Goal: Transaction & Acquisition: Purchase product/service

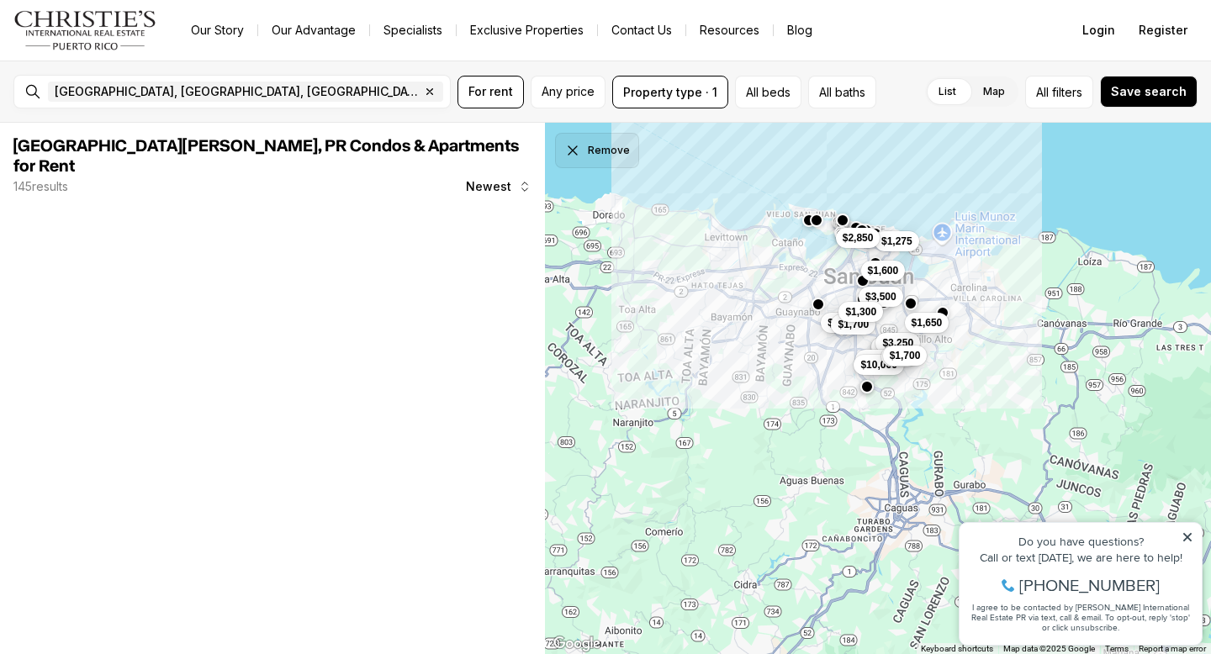
click at [580, 153] on icon "Dismiss drawing" at bounding box center [572, 150] width 17 height 17
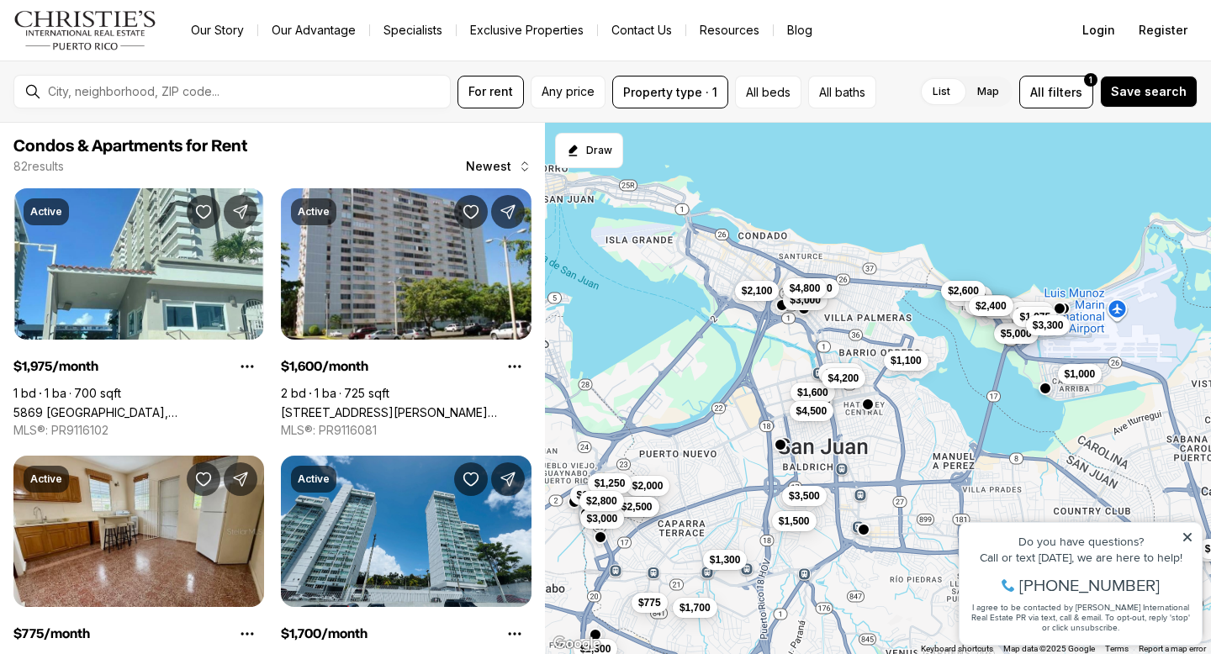
drag, startPoint x: 884, startPoint y: 176, endPoint x: 892, endPoint y: 333, distance: 157.5
click at [892, 333] on div "$1,600 $4,500 $775 $1,700 $2,000 $3,250 $1,750 $3,000 $10,000 $1,650 $3,500 $1,…" at bounding box center [878, 389] width 666 height 532
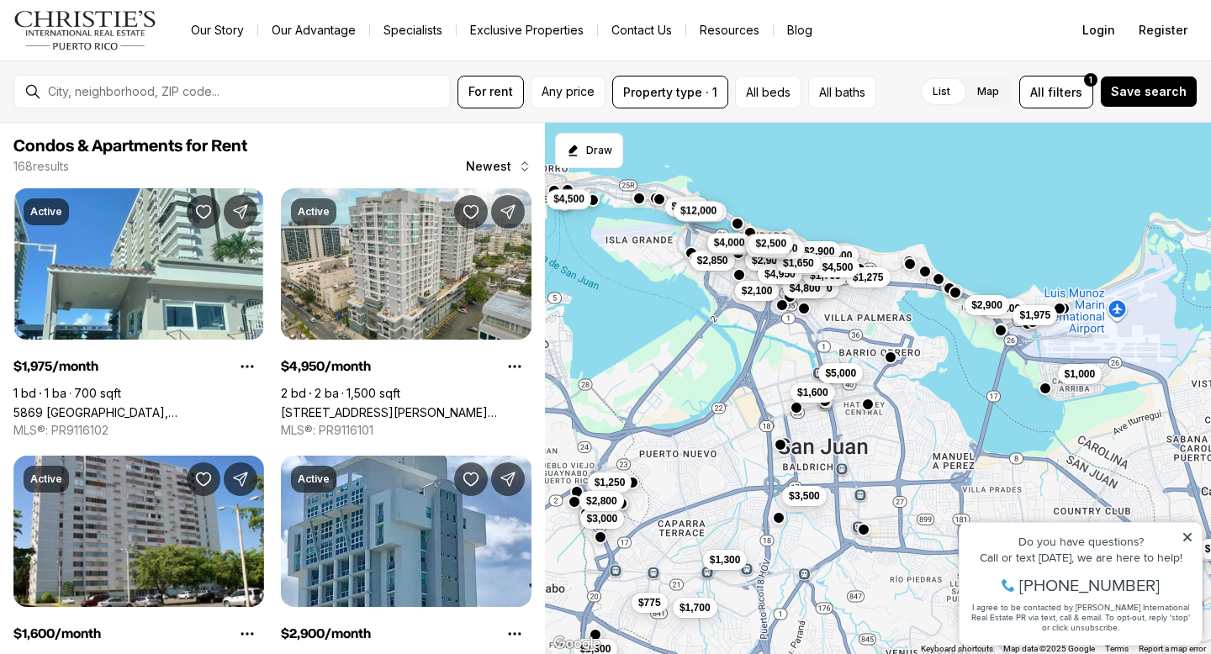
click at [1044, 321] on span "$1,975" at bounding box center [1035, 314] width 31 height 13
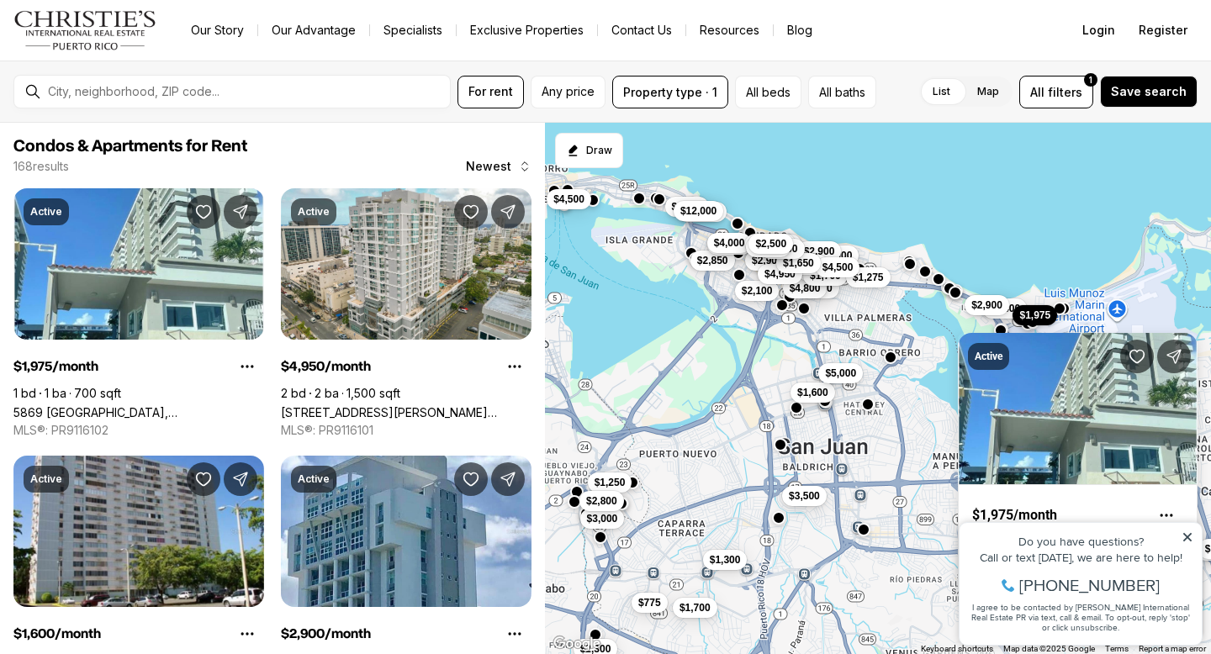
click at [1067, 554] on link "5869 ISLA VERDE, CAROLINA PR, 00979" at bounding box center [1077, 560] width 211 height 13
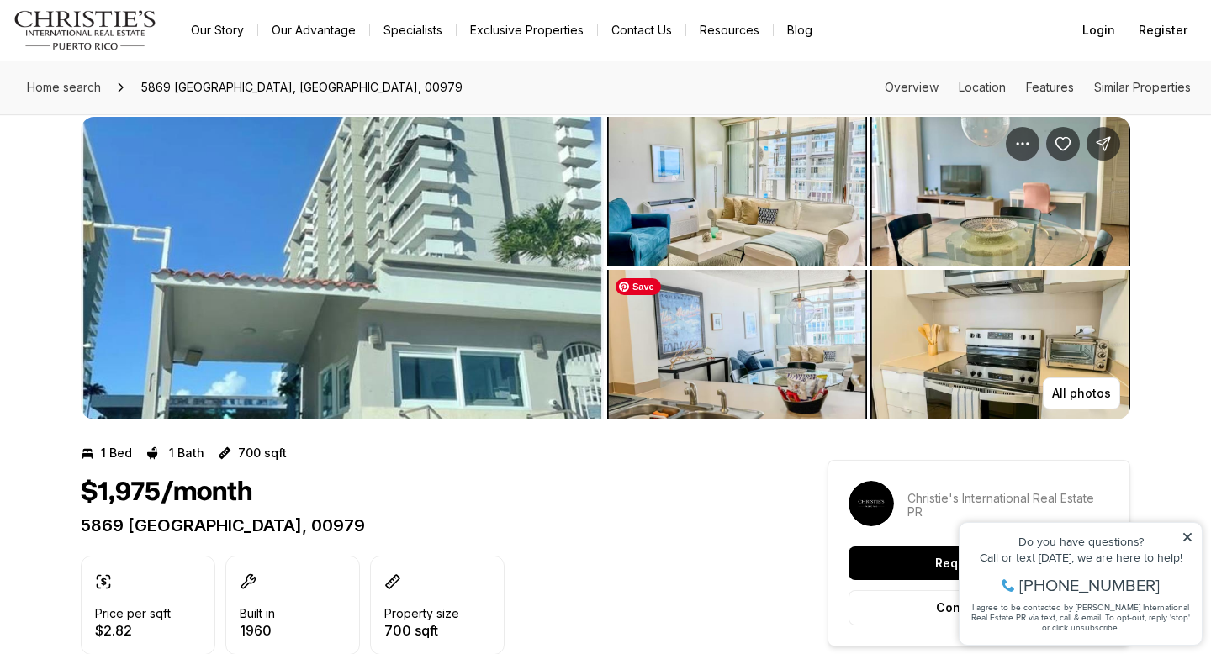
scroll to position [28, 0]
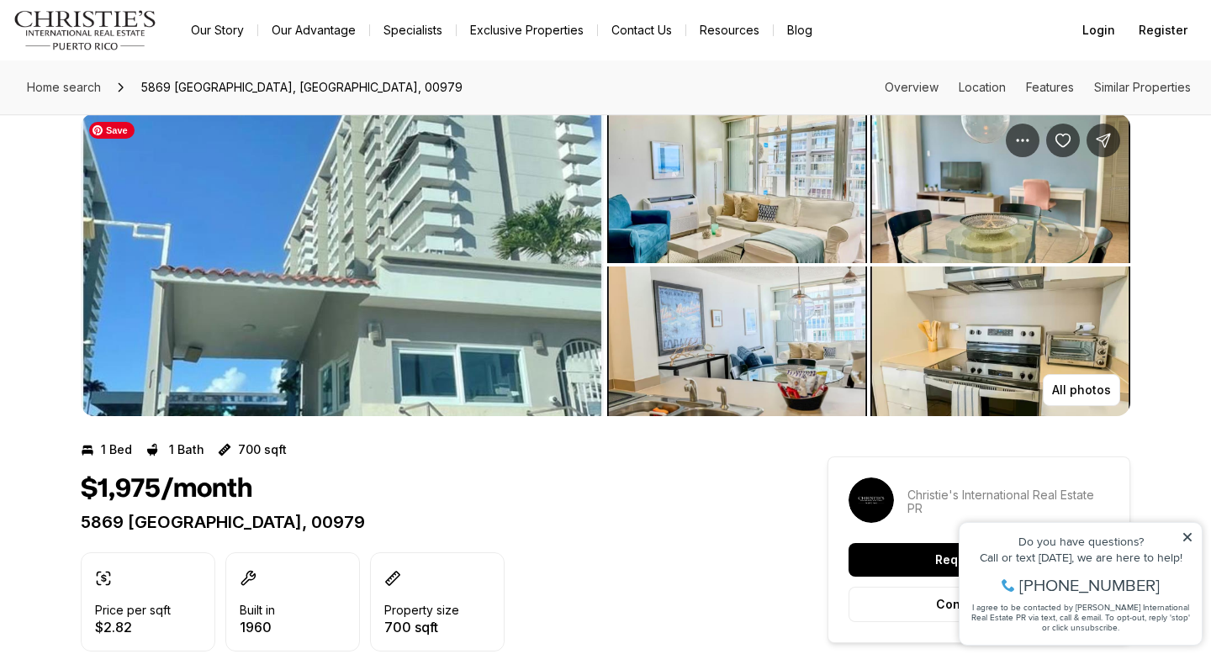
click at [517, 278] on img "View image gallery" at bounding box center [342, 265] width 523 height 303
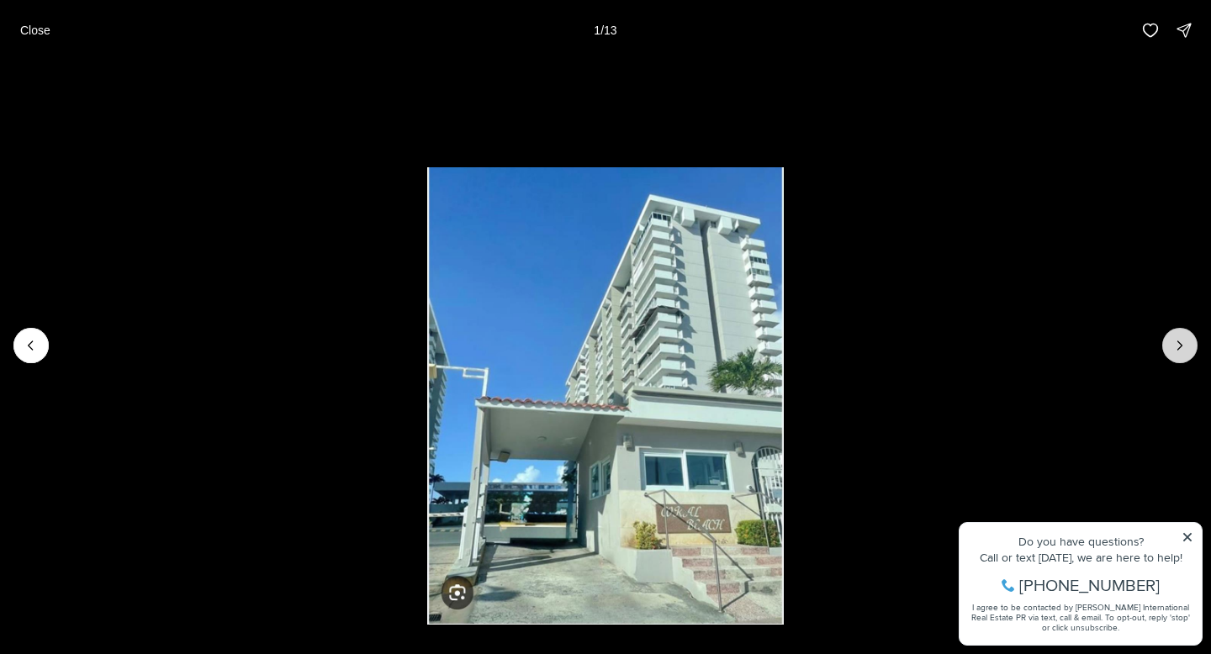
click at [1185, 342] on icon "Next slide" at bounding box center [1180, 345] width 17 height 17
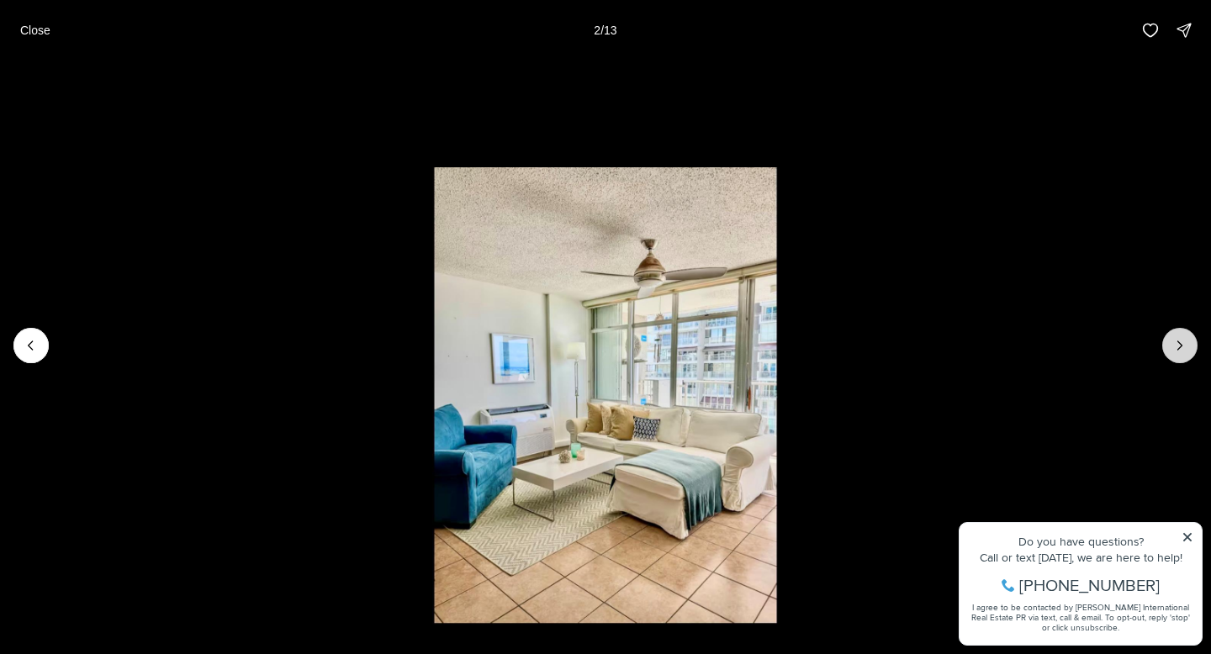
click at [1185, 342] on icon "Next slide" at bounding box center [1180, 345] width 17 height 17
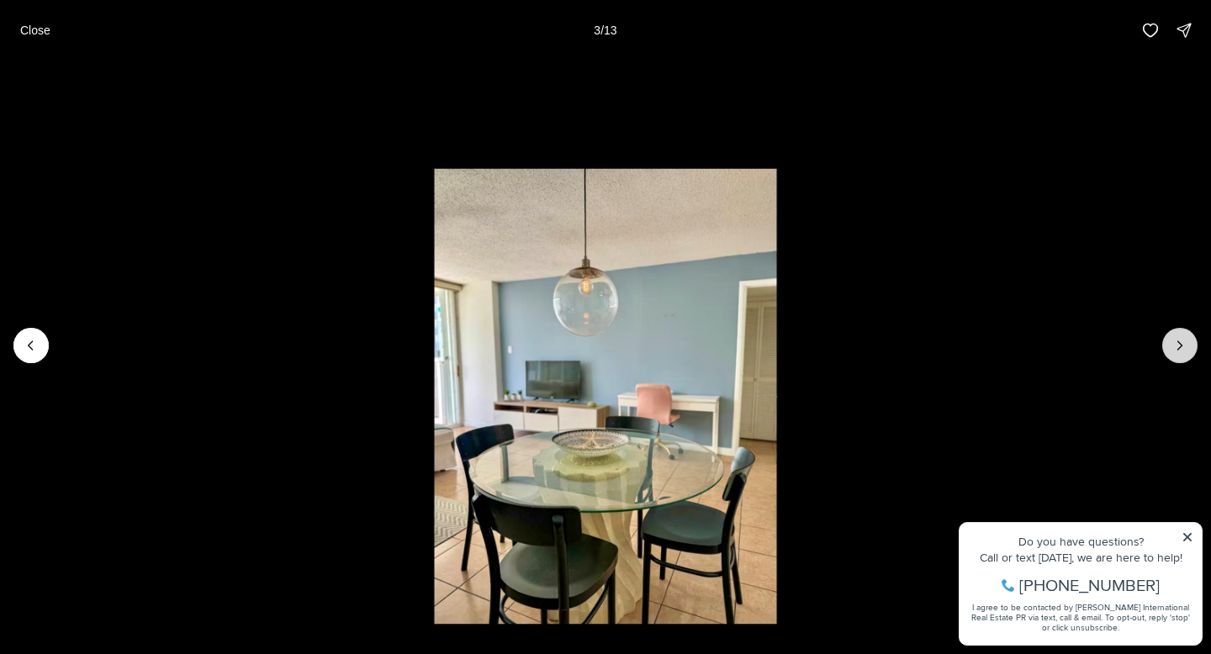
click at [1185, 342] on icon "Next slide" at bounding box center [1180, 345] width 17 height 17
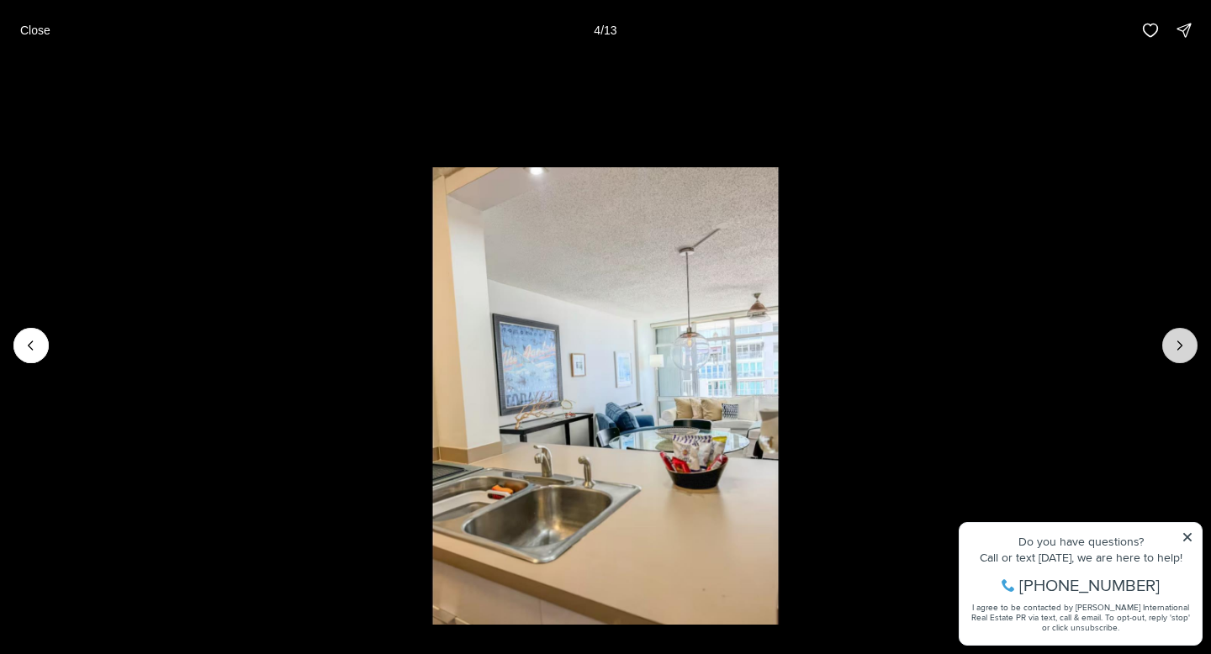
click at [1185, 342] on icon "Next slide" at bounding box center [1180, 345] width 17 height 17
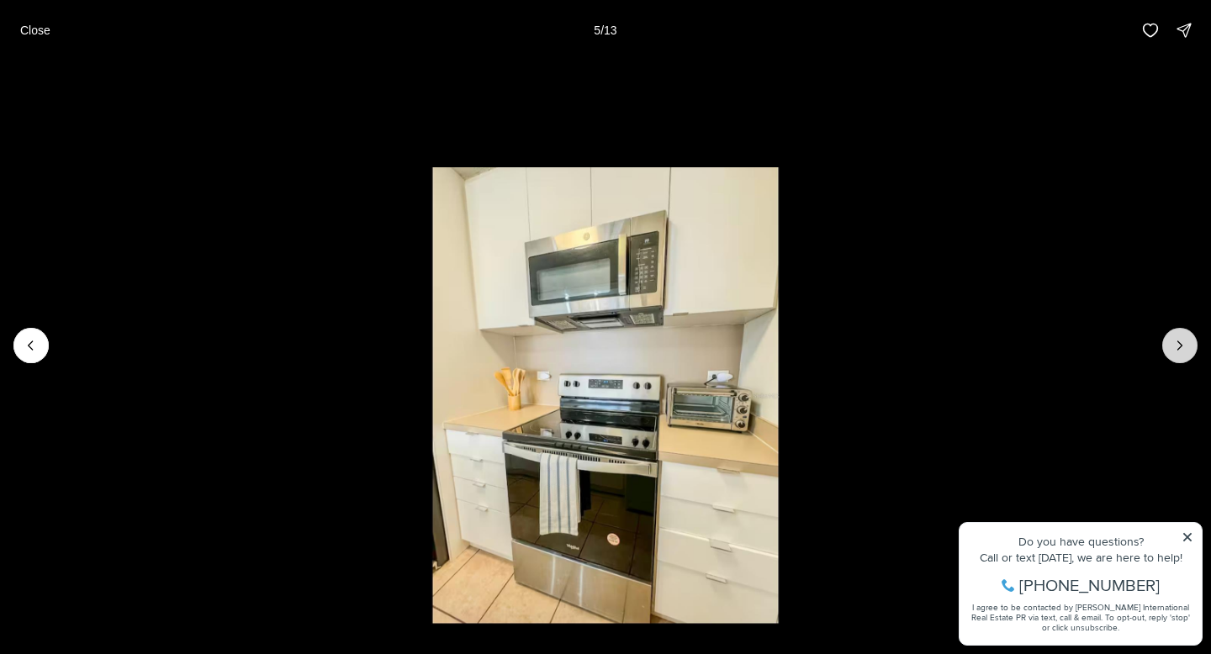
click at [1185, 342] on icon "Next slide" at bounding box center [1180, 345] width 17 height 17
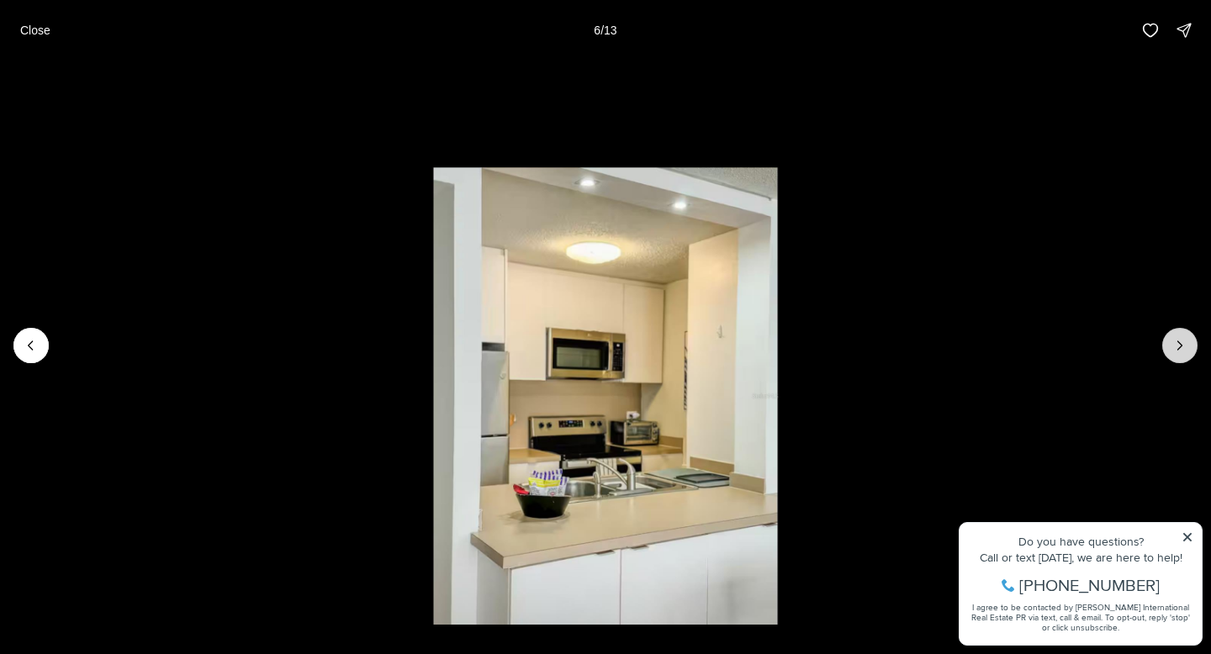
click at [1179, 349] on icon "Next slide" at bounding box center [1181, 346] width 4 height 8
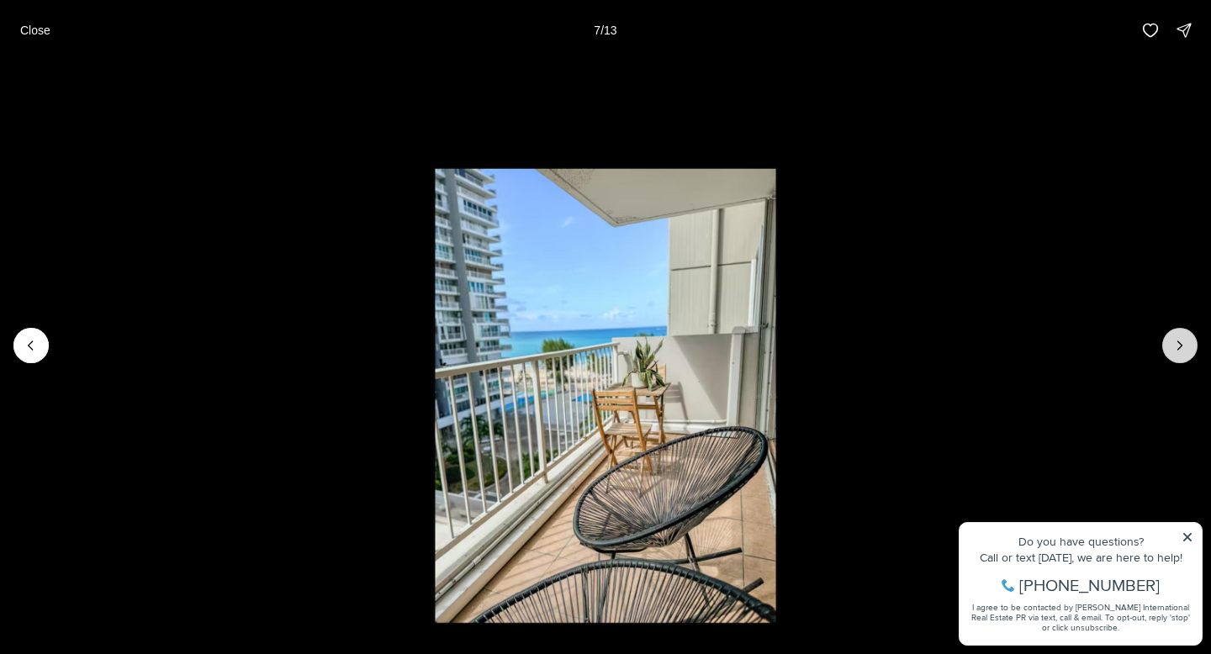
click at [1180, 350] on icon "Next slide" at bounding box center [1180, 345] width 17 height 17
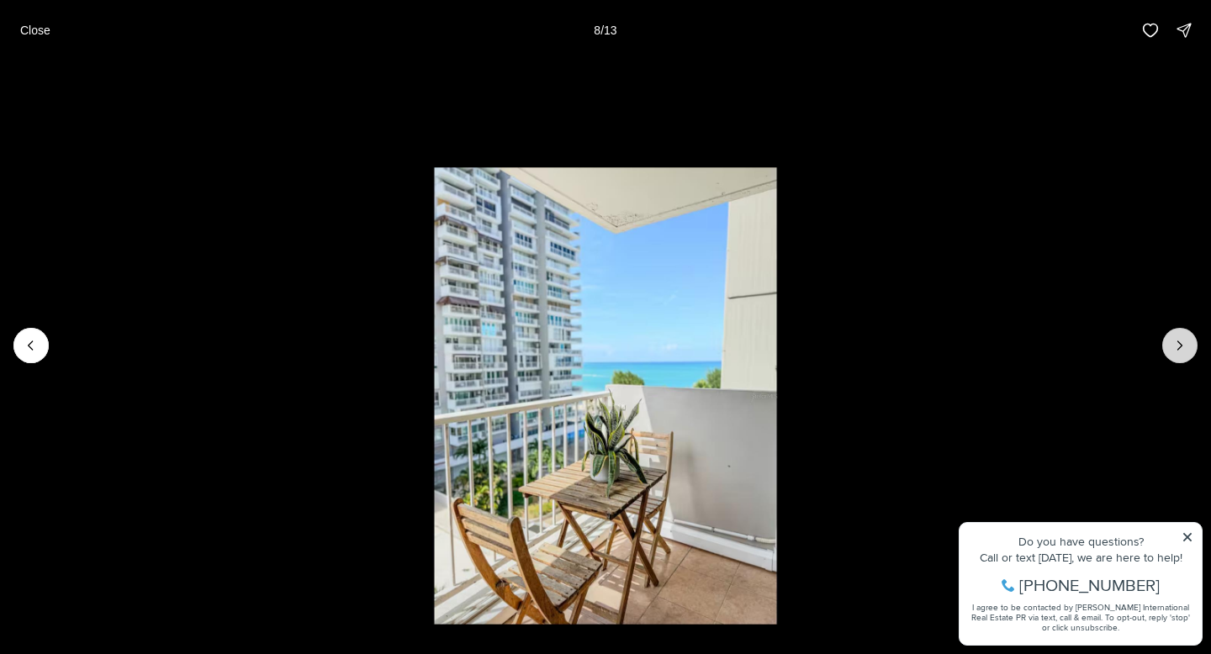
click at [1180, 350] on icon "Next slide" at bounding box center [1180, 345] width 17 height 17
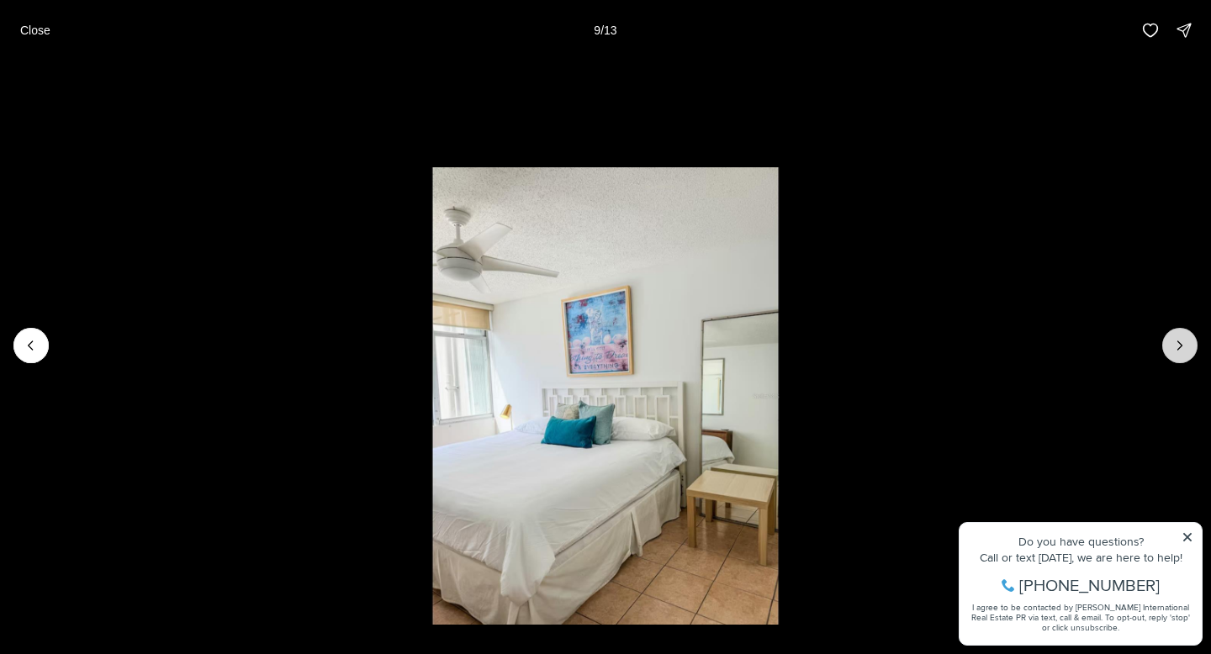
click at [1180, 350] on icon "Next slide" at bounding box center [1180, 345] width 17 height 17
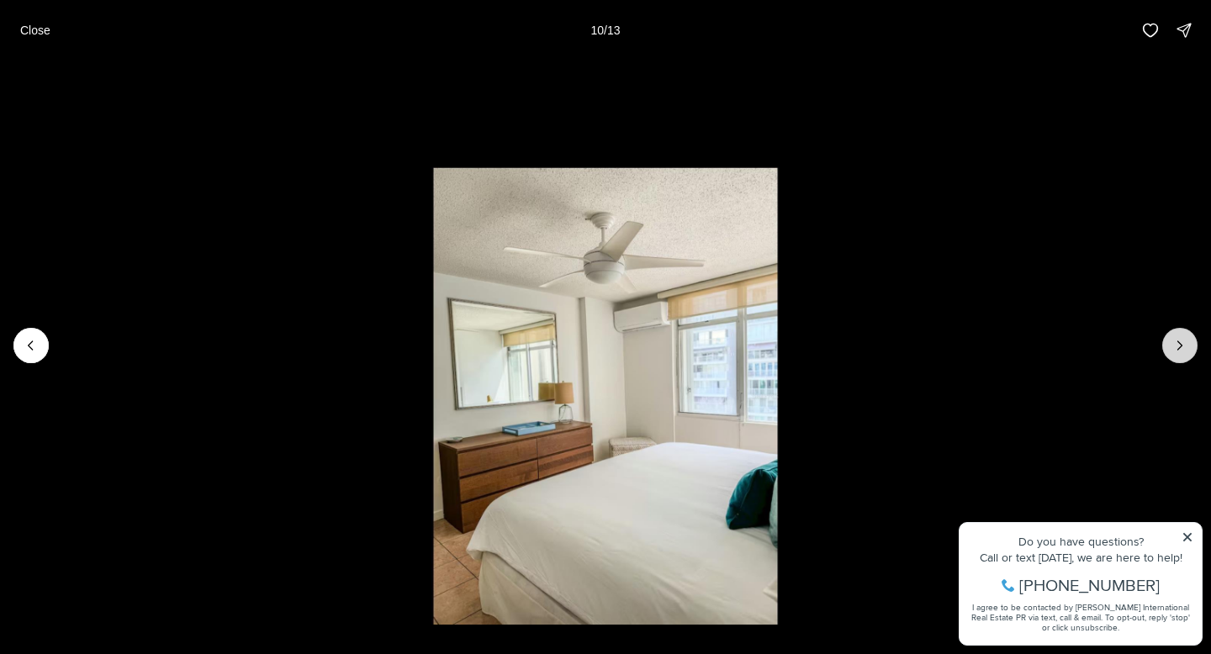
click at [1180, 350] on icon "Next slide" at bounding box center [1180, 345] width 17 height 17
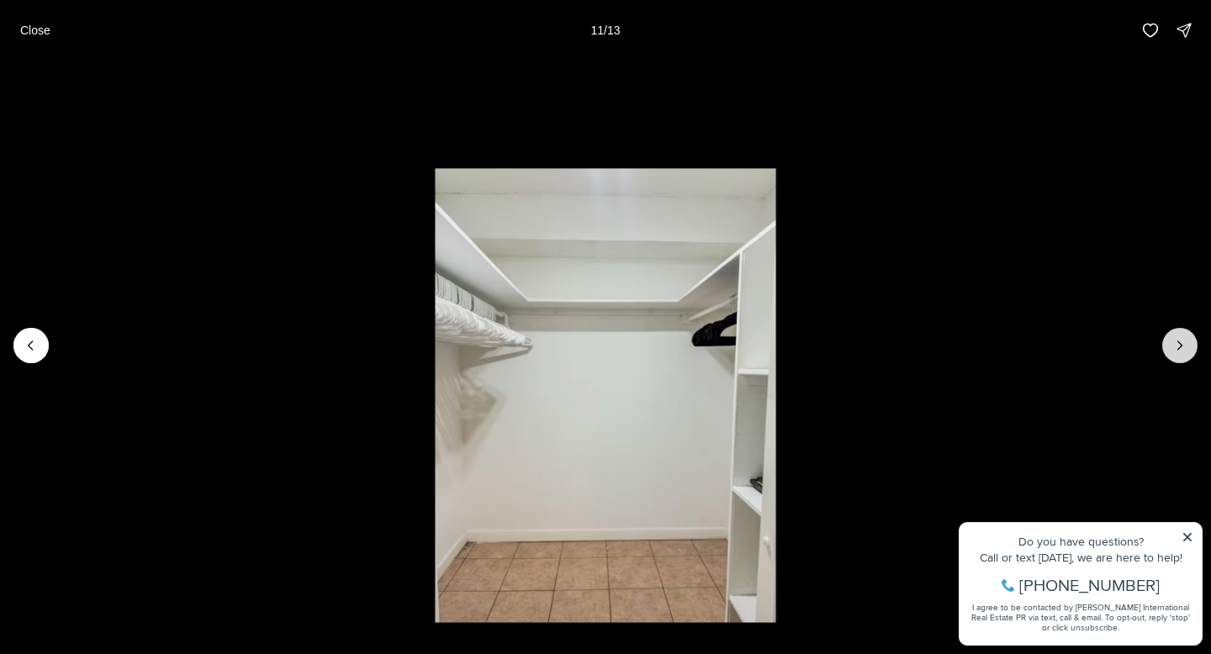
click at [1180, 350] on icon "Next slide" at bounding box center [1180, 345] width 17 height 17
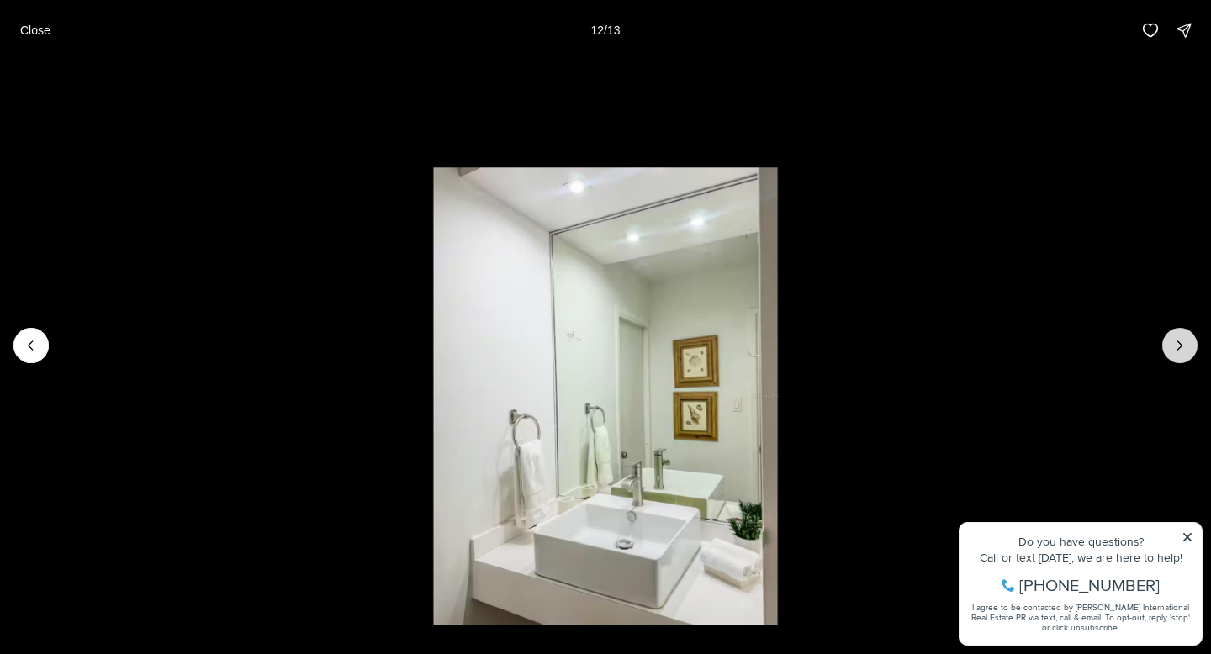
click at [1175, 350] on icon "Next slide" at bounding box center [1180, 345] width 17 height 17
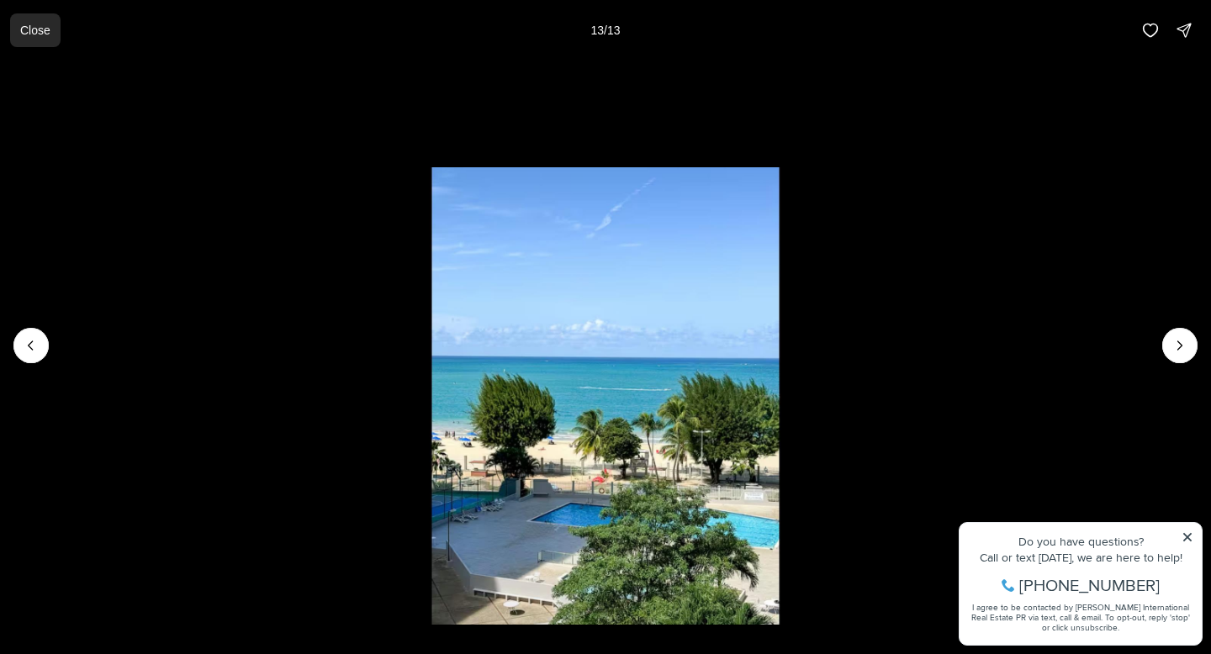
click at [45, 37] on button "Close" at bounding box center [35, 30] width 50 height 34
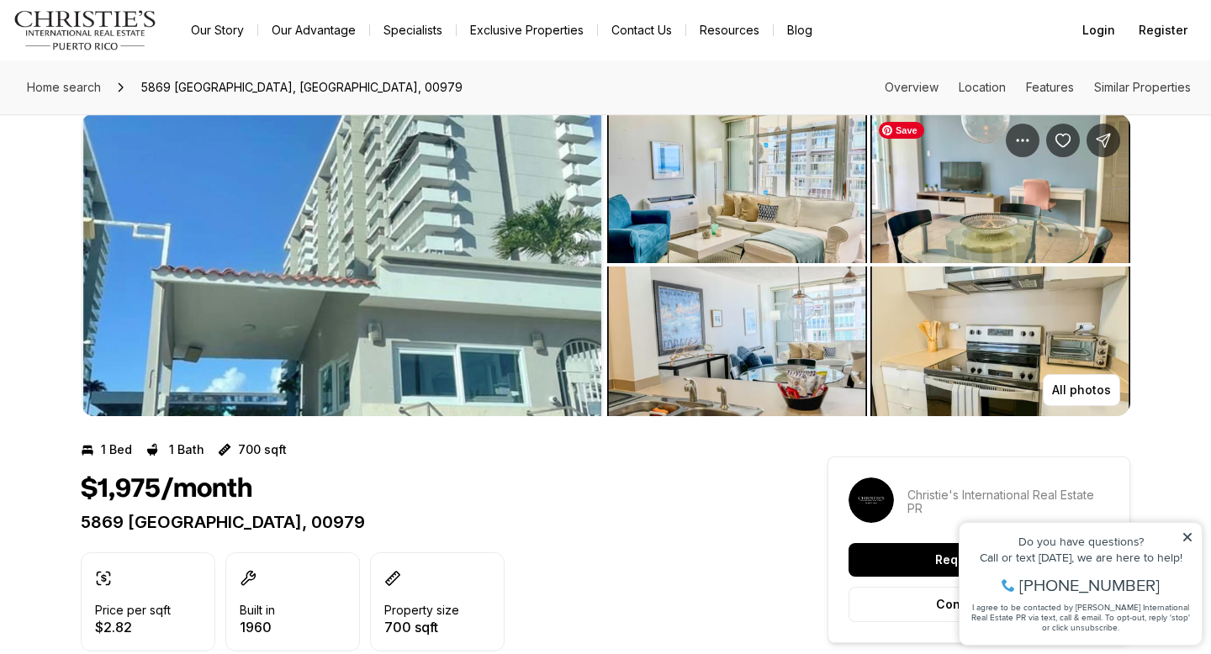
scroll to position [0, 0]
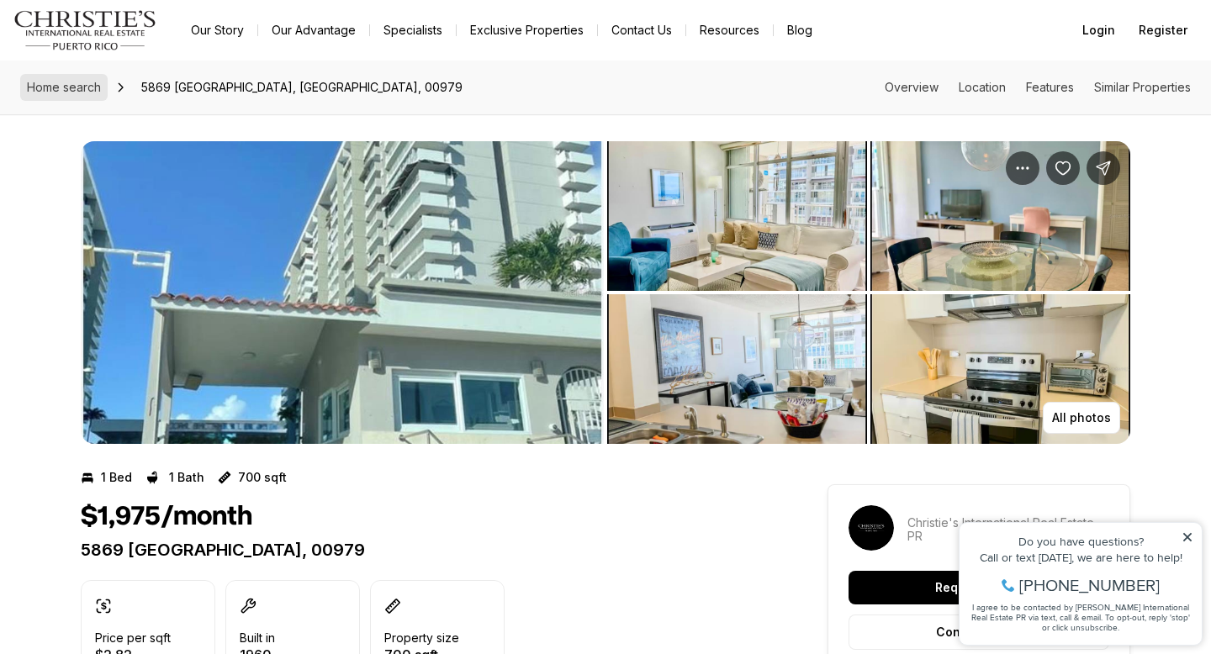
click at [87, 89] on span "Home search" at bounding box center [64, 87] width 74 height 14
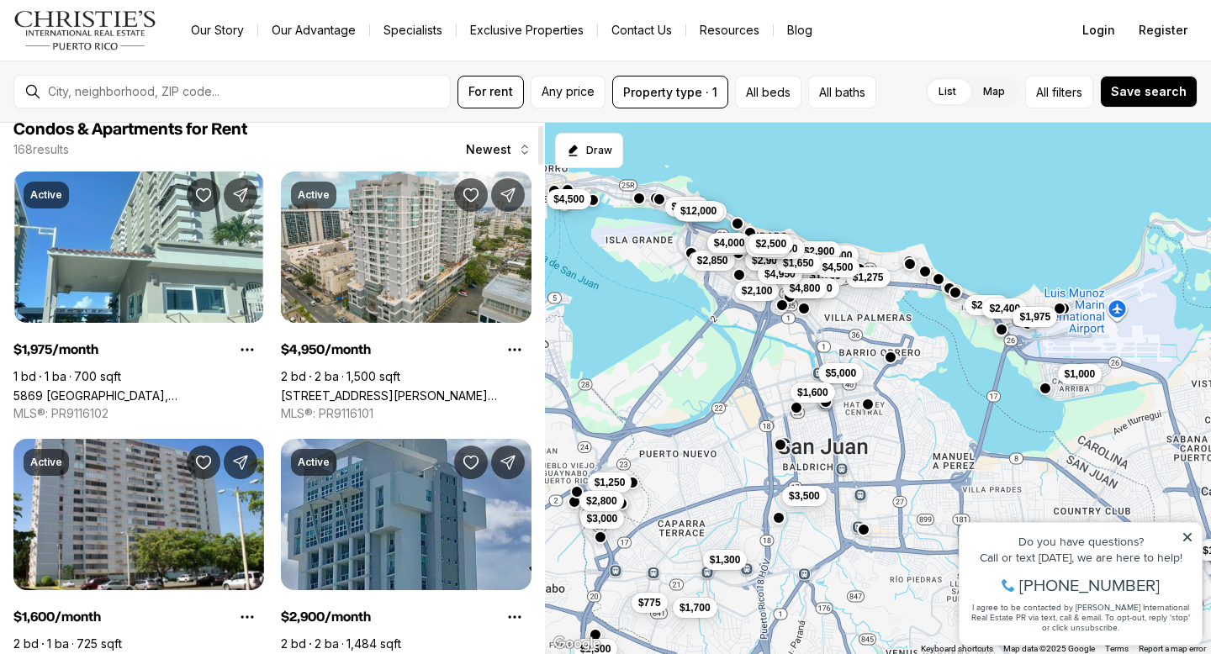
scroll to position [3, 0]
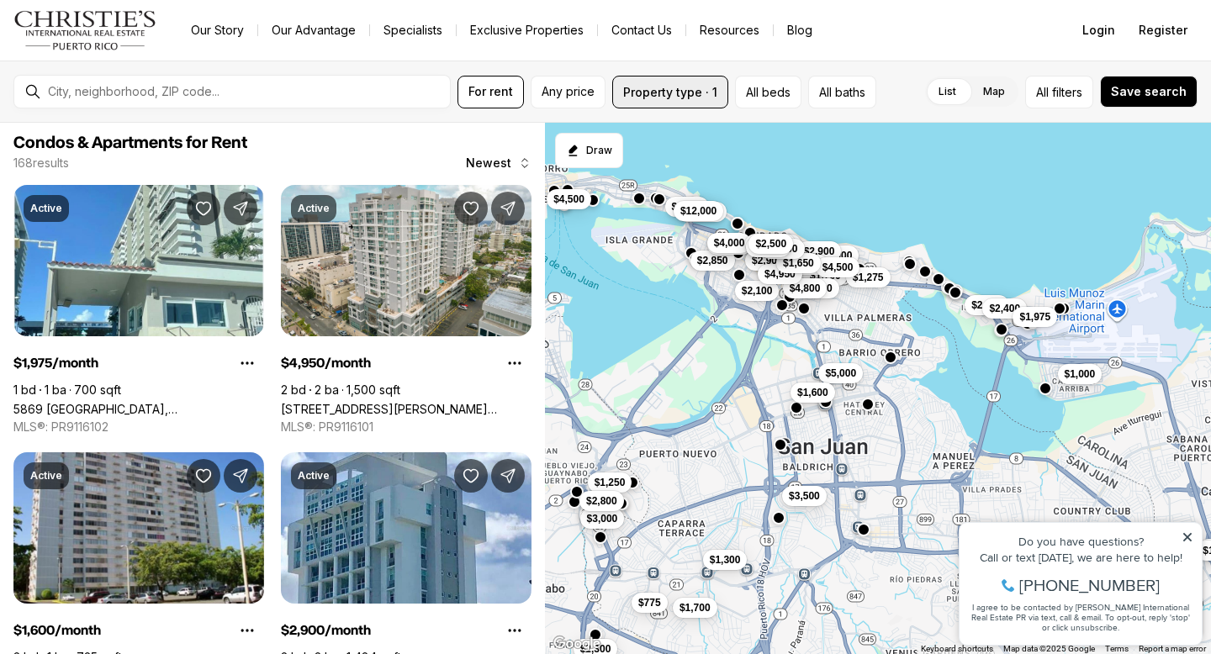
click at [682, 101] on button "Property type · 1" at bounding box center [670, 92] width 116 height 33
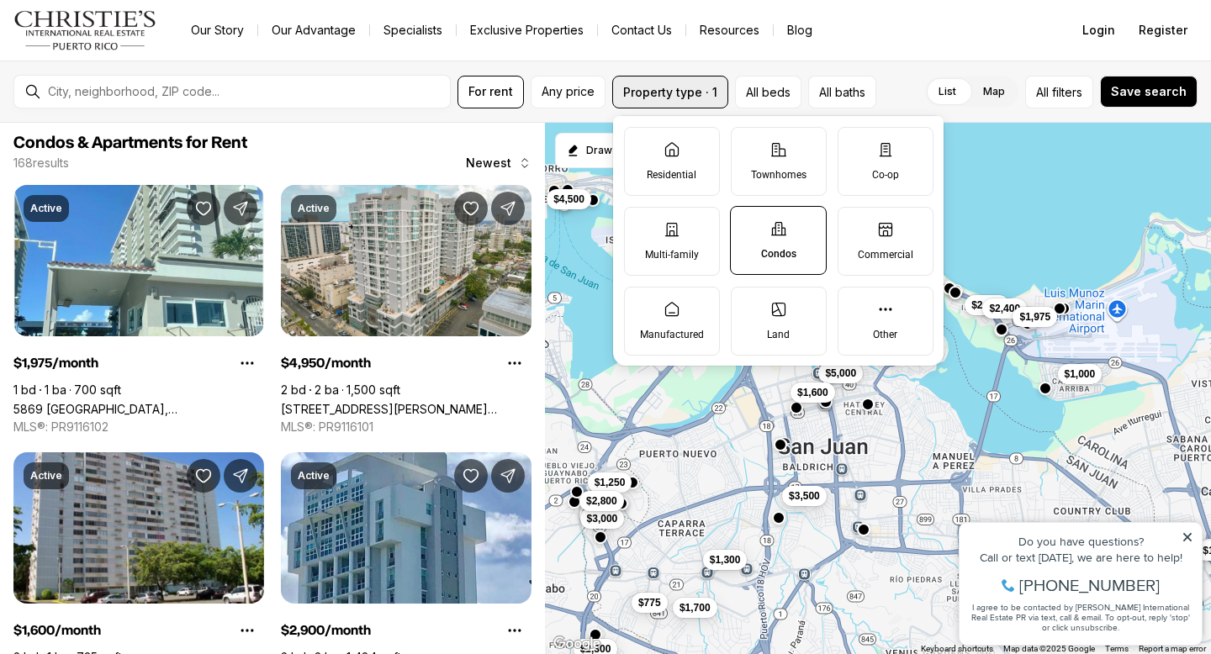
click at [685, 89] on button "Property type · 1" at bounding box center [670, 92] width 116 height 33
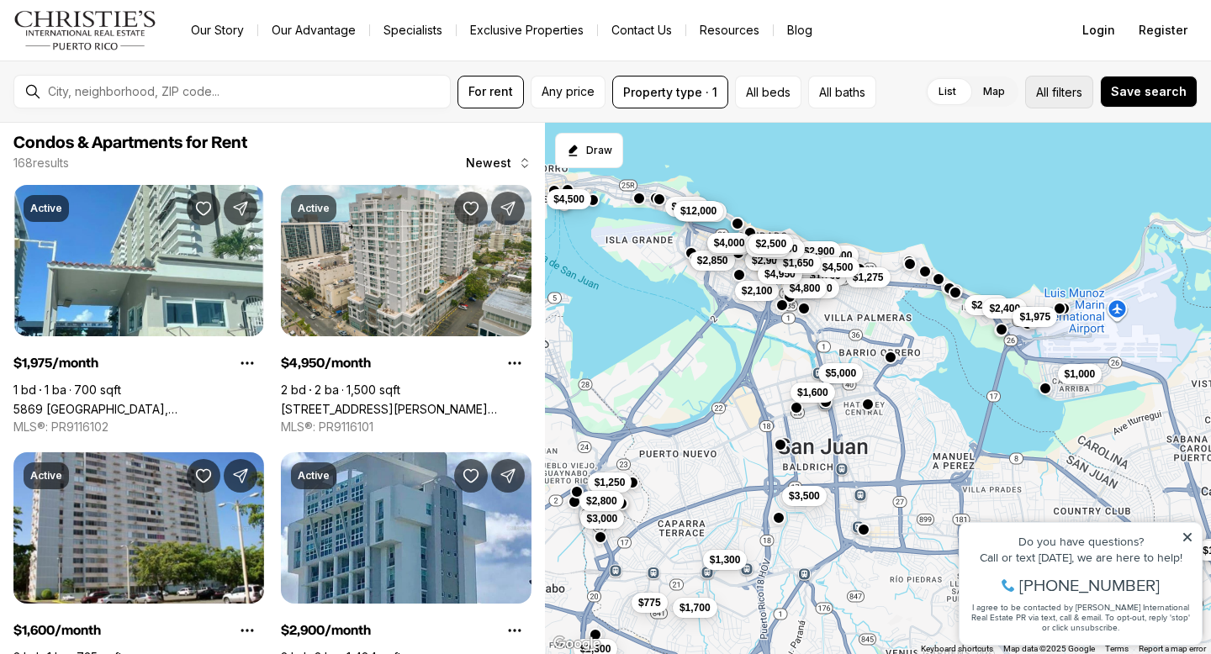
click at [1071, 96] on span "filters" at bounding box center [1067, 92] width 30 height 18
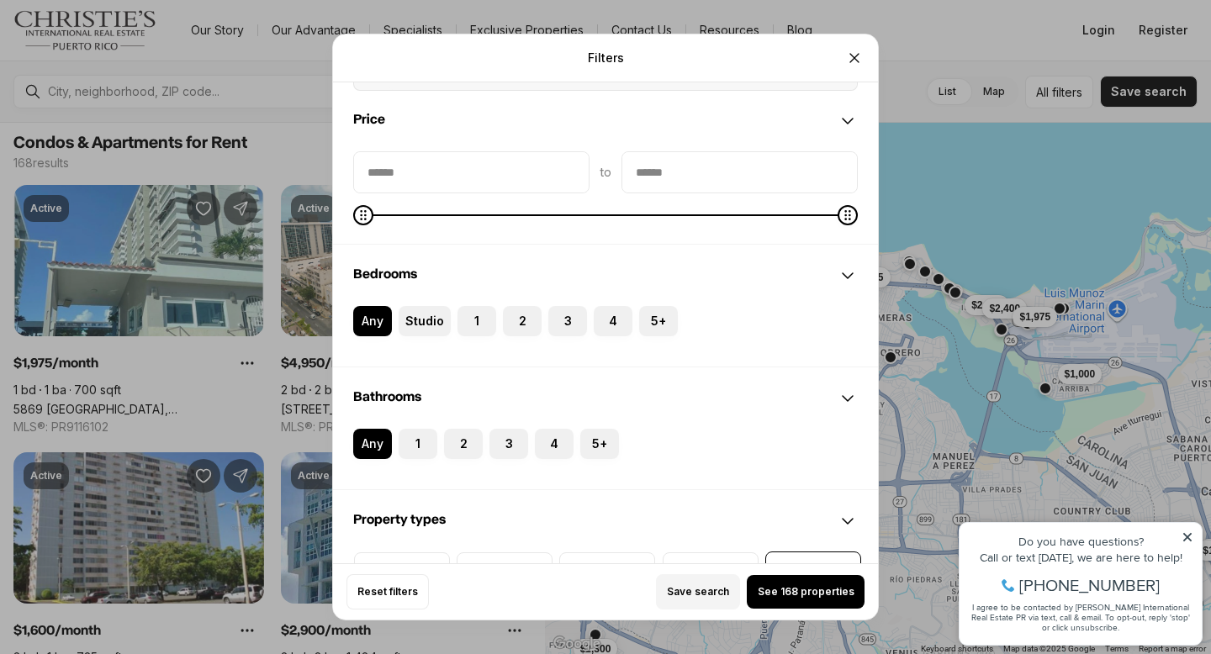
scroll to position [123, 0]
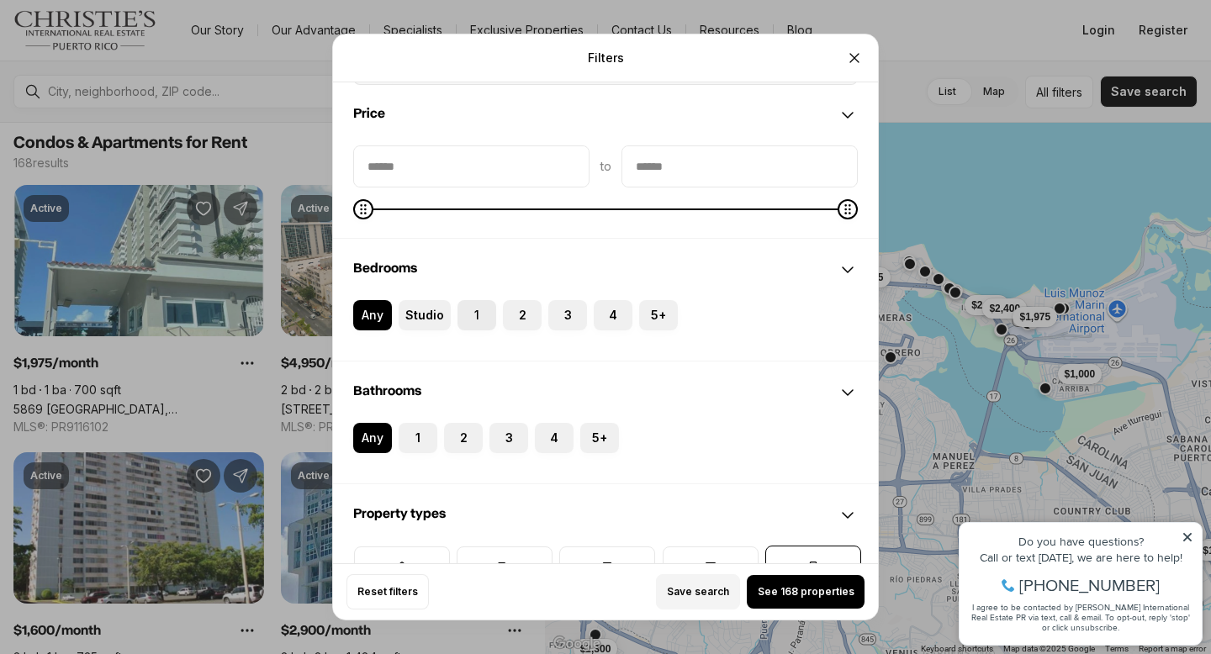
click at [480, 319] on label "1" at bounding box center [477, 315] width 39 height 30
click at [474, 317] on button "1" at bounding box center [466, 308] width 17 height 17
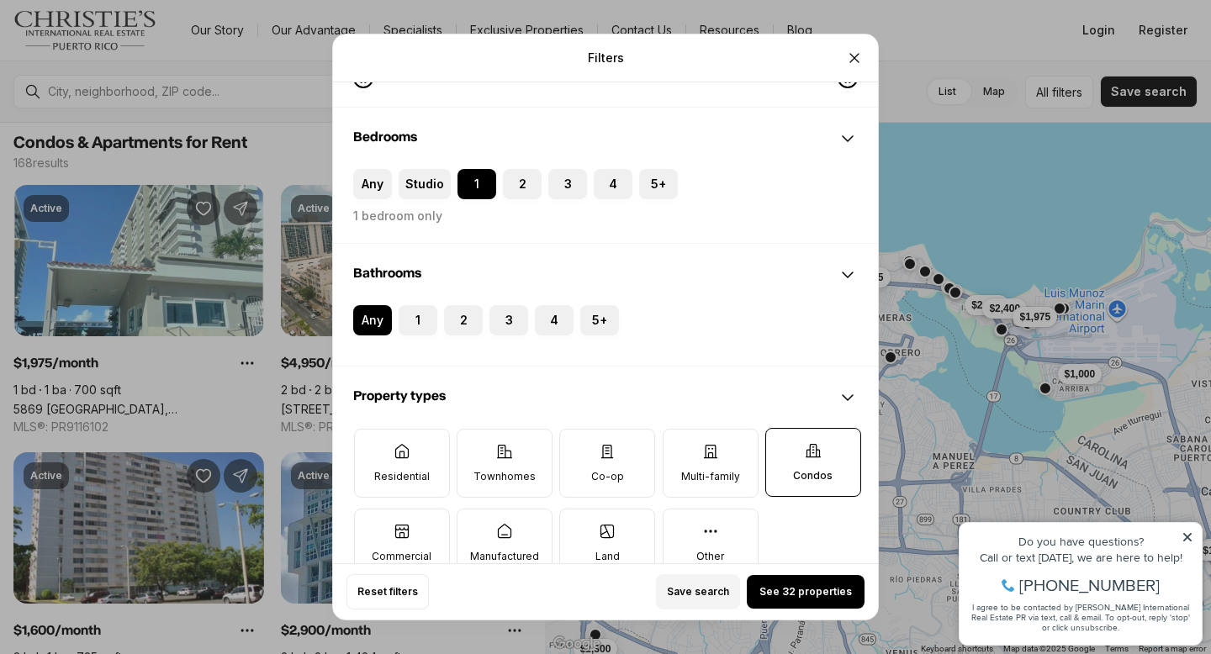
scroll to position [283, 0]
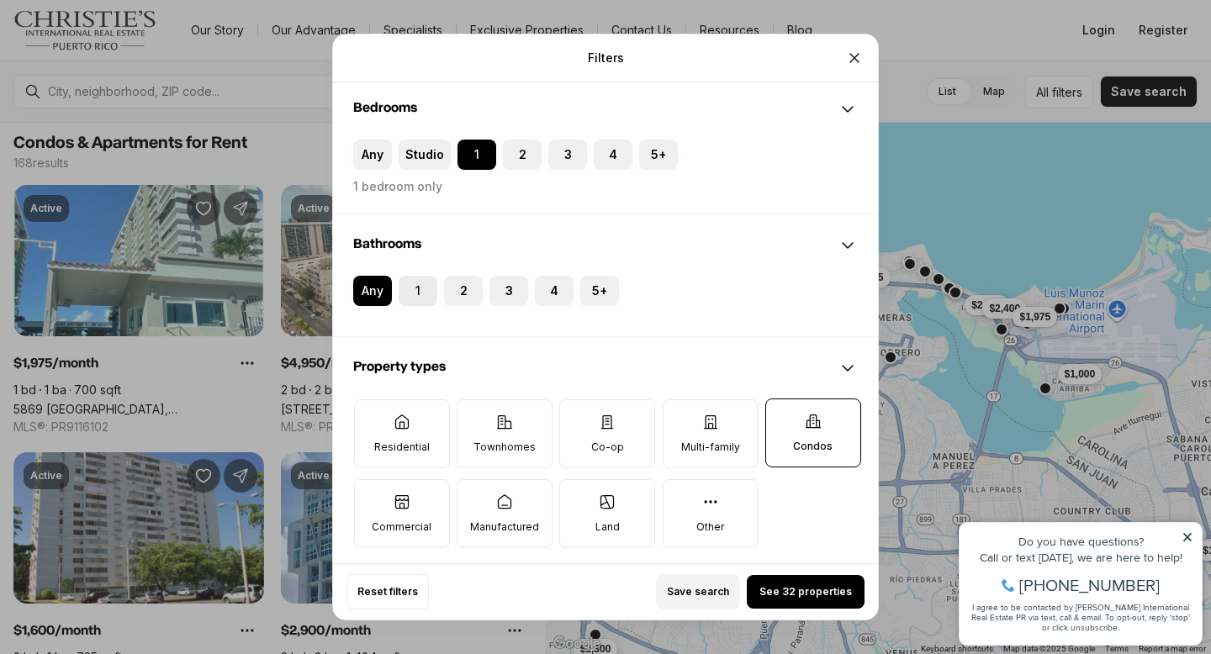
click at [424, 297] on label "1" at bounding box center [418, 291] width 39 height 30
click at [416, 293] on button "1" at bounding box center [407, 284] width 17 height 17
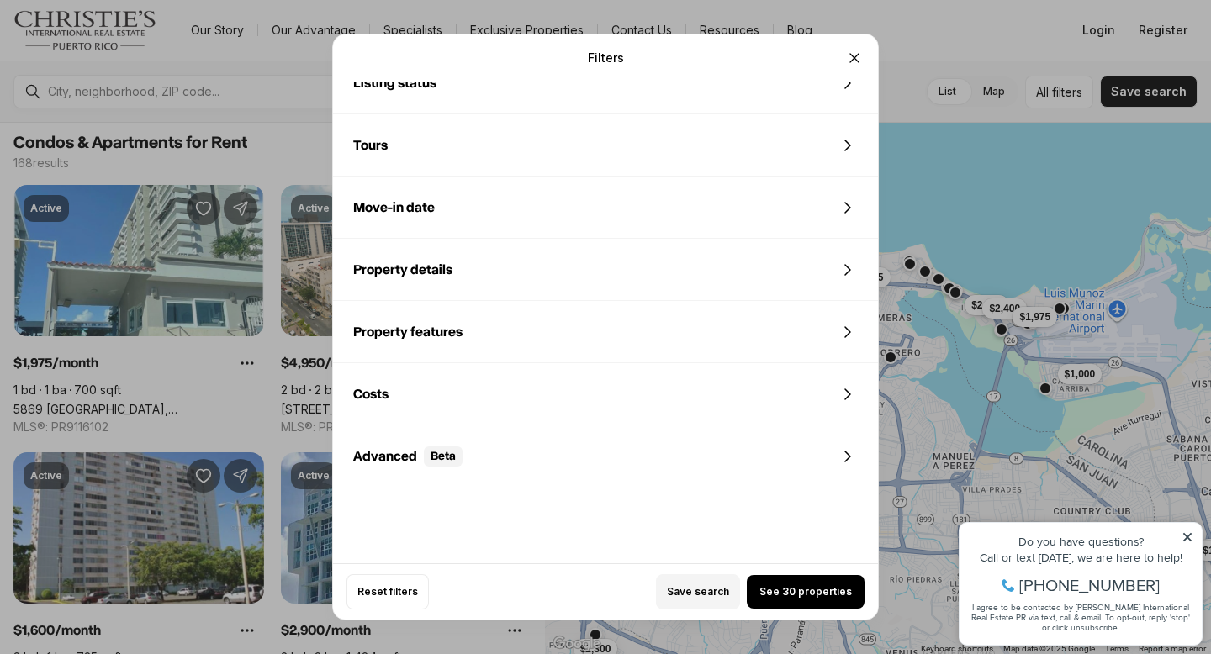
scroll to position [842, 0]
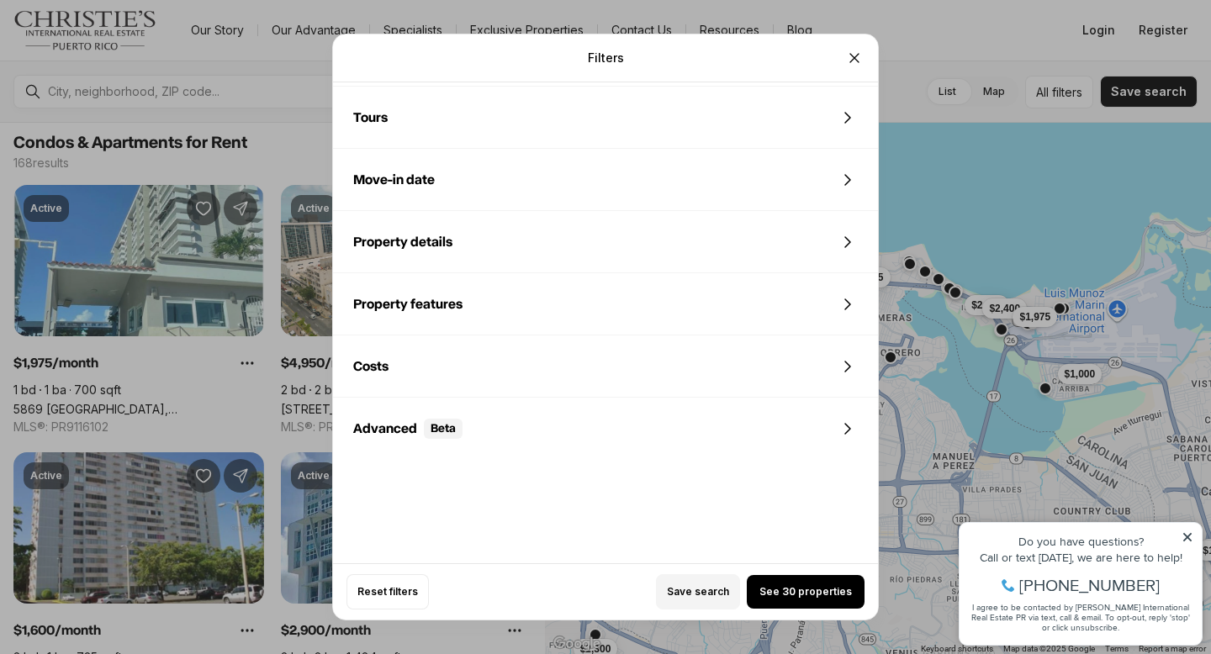
click at [598, 239] on div "Property details" at bounding box center [605, 242] width 545 height 61
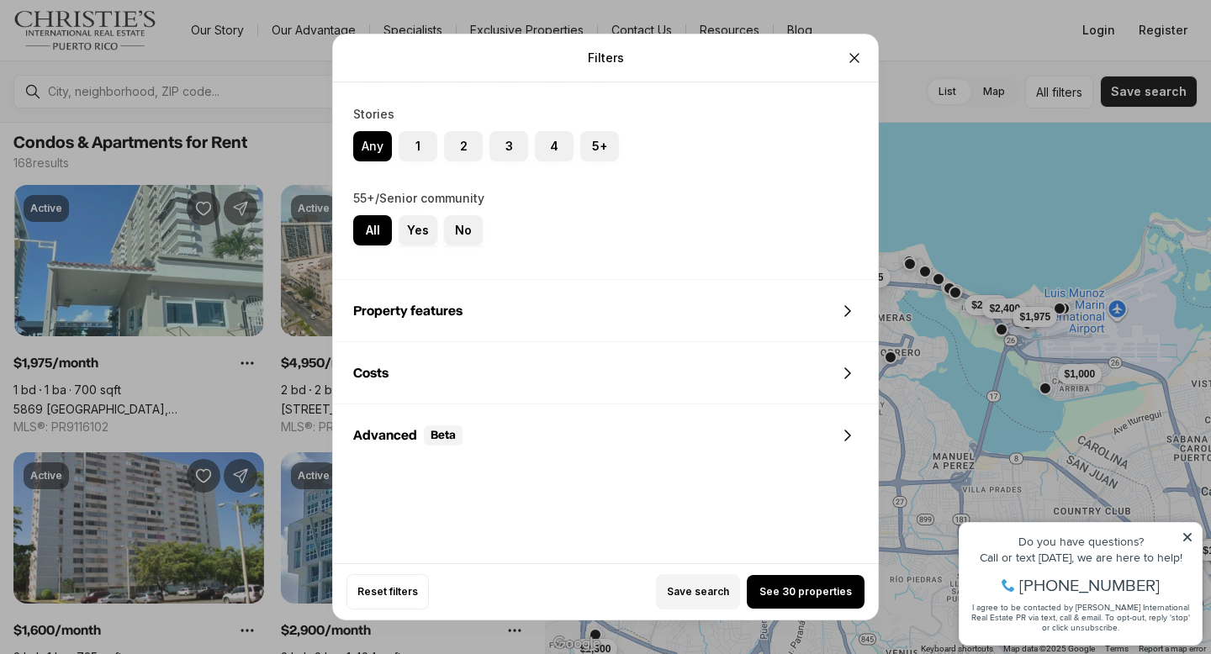
scroll to position [1436, 0]
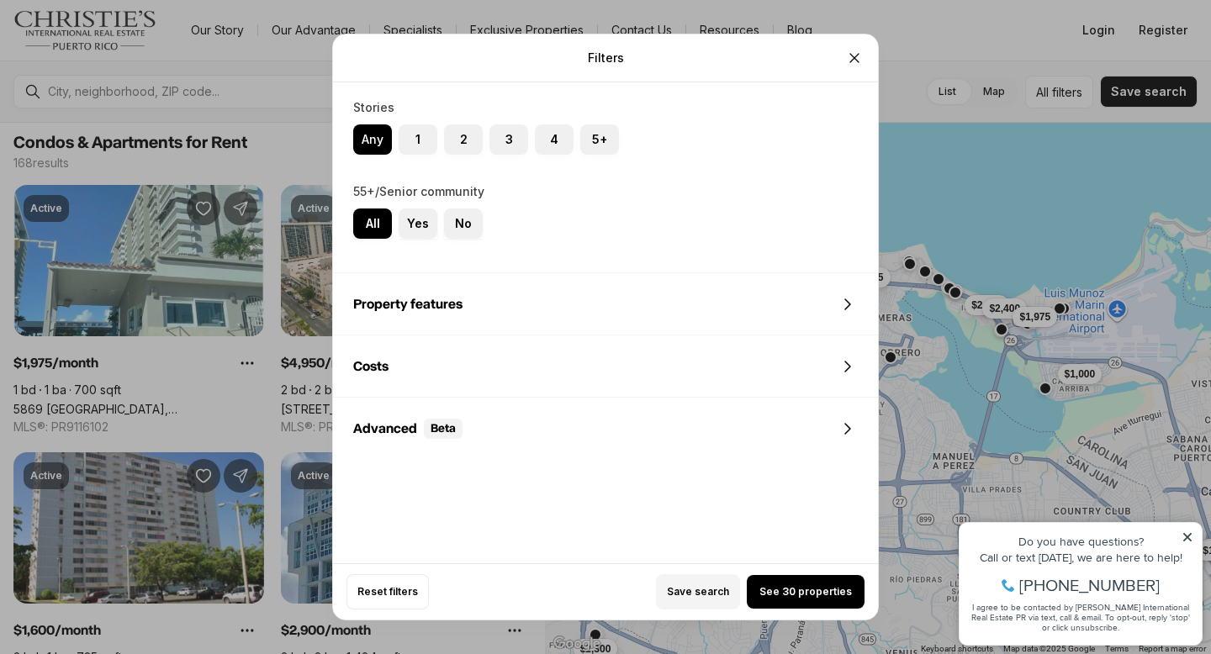
click at [585, 312] on div "Property features" at bounding box center [605, 304] width 545 height 61
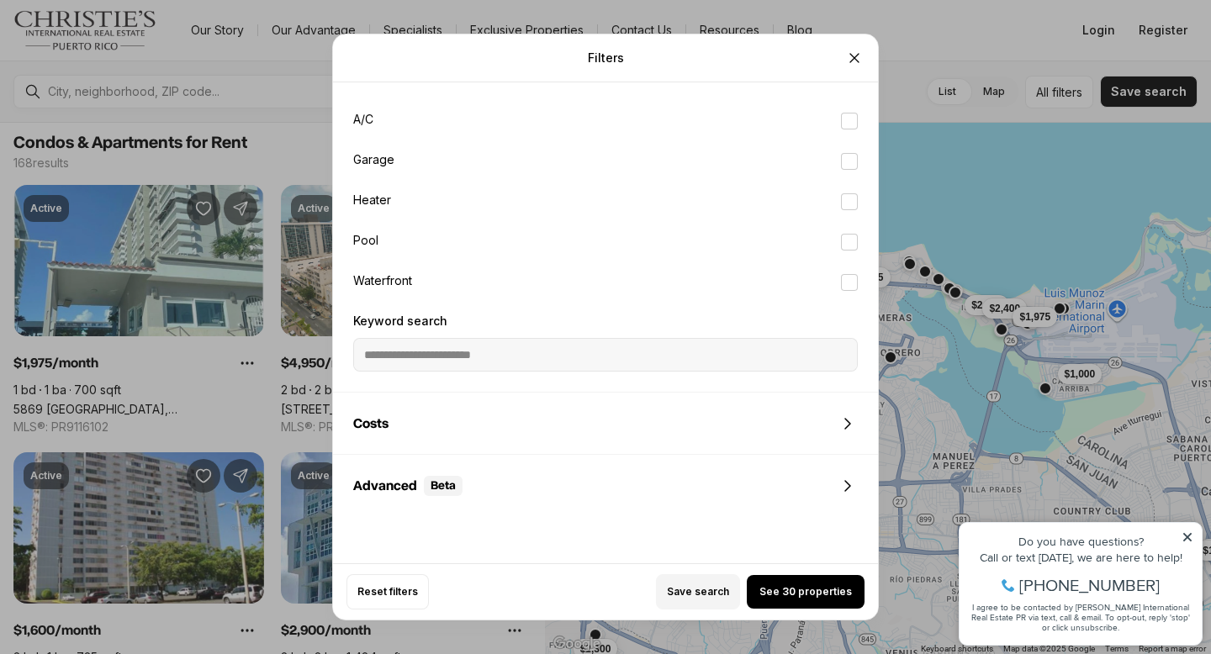
scroll to position [1658, 0]
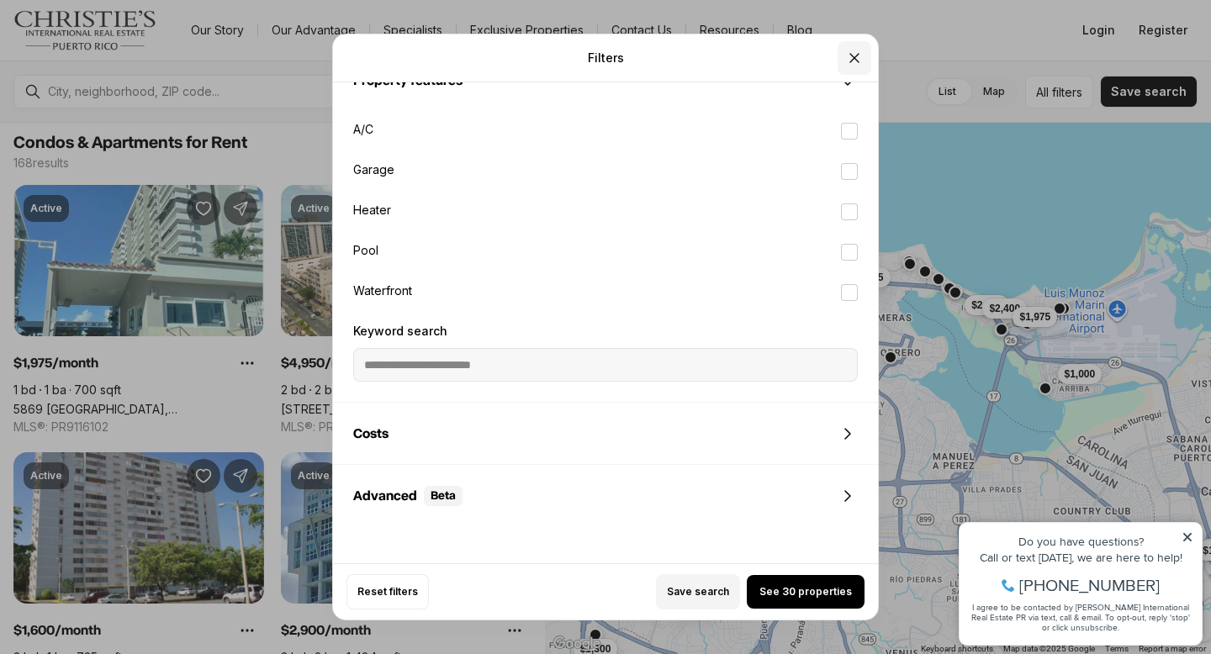
click at [855, 61] on icon "Close" at bounding box center [854, 58] width 17 height 17
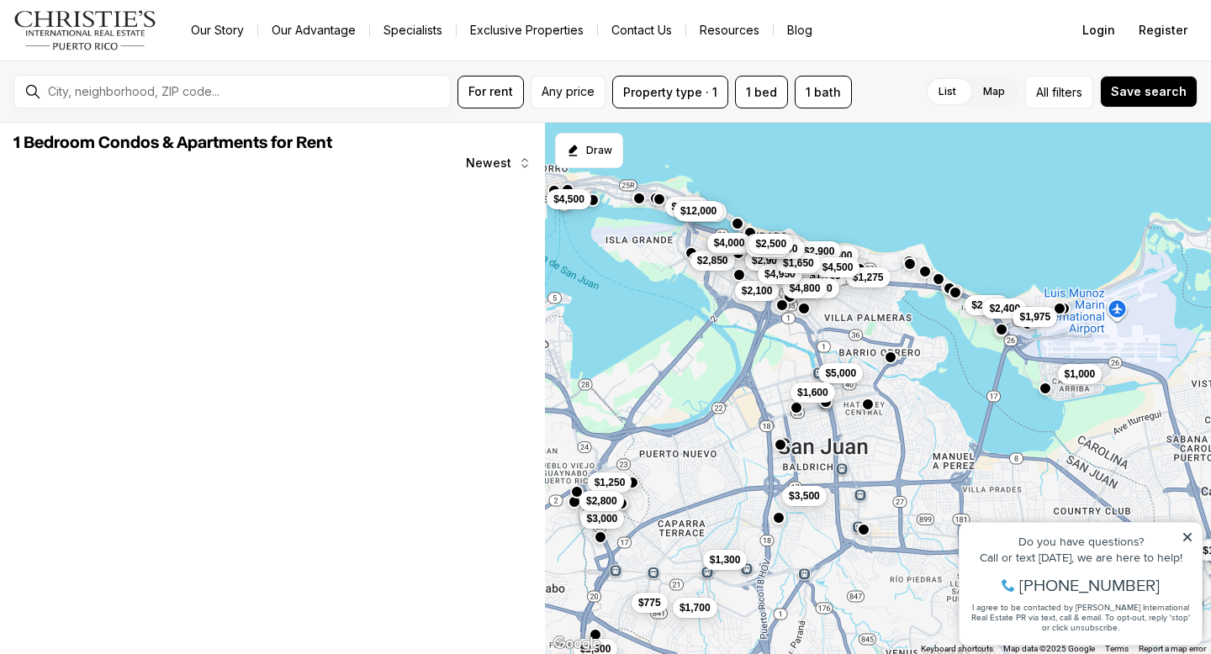
scroll to position [0, 0]
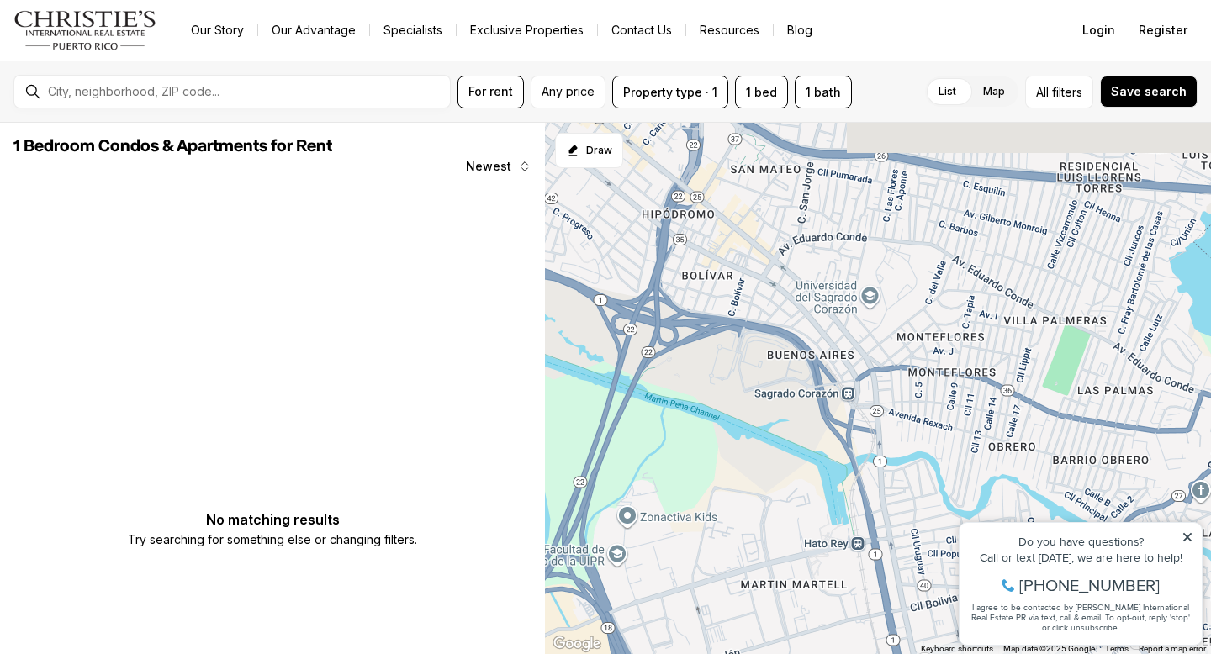
drag, startPoint x: 845, startPoint y: 271, endPoint x: 824, endPoint y: 516, distance: 246.6
click at [824, 516] on div at bounding box center [878, 389] width 666 height 532
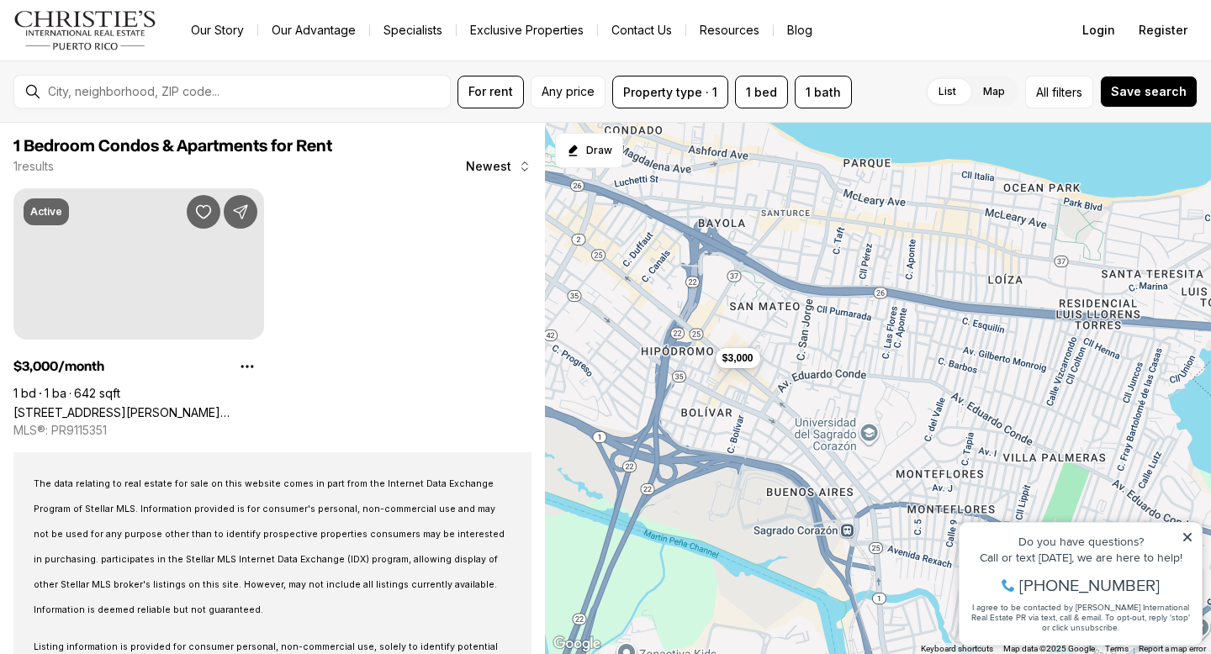
drag, startPoint x: 861, startPoint y: 332, endPoint x: 861, endPoint y: 503, distance: 170.8
click at [861, 503] on div "$3,000" at bounding box center [878, 389] width 666 height 532
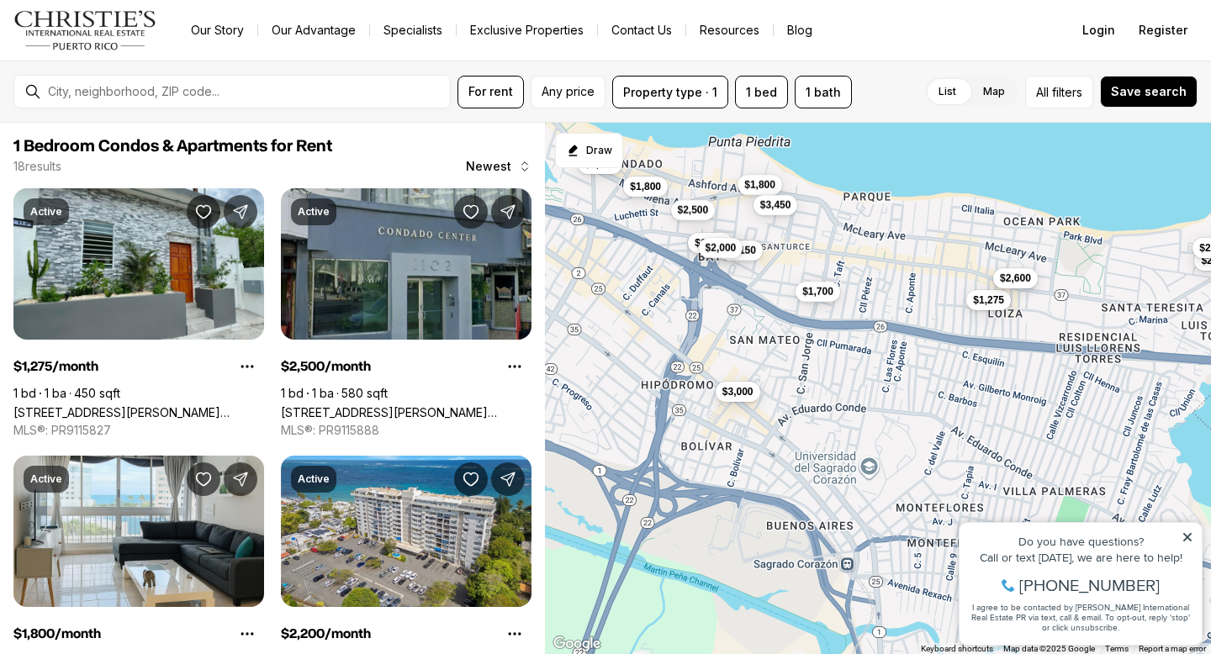
click at [1013, 279] on span "$2,600" at bounding box center [1015, 277] width 31 height 13
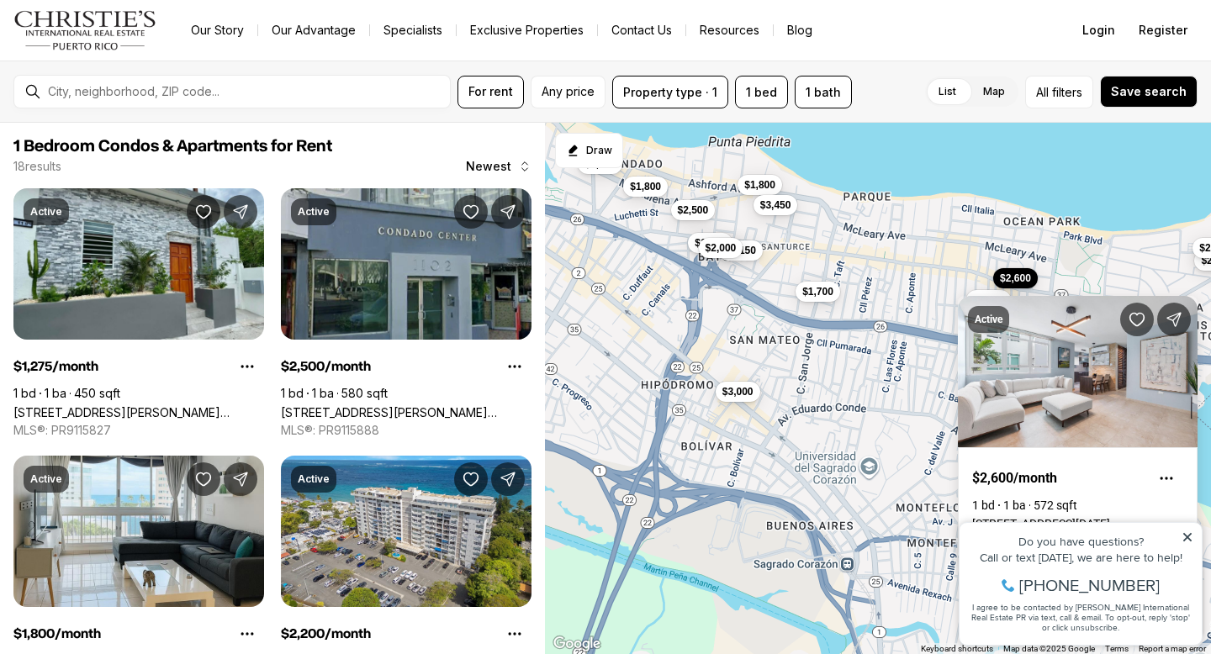
click at [1099, 517] on link "[STREET_ADDRESS][DATE][PERSON_NAME][PERSON_NAME]" at bounding box center [1077, 523] width 211 height 13
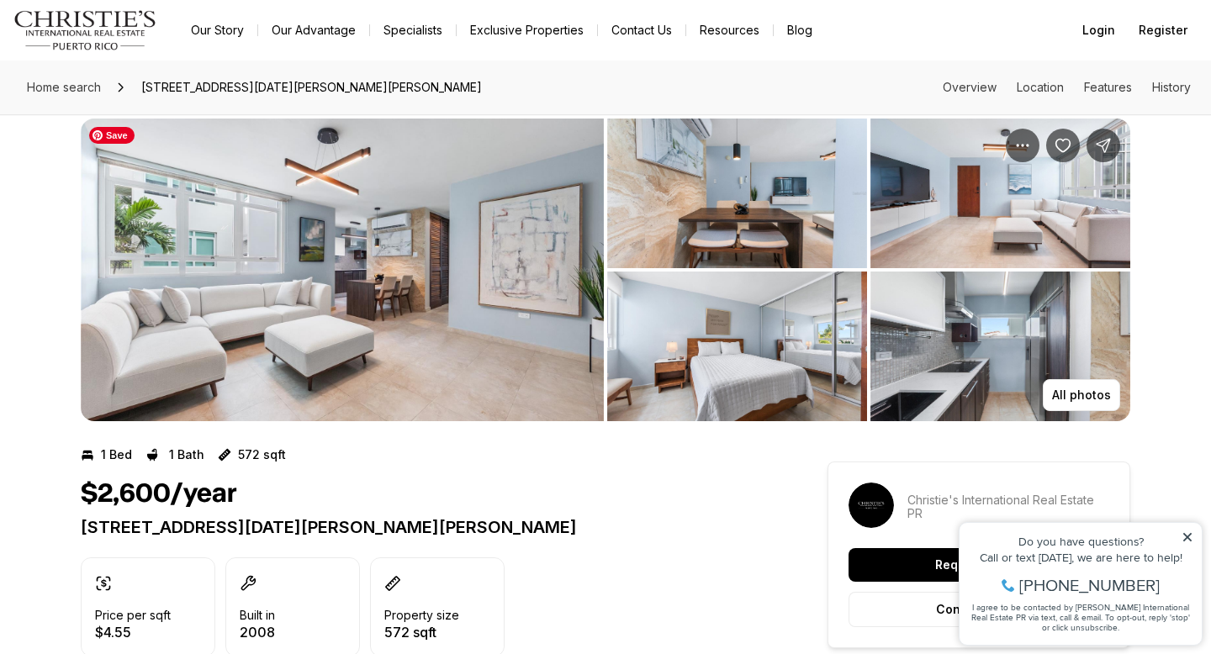
scroll to position [30, 0]
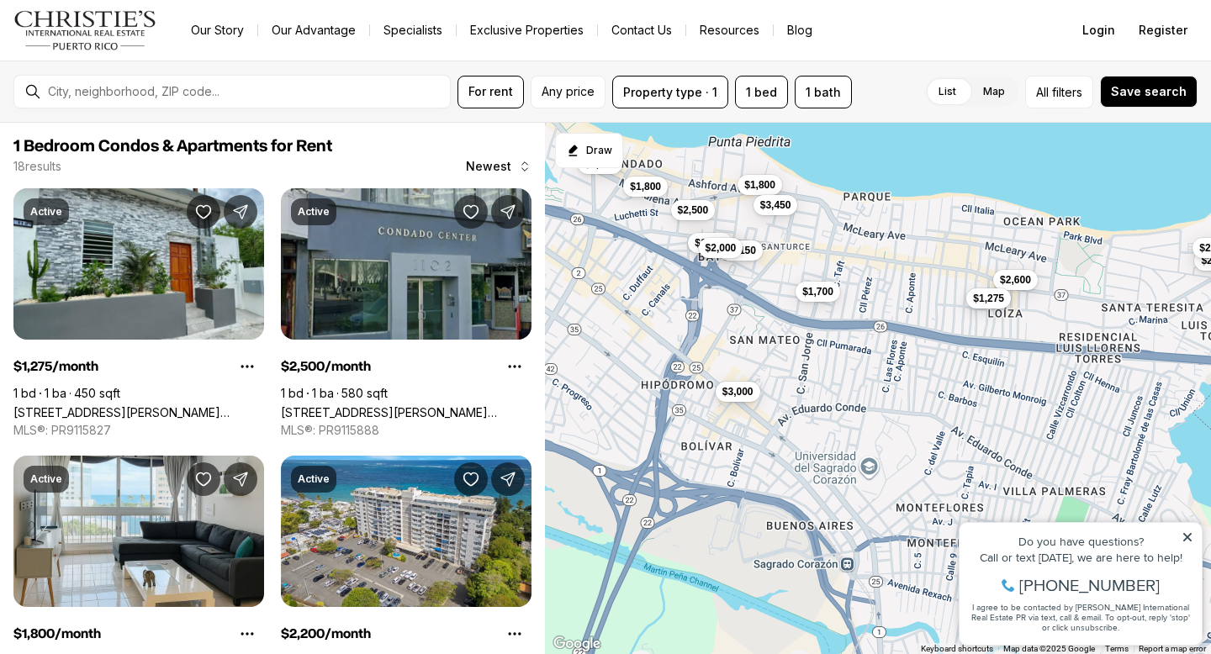
click at [989, 299] on span "$1,275" at bounding box center [988, 297] width 31 height 13
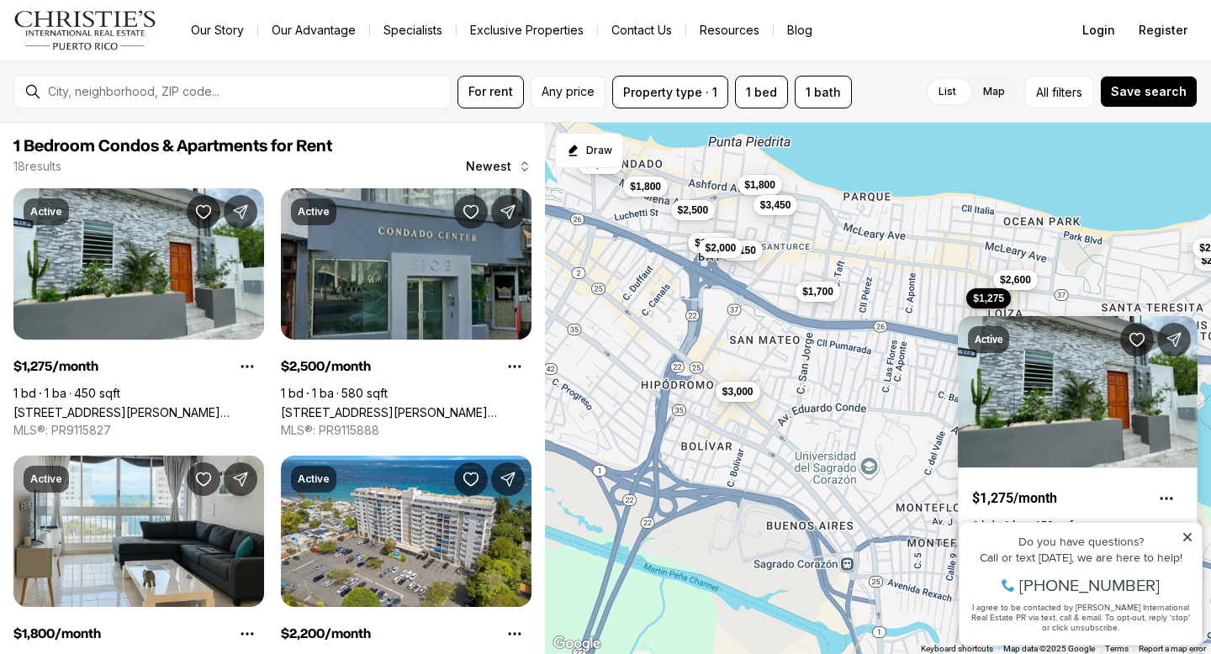
click at [1083, 538] on link "119 SANTA CECILIA, SAN JUAN PR, 00911" at bounding box center [1077, 544] width 211 height 13
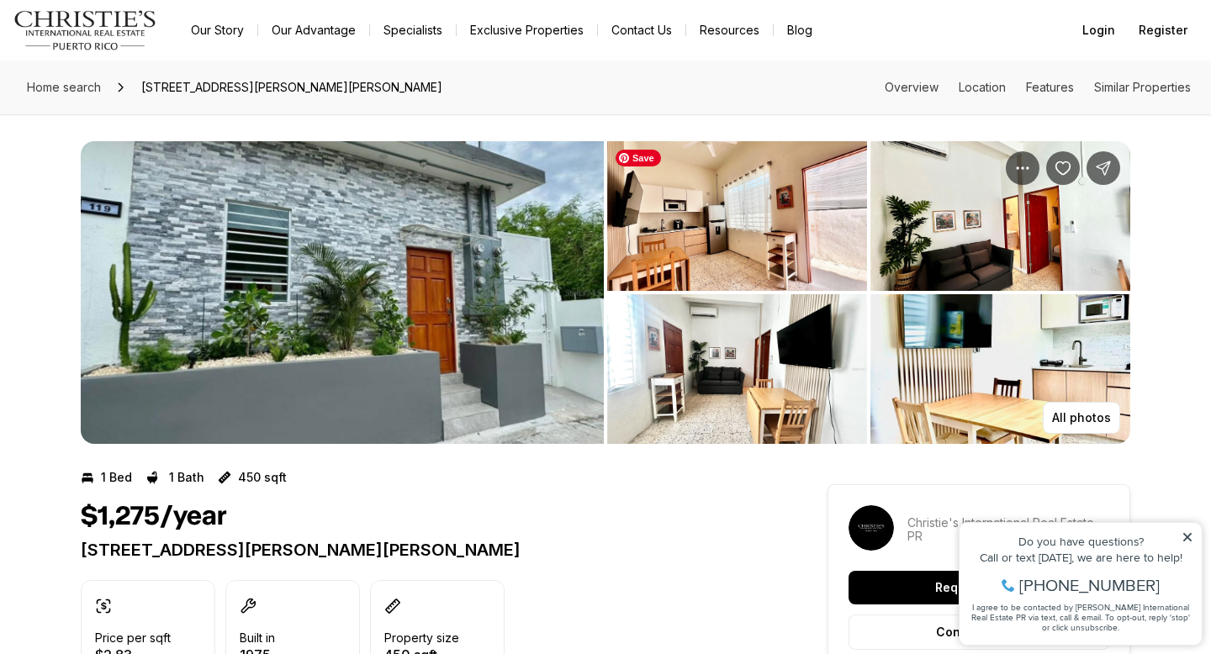
click at [701, 213] on img "View image gallery" at bounding box center [737, 216] width 260 height 150
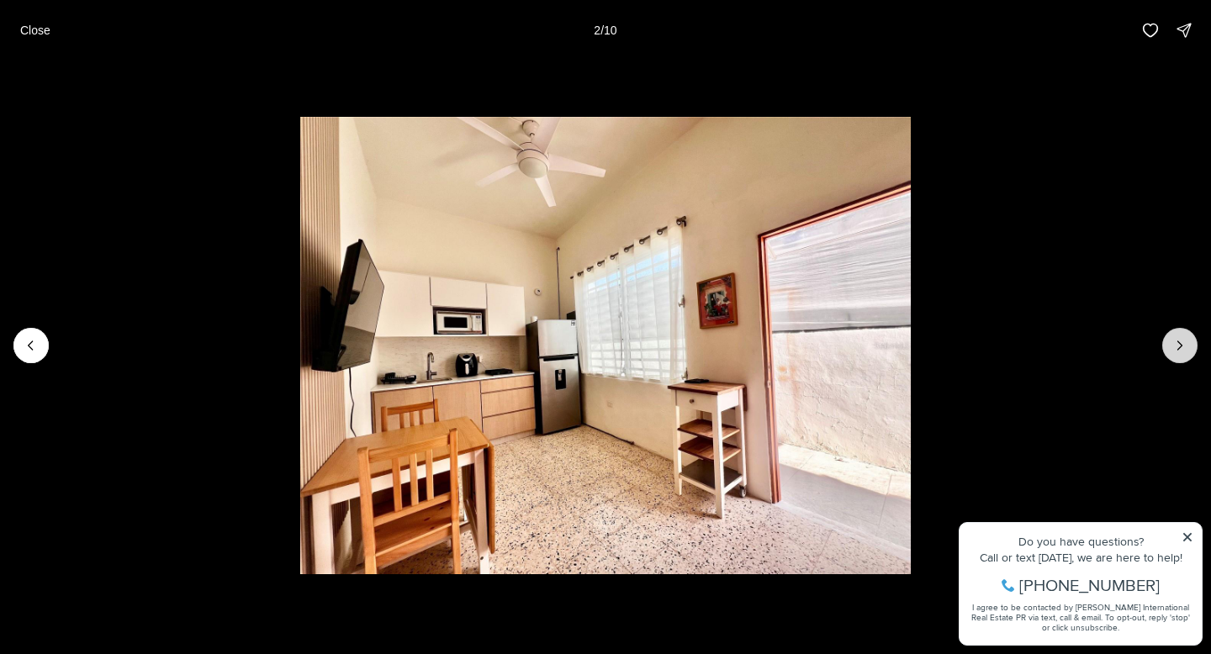
click at [1184, 347] on icon "Next slide" at bounding box center [1180, 345] width 17 height 17
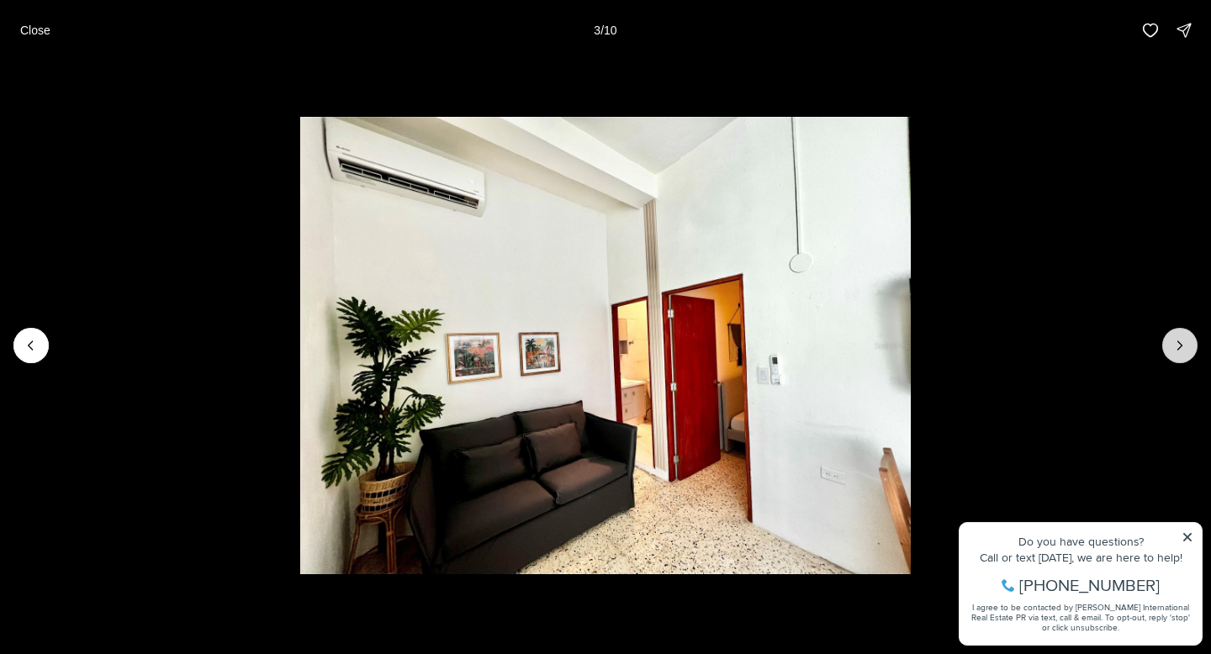
click at [1184, 347] on icon "Next slide" at bounding box center [1180, 345] width 17 height 17
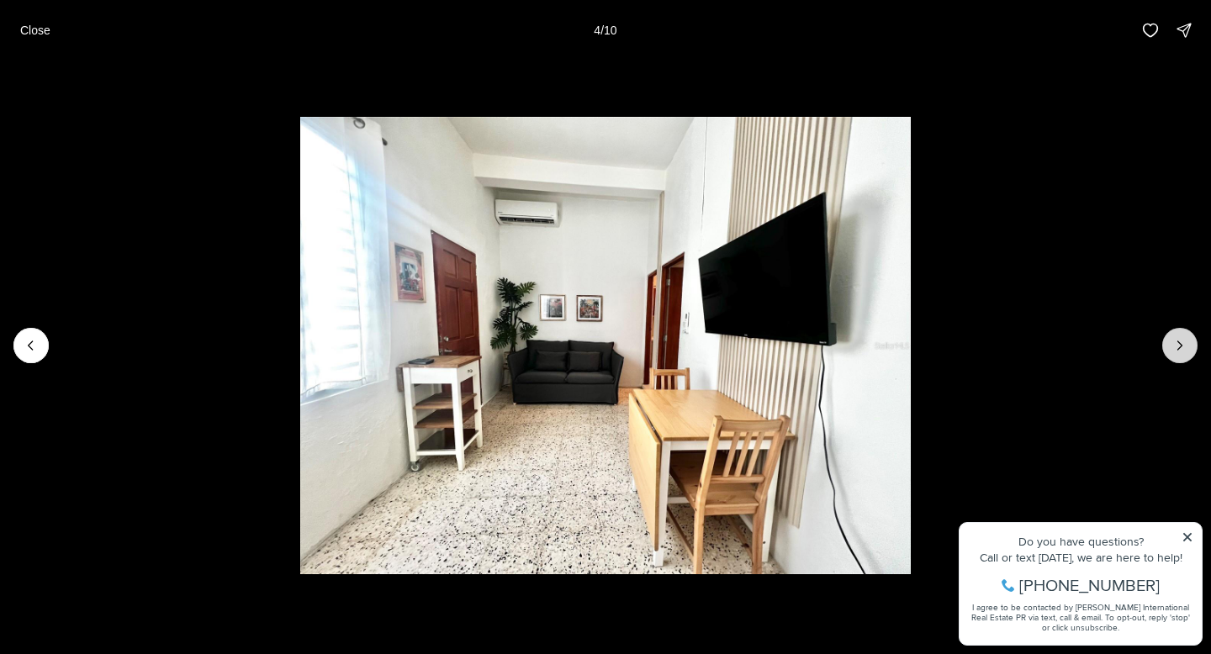
click at [1184, 347] on icon "Next slide" at bounding box center [1180, 345] width 17 height 17
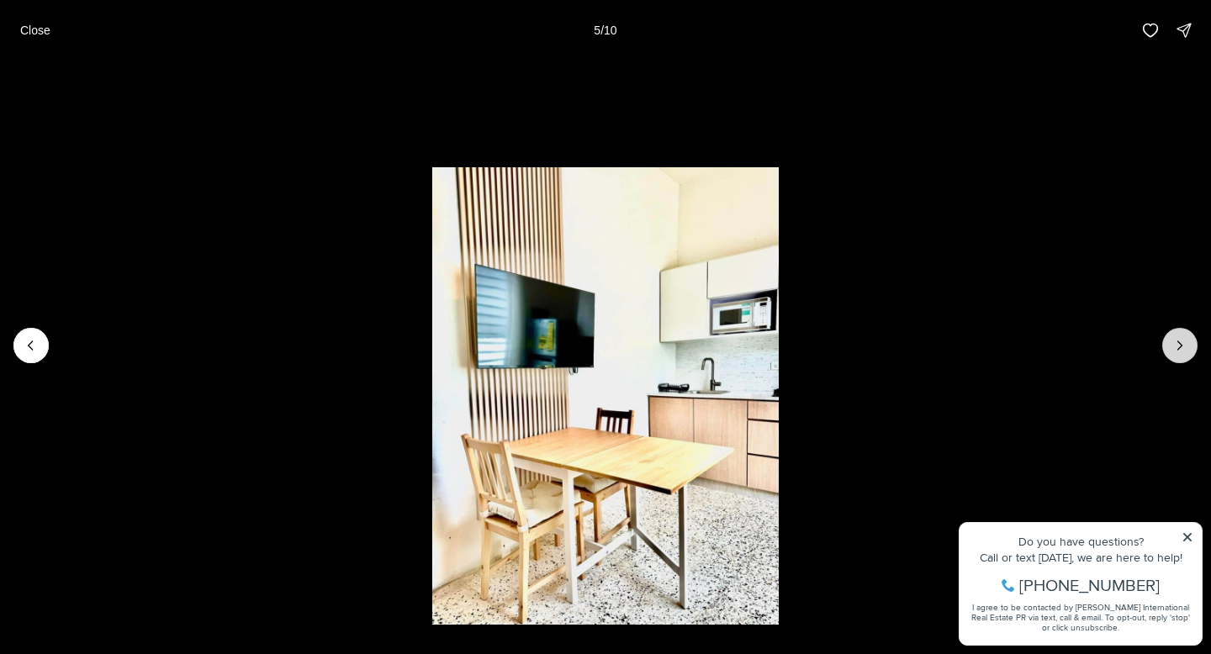
click at [1184, 347] on icon "Next slide" at bounding box center [1180, 345] width 17 height 17
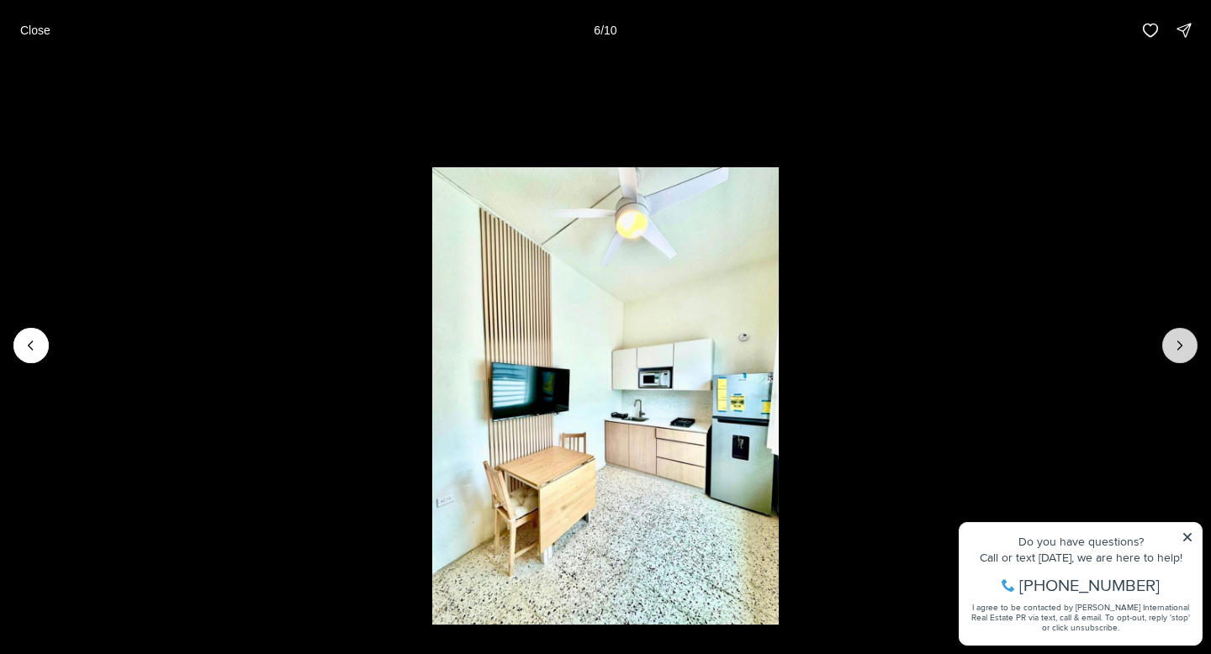
click at [1184, 347] on icon "Next slide" at bounding box center [1180, 345] width 17 height 17
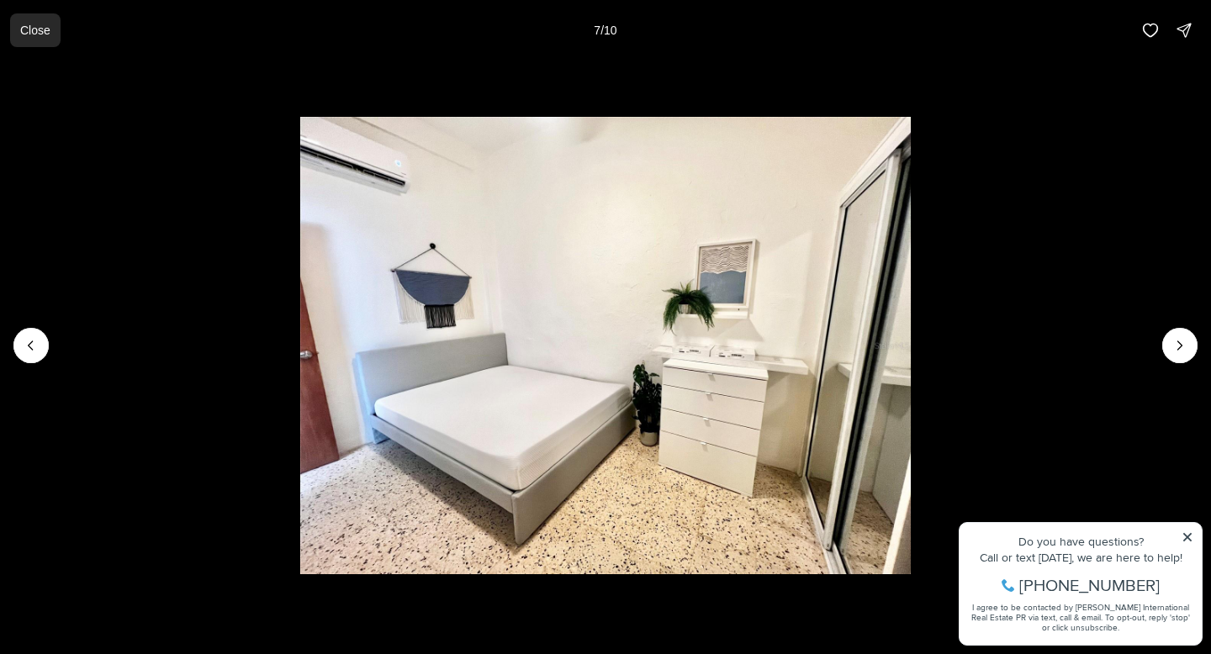
click at [36, 29] on p "Close" at bounding box center [35, 30] width 30 height 13
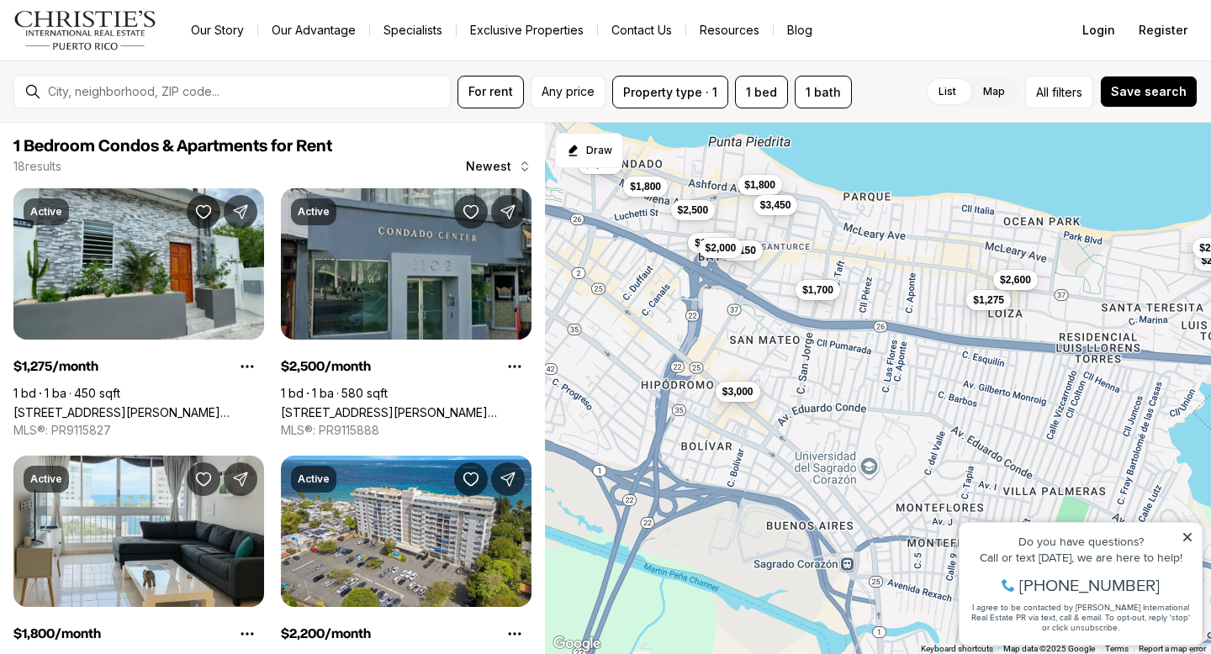
click at [819, 288] on span "$1,700" at bounding box center [818, 289] width 31 height 13
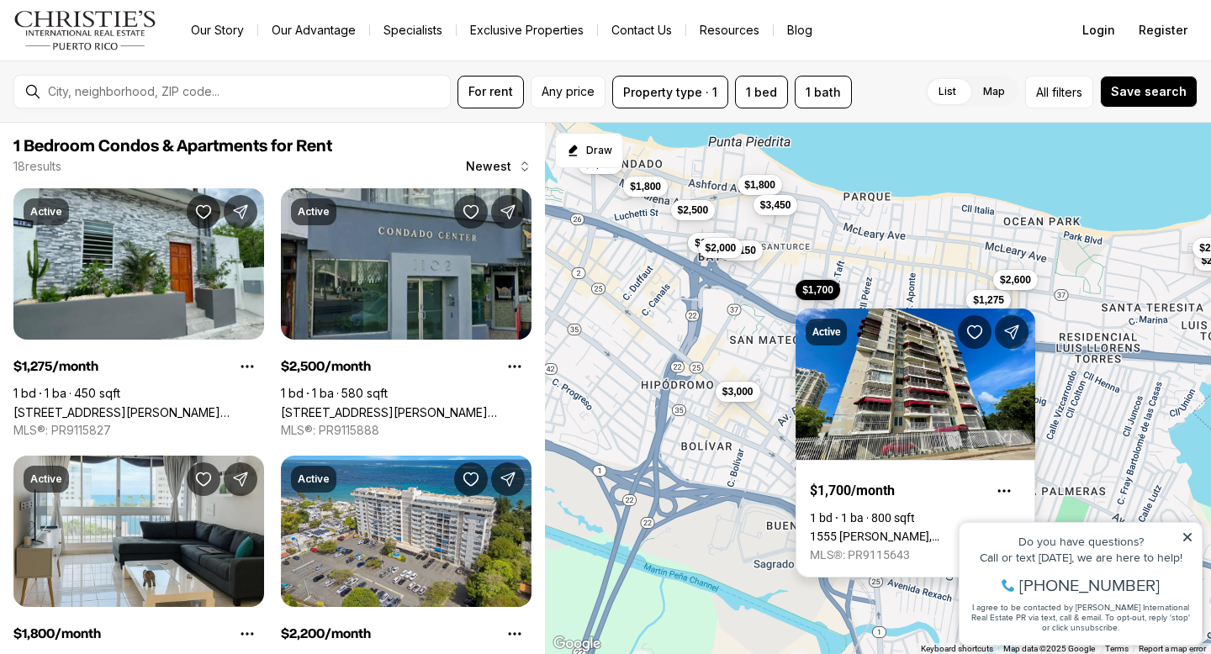
click at [908, 530] on link "1555 [PERSON_NAME], [GEOGRAPHIC_DATA][PERSON_NAME], 00909" at bounding box center [915, 536] width 211 height 13
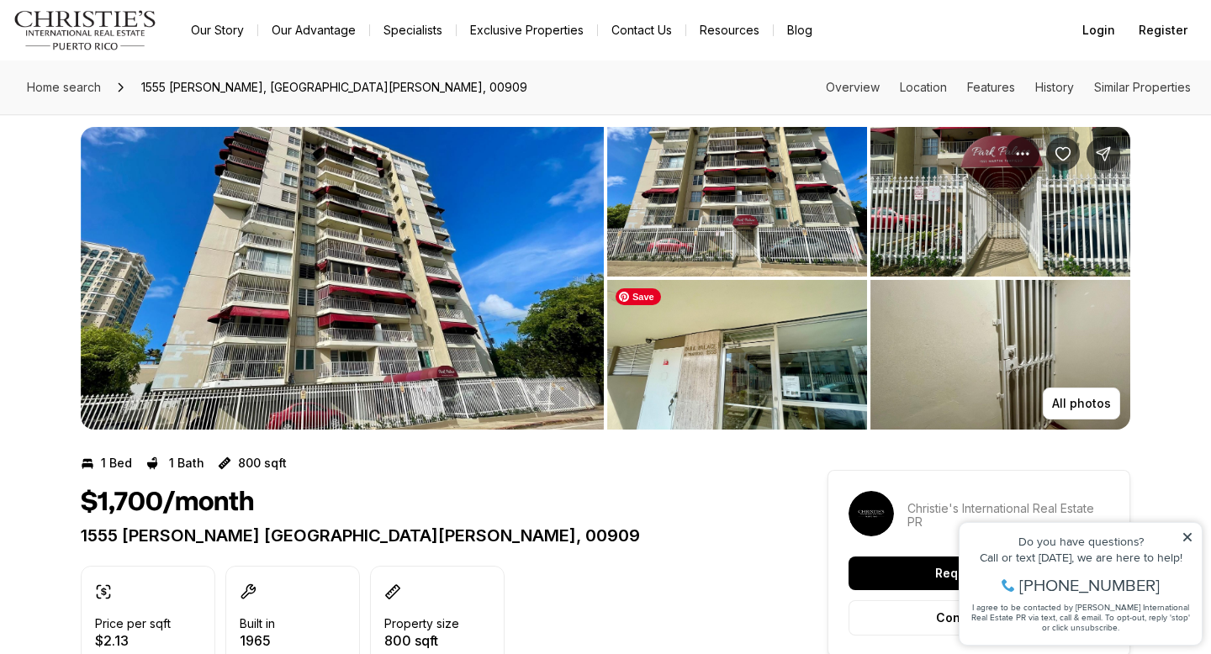
scroll to position [15, 0]
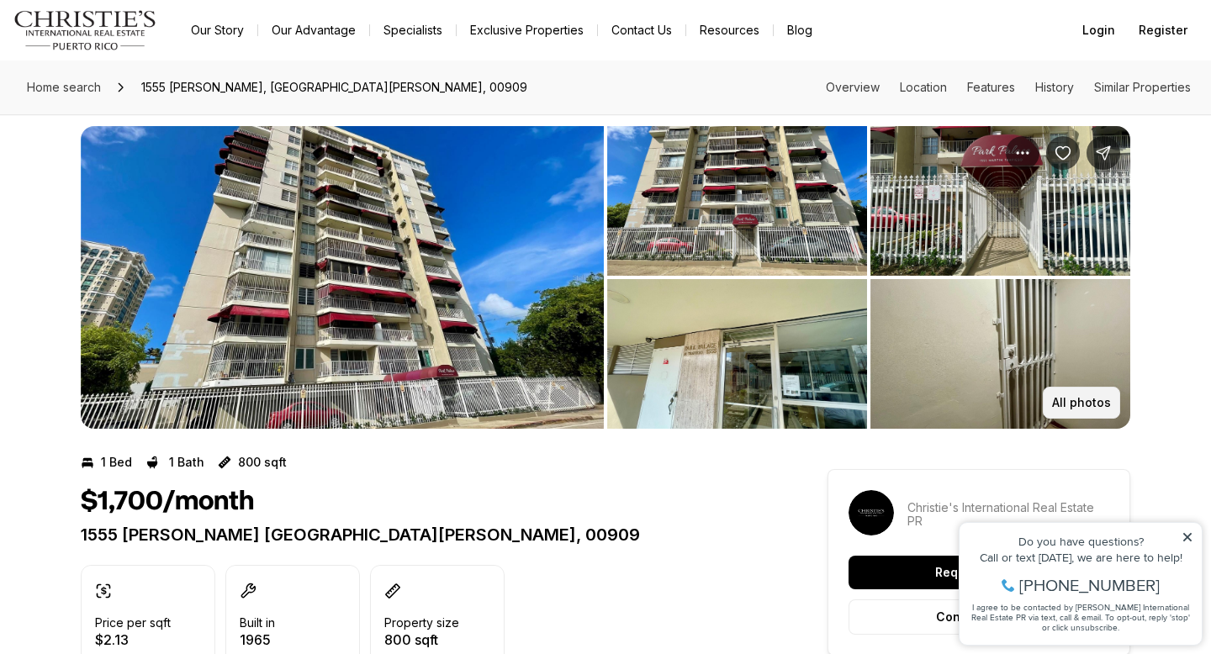
click at [1060, 397] on p "All photos" at bounding box center [1081, 402] width 59 height 13
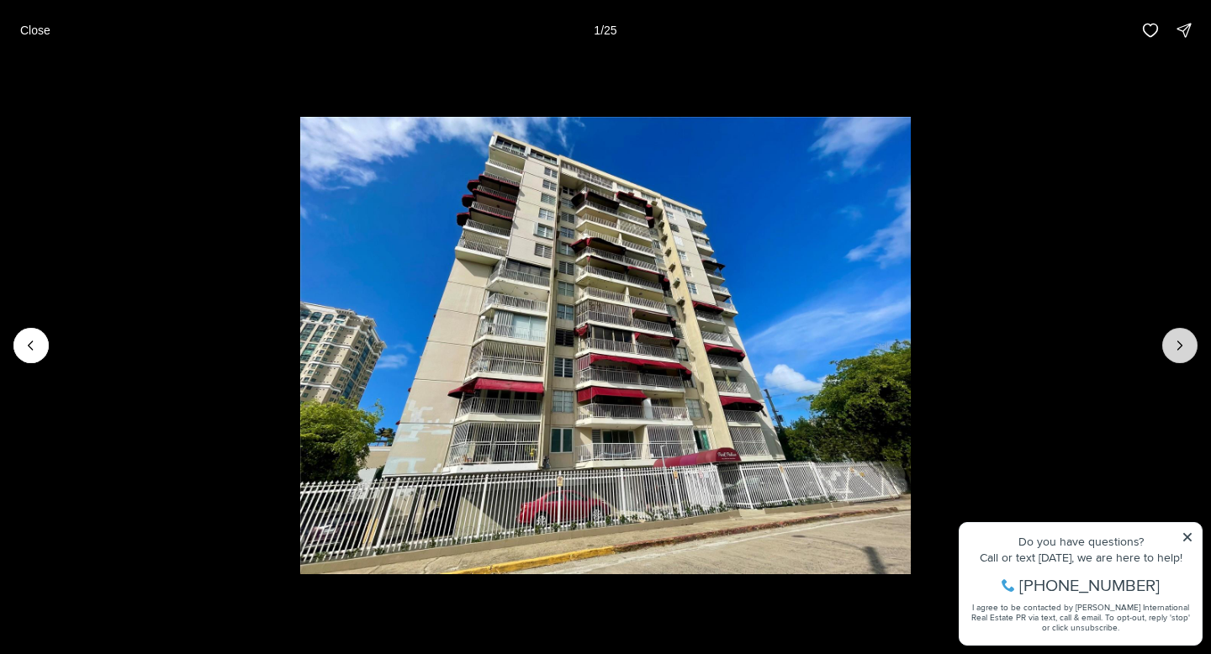
click at [1179, 343] on icon "Next slide" at bounding box center [1180, 345] width 17 height 17
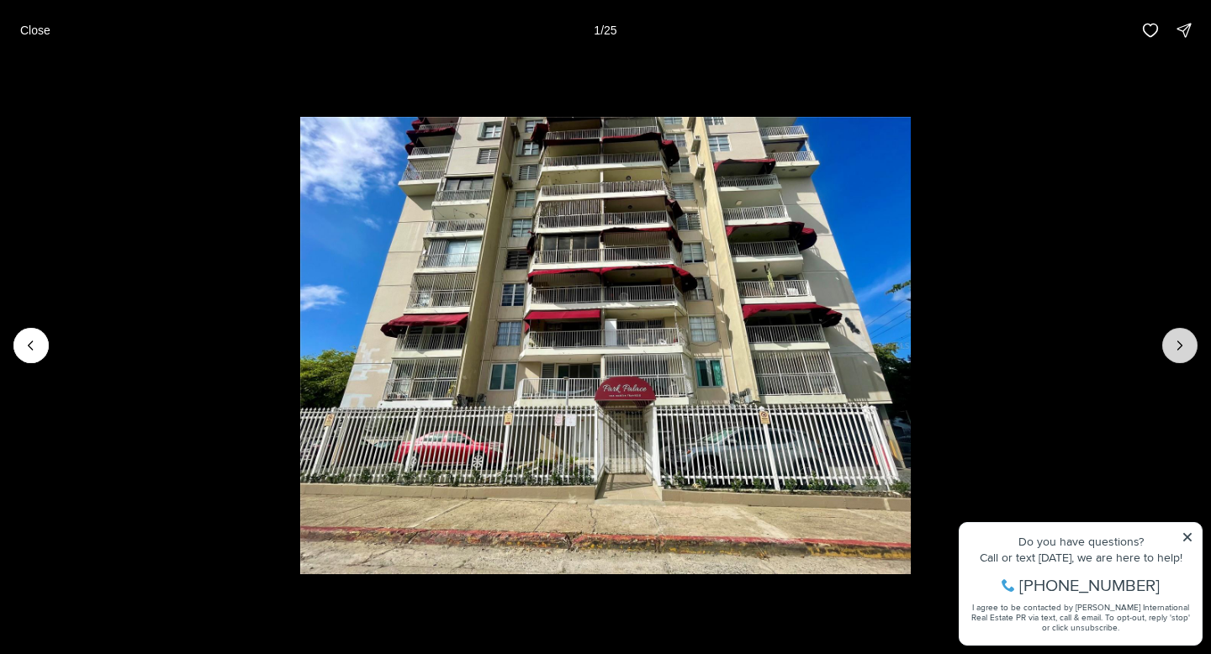
click at [1179, 343] on icon "Next slide" at bounding box center [1180, 345] width 17 height 17
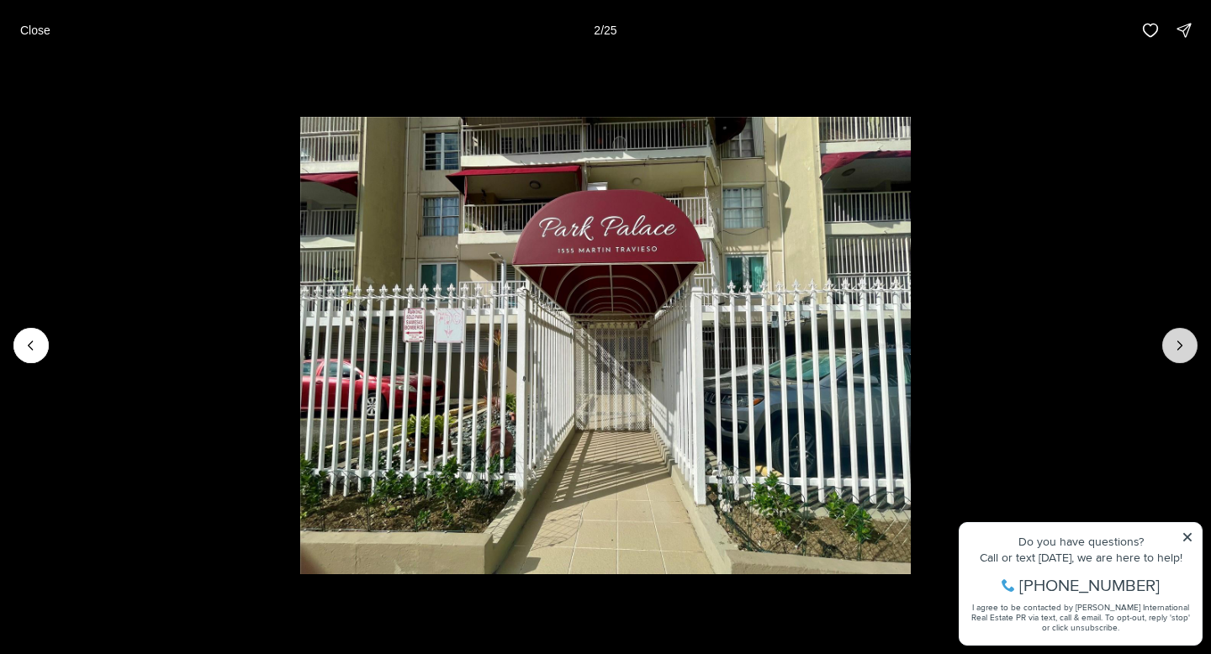
click at [1179, 343] on icon "Next slide" at bounding box center [1180, 345] width 17 height 17
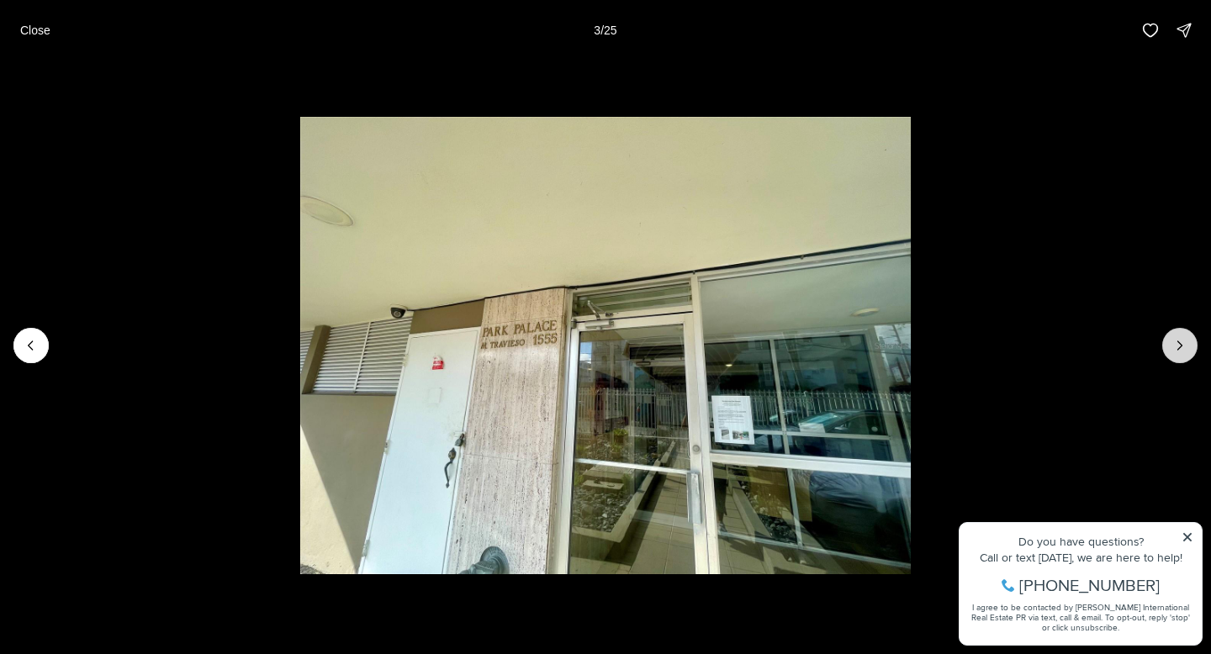
click at [1179, 343] on icon "Next slide" at bounding box center [1180, 345] width 17 height 17
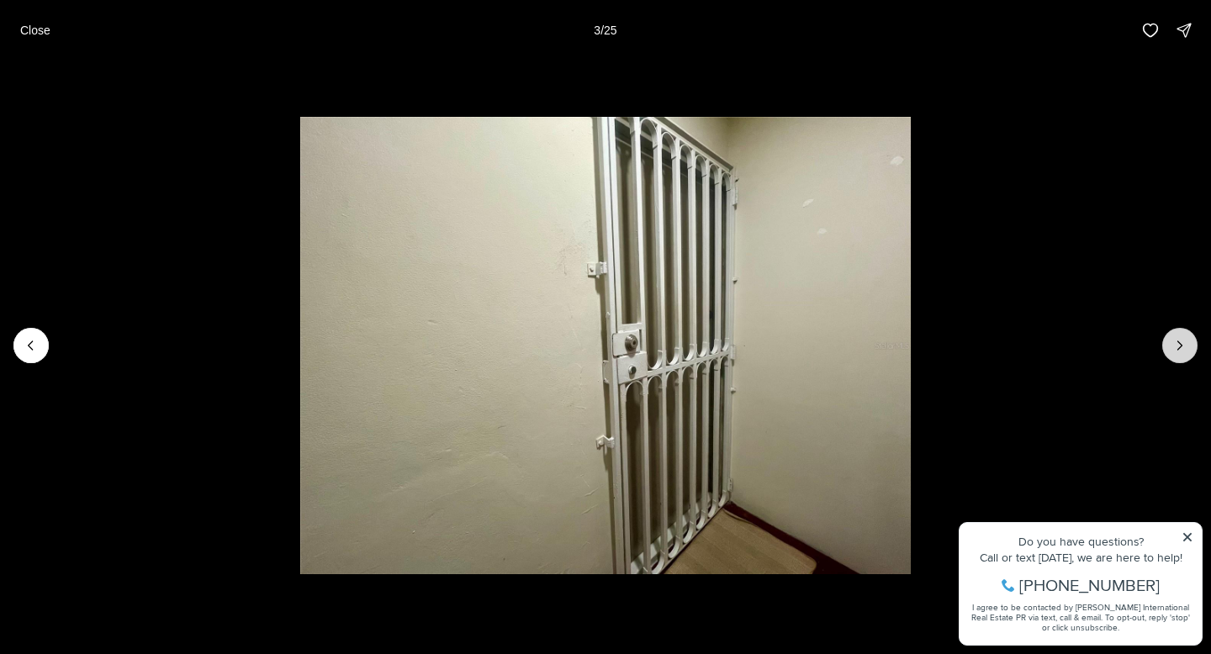
click at [1179, 343] on icon "Next slide" at bounding box center [1180, 345] width 17 height 17
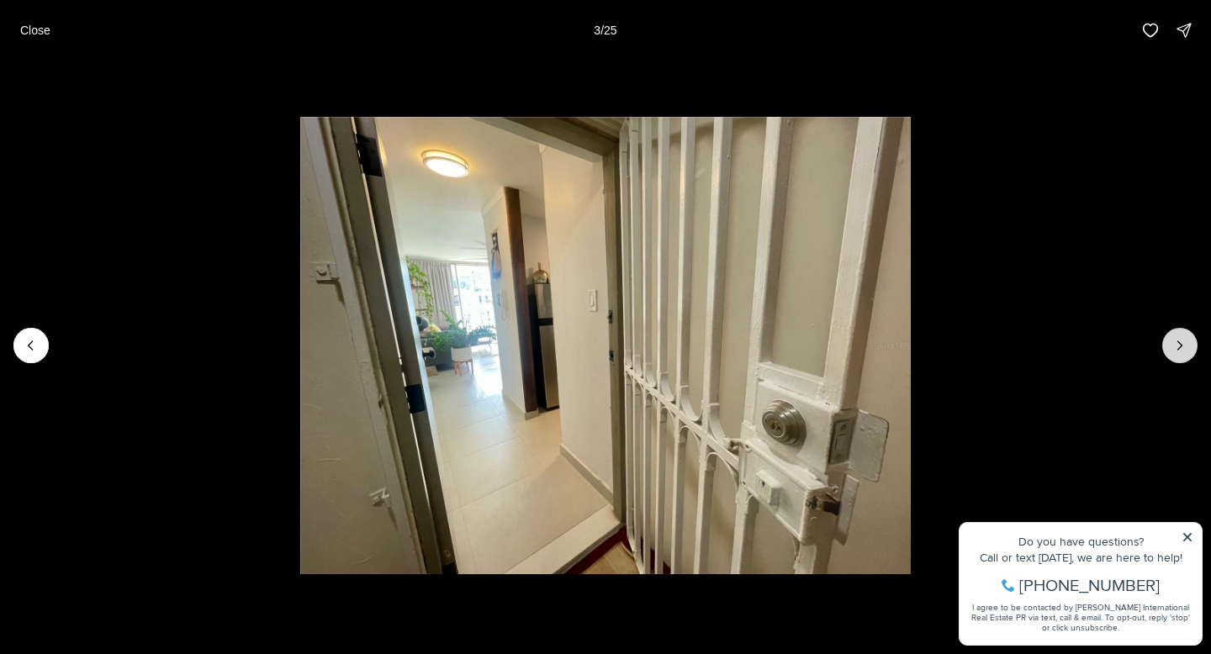
click at [1179, 343] on icon "Next slide" at bounding box center [1180, 345] width 17 height 17
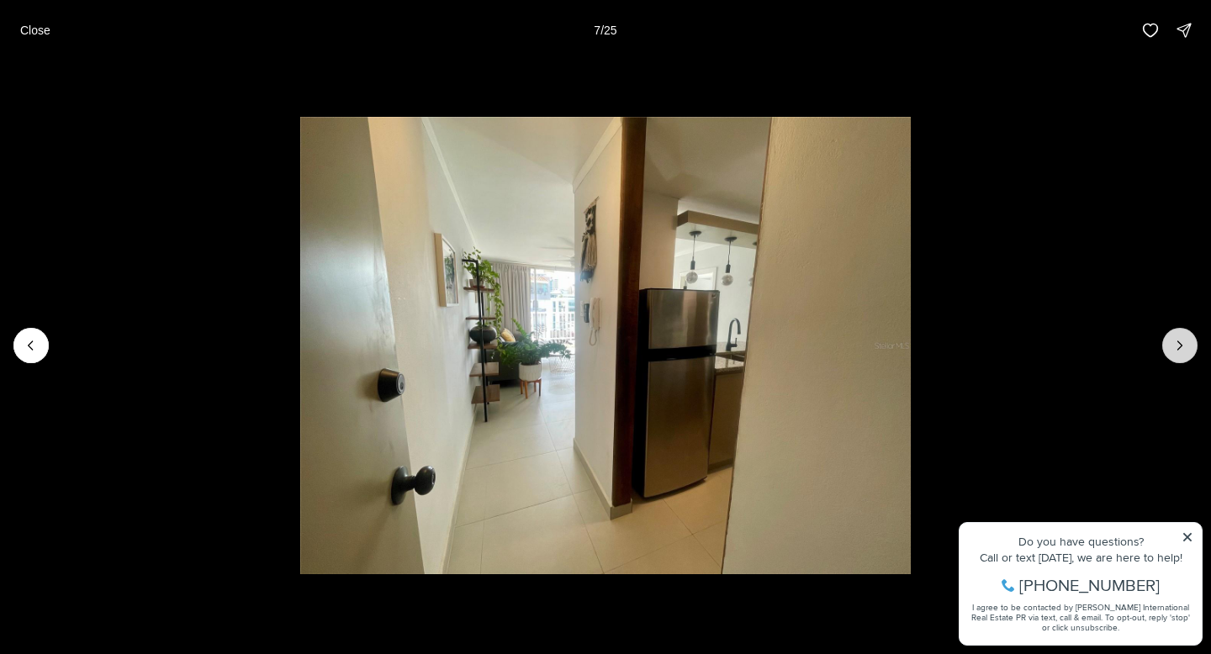
click at [1179, 343] on icon "Next slide" at bounding box center [1180, 345] width 17 height 17
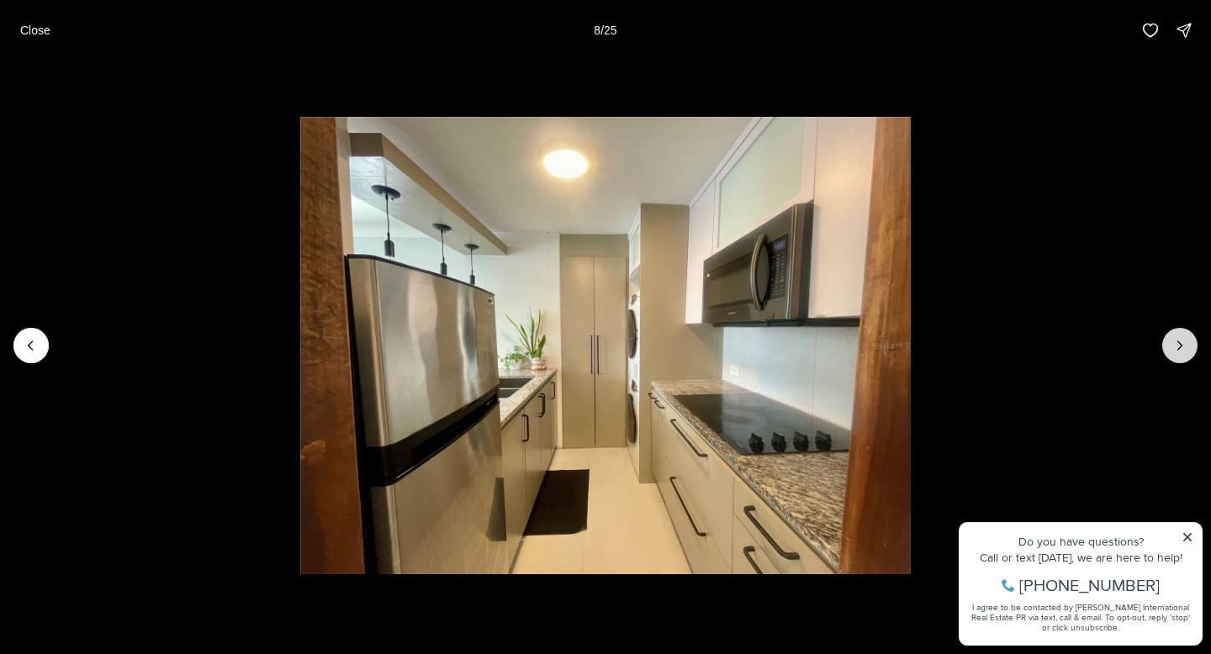
click at [1179, 343] on icon "Next slide" at bounding box center [1180, 345] width 17 height 17
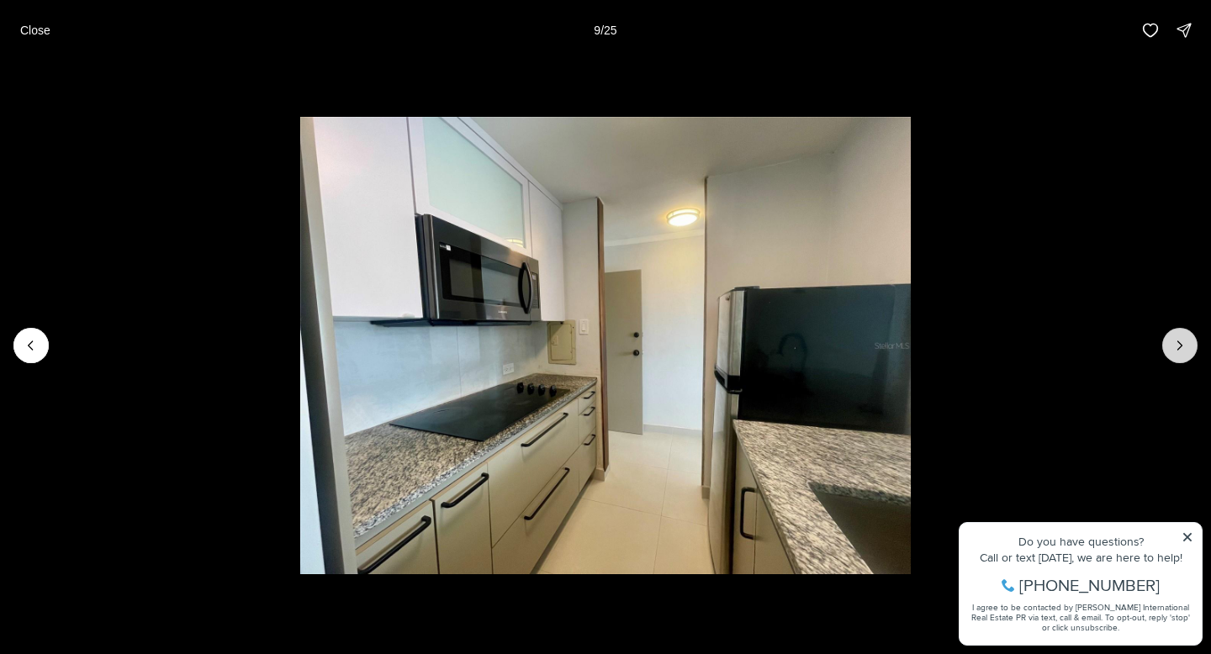
click at [1179, 343] on icon "Next slide" at bounding box center [1180, 345] width 17 height 17
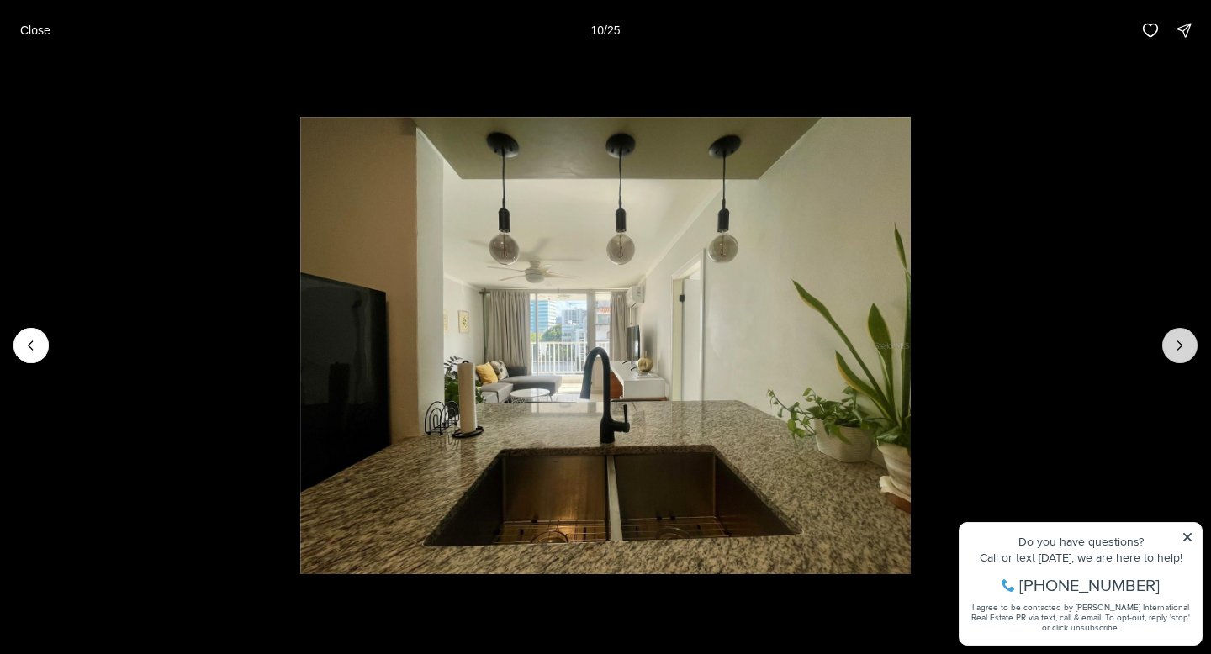
click at [1179, 343] on icon "Next slide" at bounding box center [1180, 345] width 17 height 17
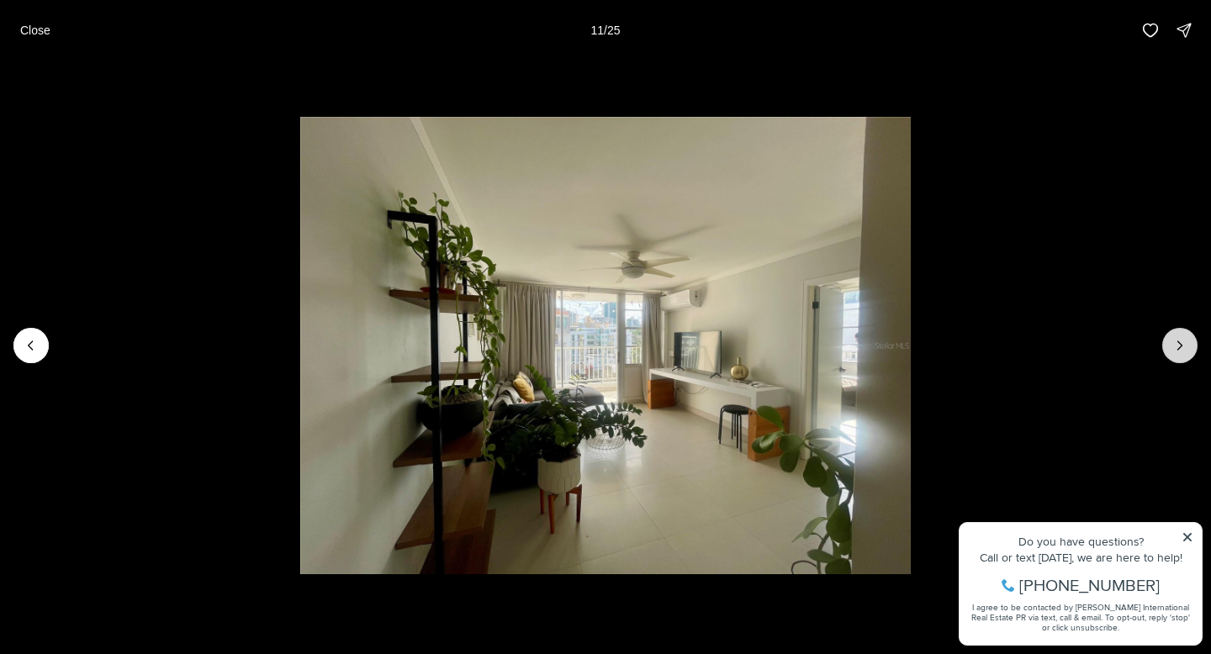
click at [1179, 343] on icon "Next slide" at bounding box center [1180, 345] width 17 height 17
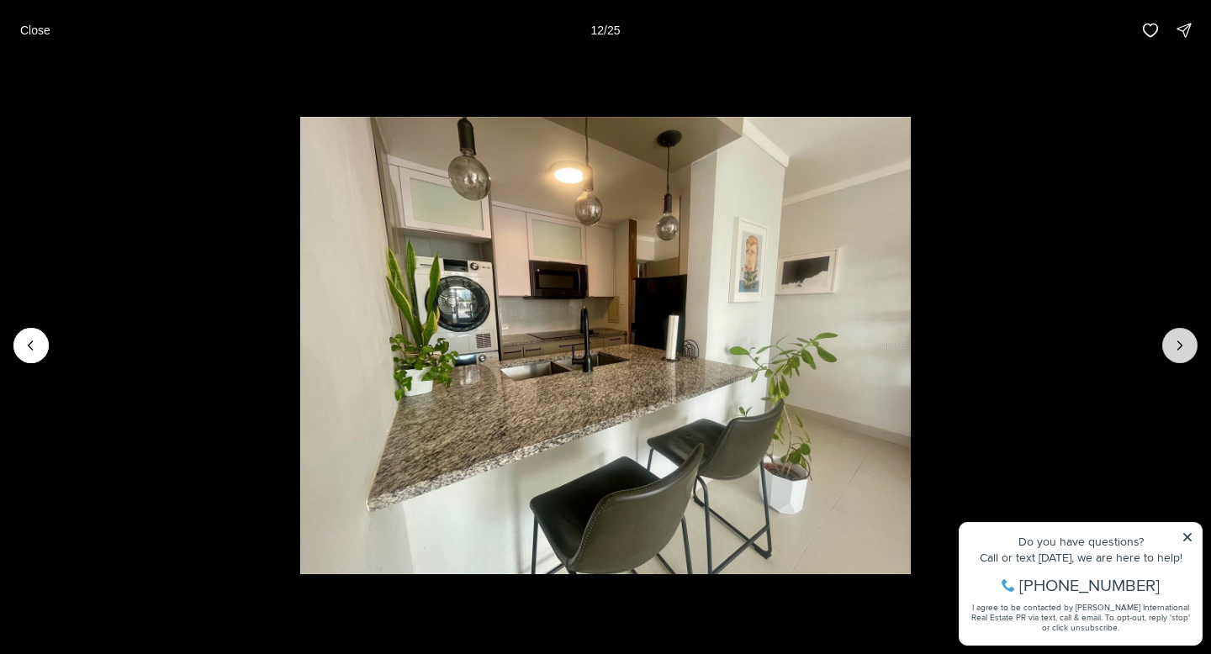
click at [1179, 343] on icon "Next slide" at bounding box center [1180, 345] width 17 height 17
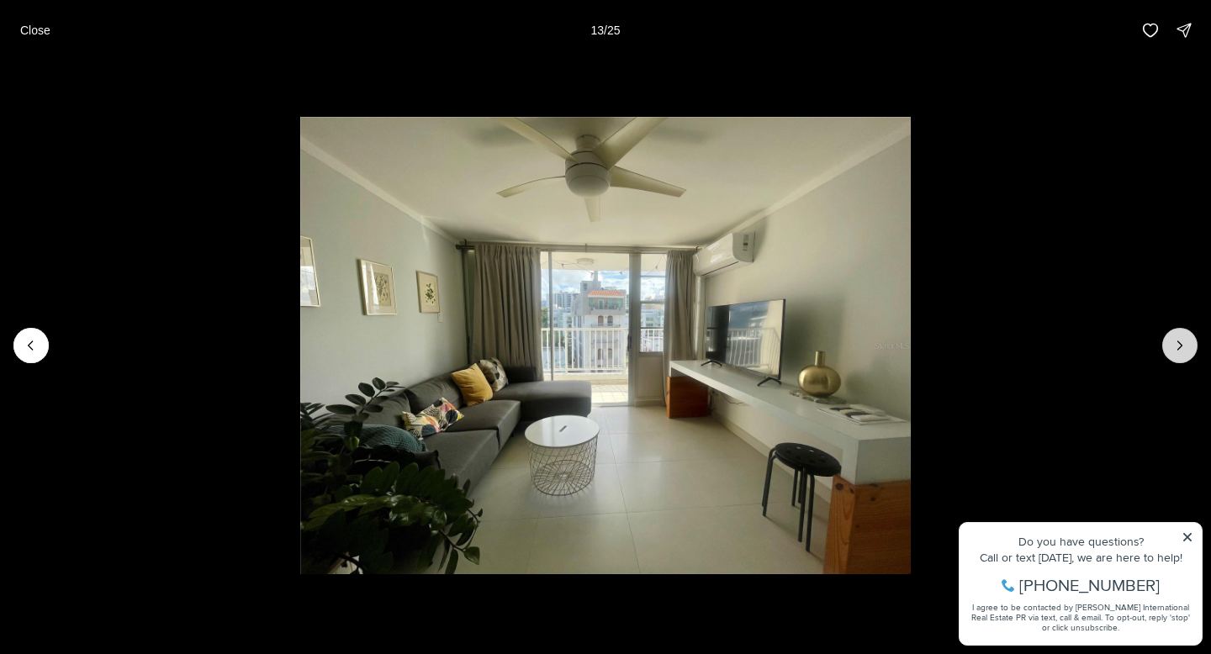
click at [1179, 343] on icon "Next slide" at bounding box center [1180, 345] width 17 height 17
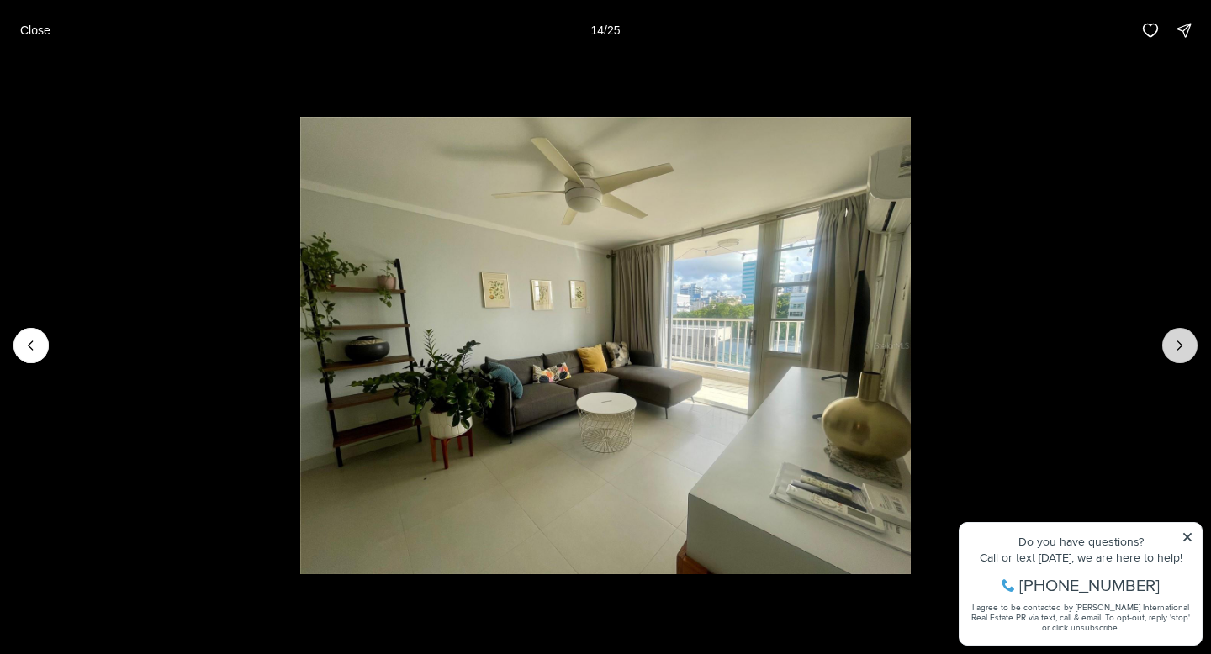
click at [1179, 343] on icon "Next slide" at bounding box center [1180, 345] width 17 height 17
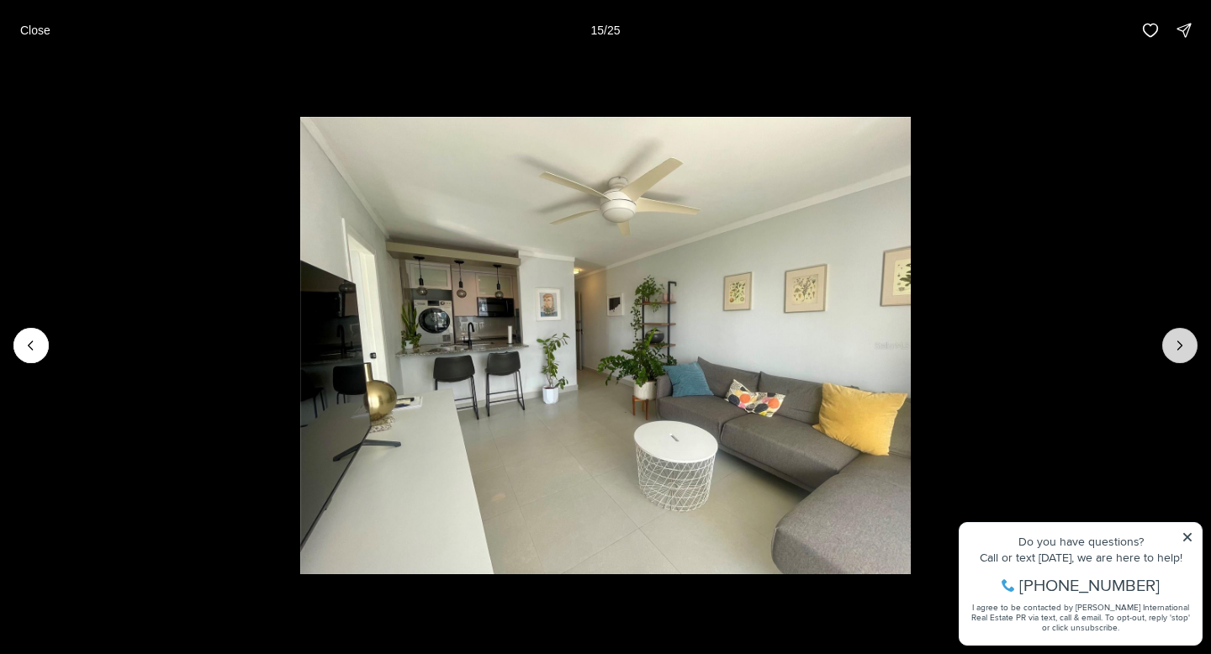
click at [1179, 343] on icon "Next slide" at bounding box center [1180, 345] width 17 height 17
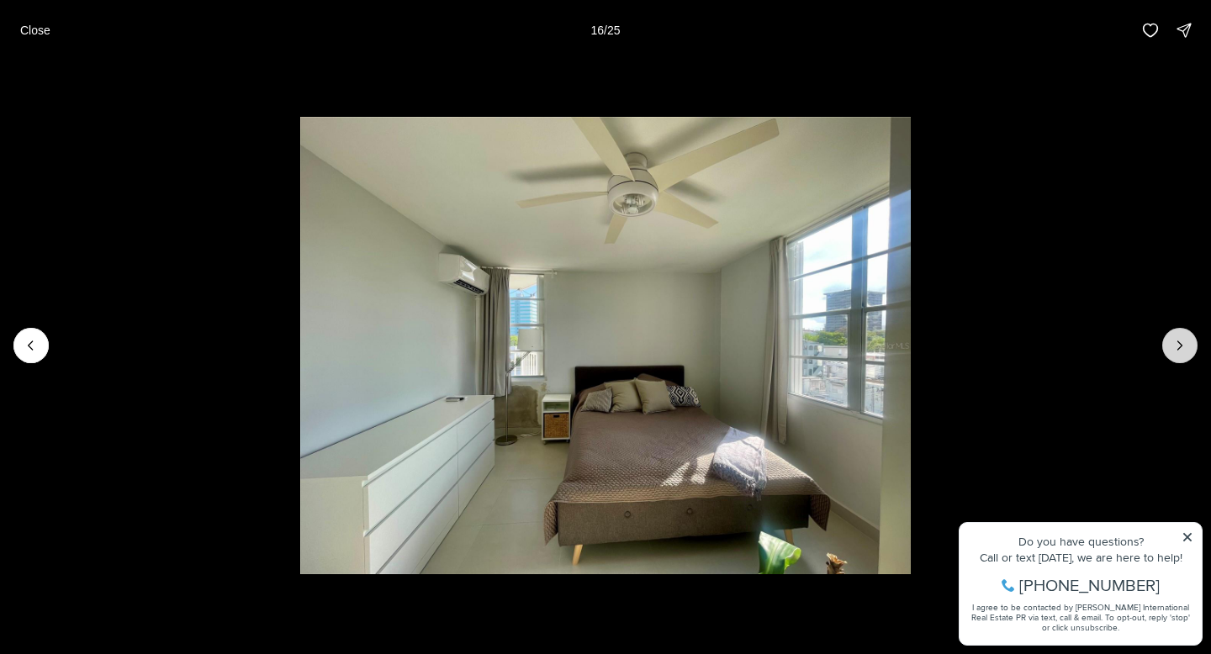
click at [1179, 343] on icon "Next slide" at bounding box center [1180, 345] width 17 height 17
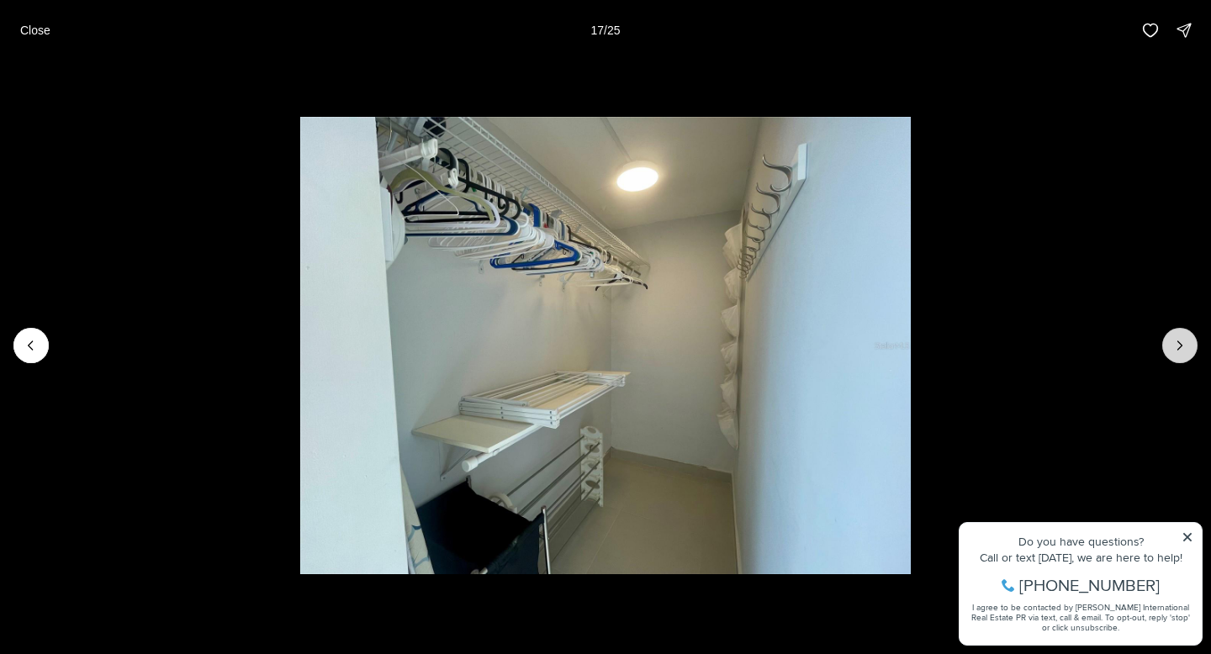
click at [1179, 343] on icon "Next slide" at bounding box center [1180, 345] width 17 height 17
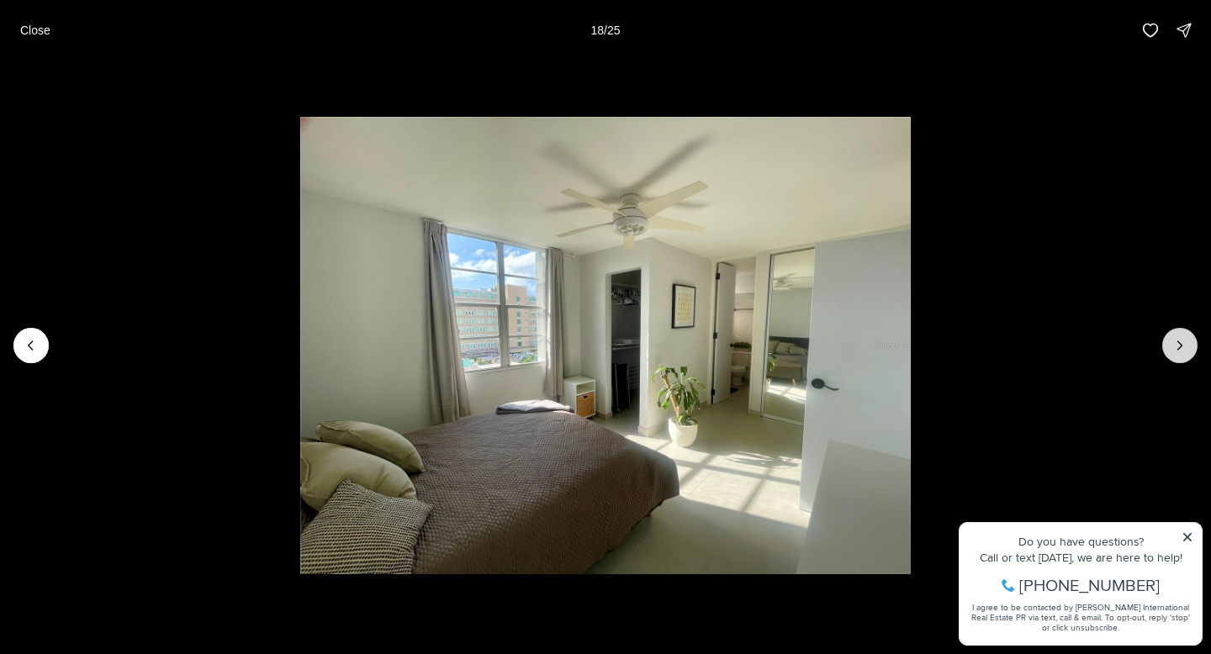
click at [1179, 343] on icon "Next slide" at bounding box center [1180, 345] width 17 height 17
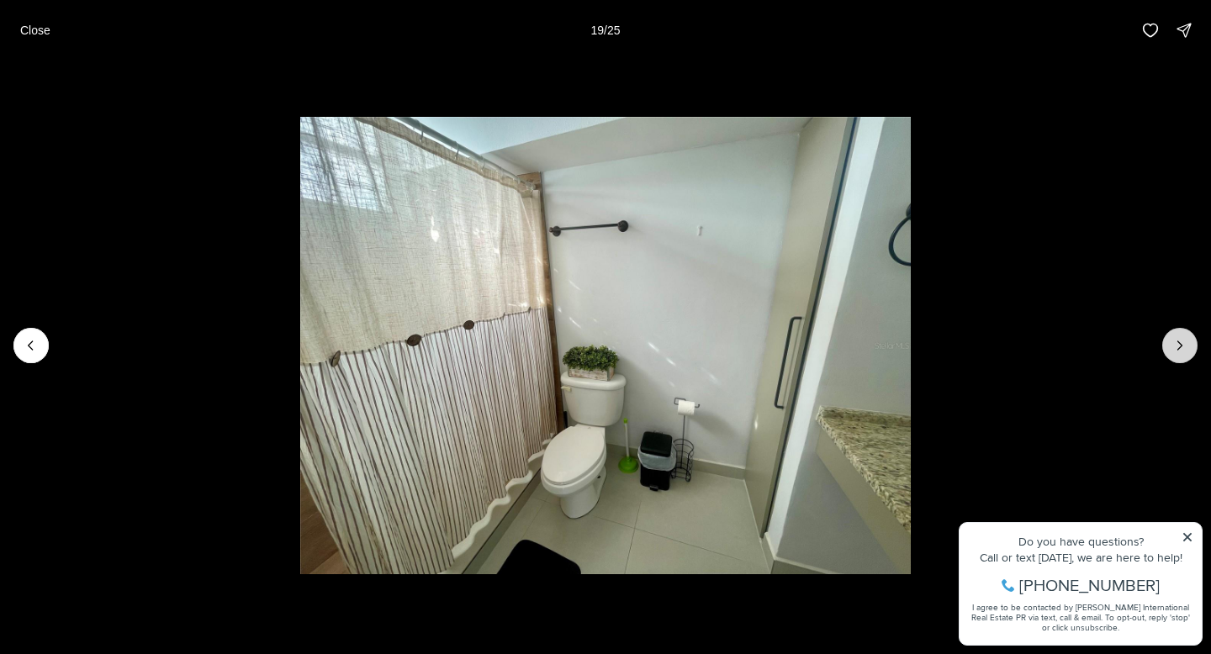
click at [1179, 343] on icon "Next slide" at bounding box center [1180, 345] width 17 height 17
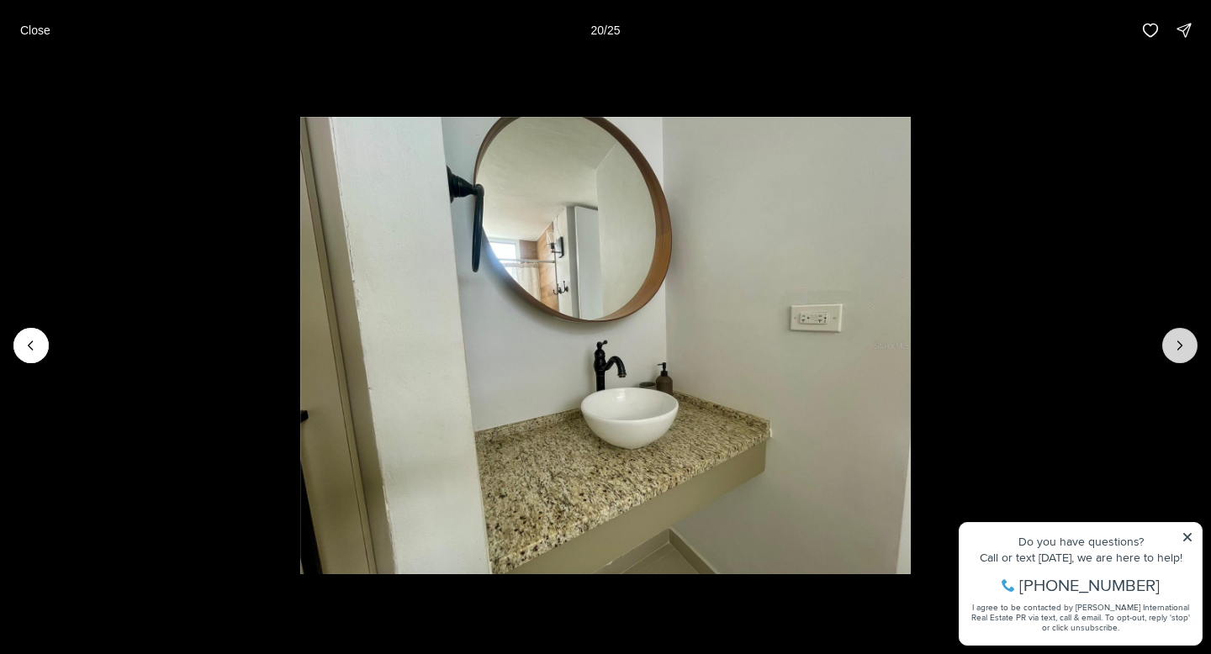
click at [1179, 343] on icon "Next slide" at bounding box center [1180, 345] width 17 height 17
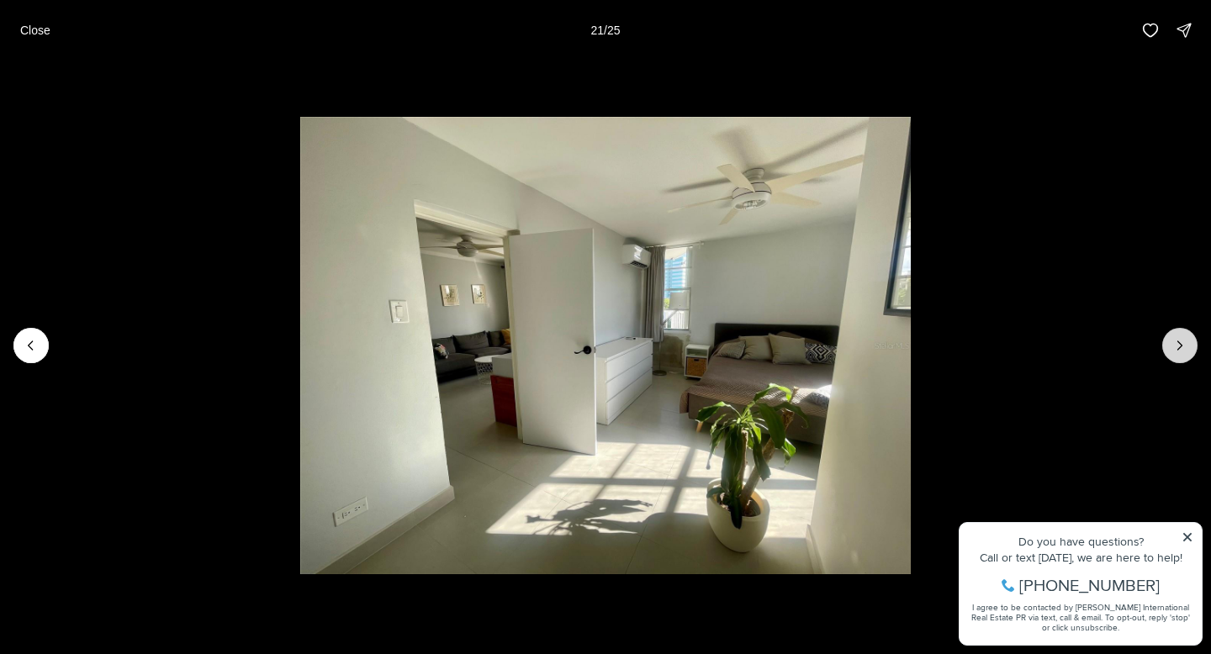
click at [1179, 343] on icon "Next slide" at bounding box center [1180, 345] width 17 height 17
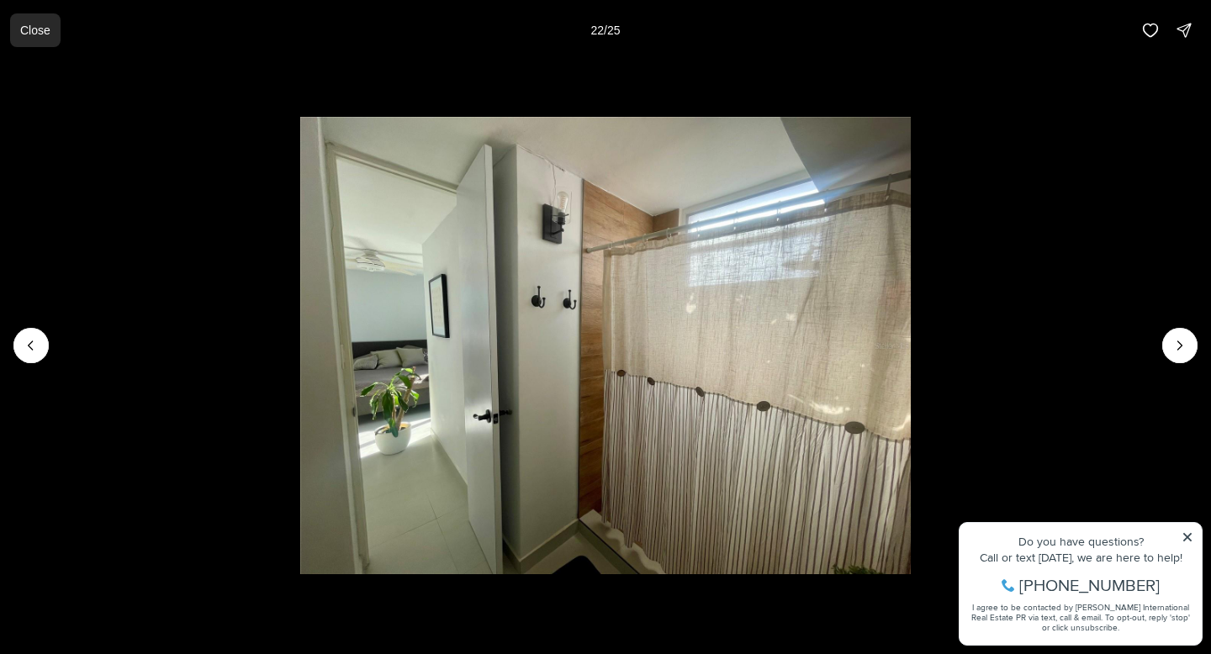
click at [46, 24] on p "Close" at bounding box center [35, 30] width 30 height 13
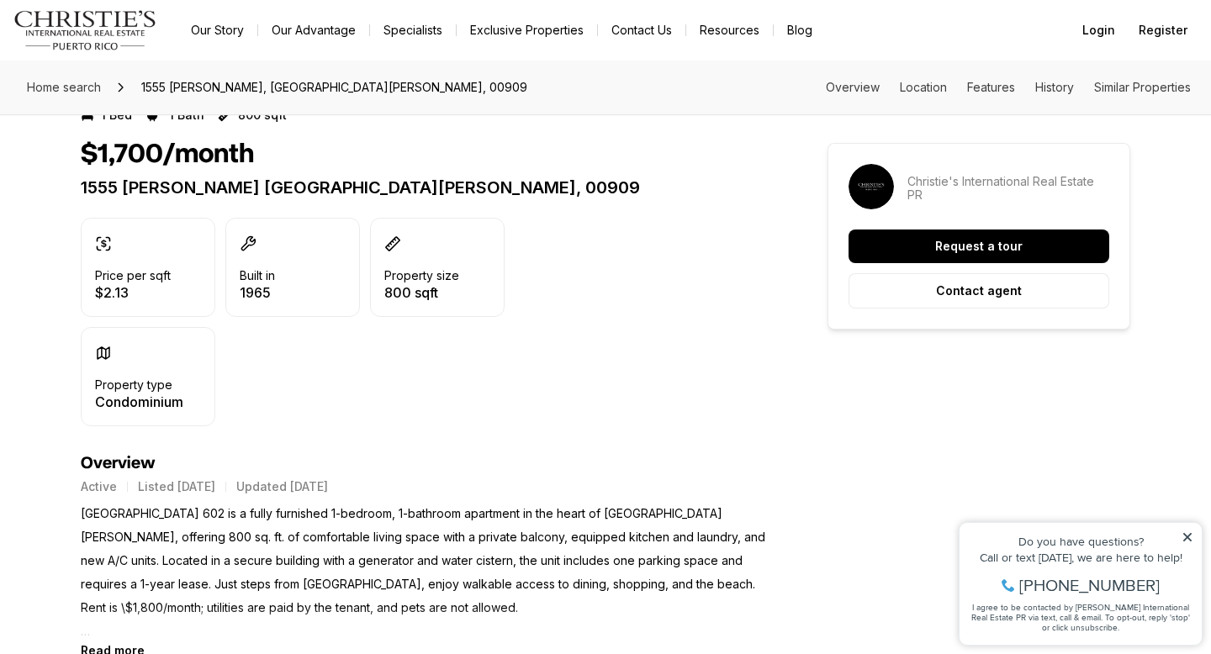
scroll to position [0, 0]
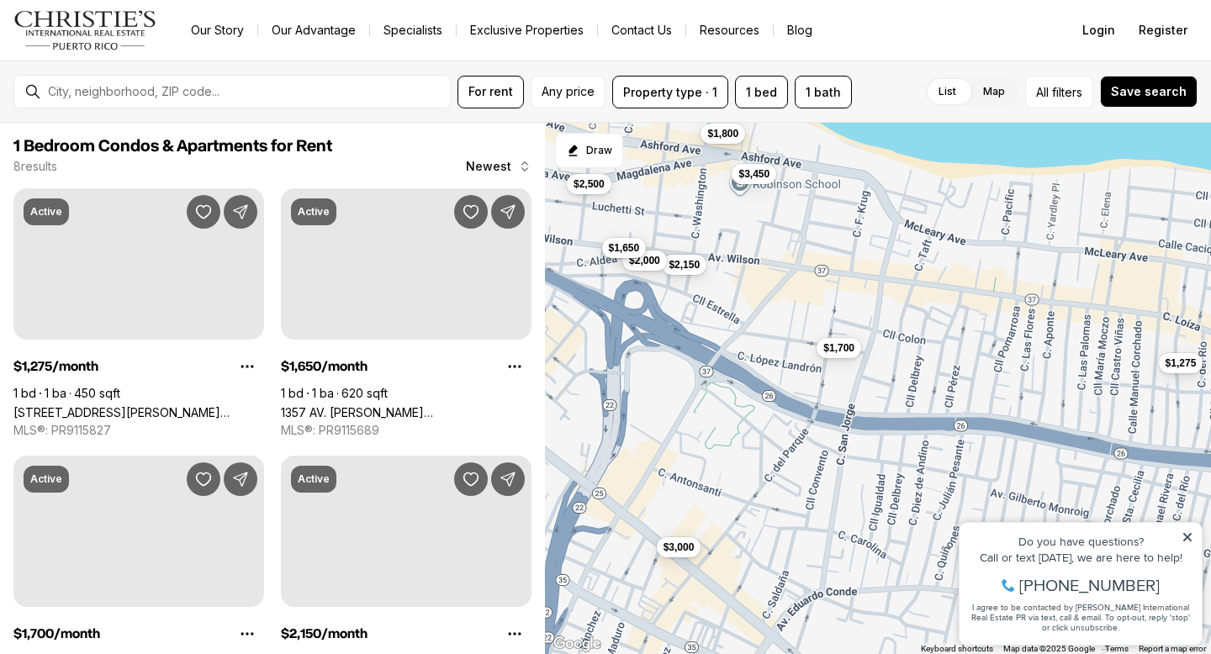
click at [614, 246] on span "$1,650" at bounding box center [624, 247] width 31 height 13
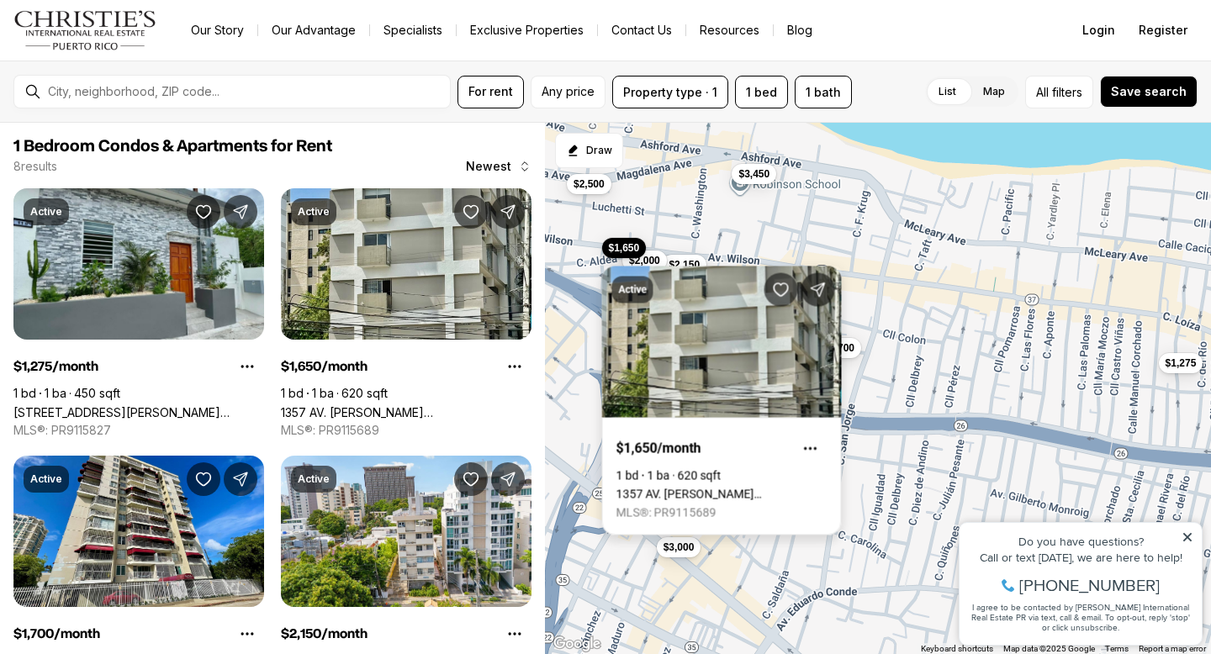
click at [712, 488] on link "1357 AV. [PERSON_NAME][STREET_ADDRESS][PERSON_NAME]" at bounding box center [722, 494] width 211 height 13
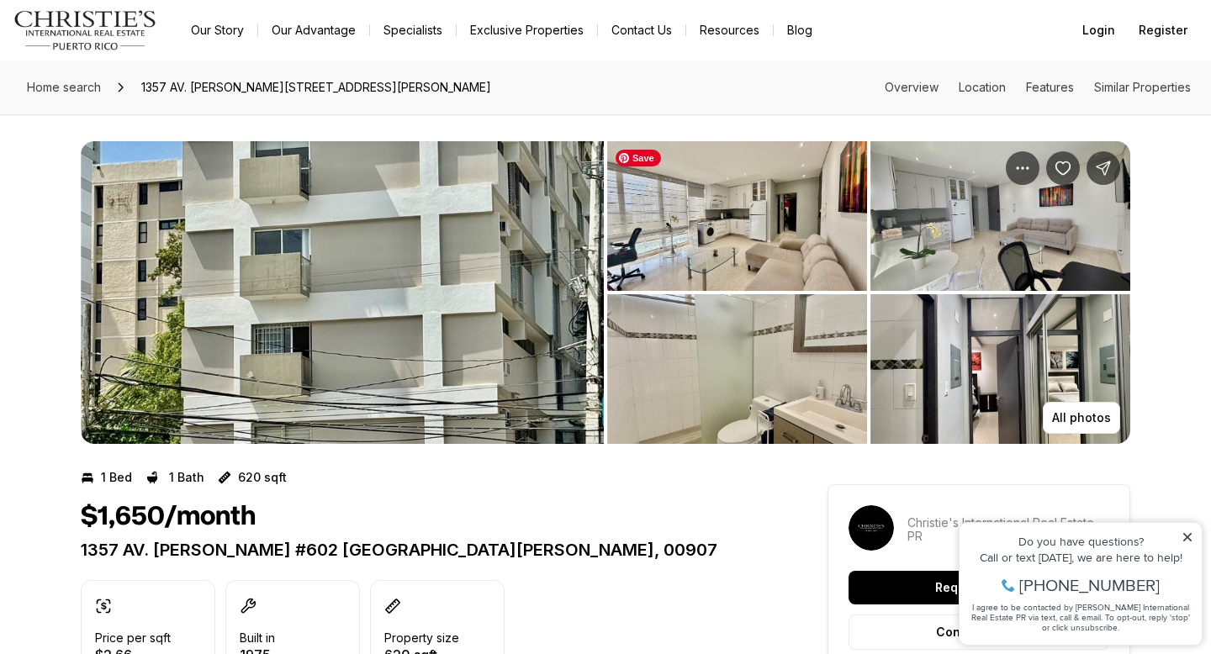
click at [712, 257] on img "View image gallery" at bounding box center [737, 216] width 260 height 150
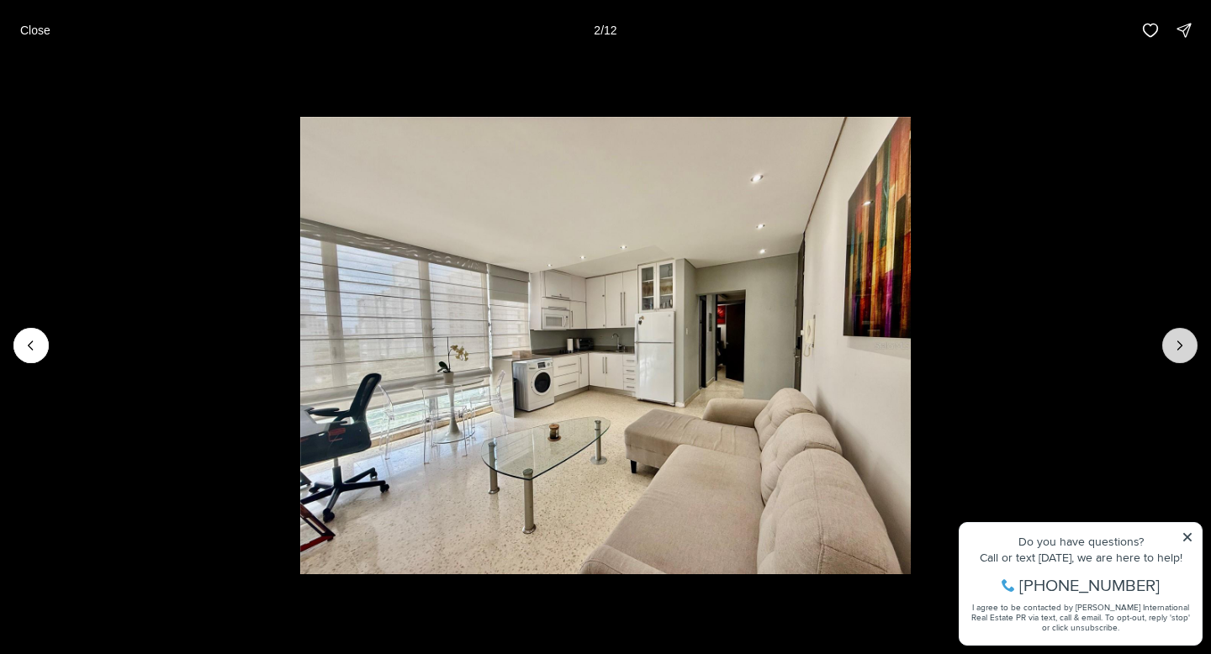
click at [1176, 341] on icon "Next slide" at bounding box center [1180, 345] width 17 height 17
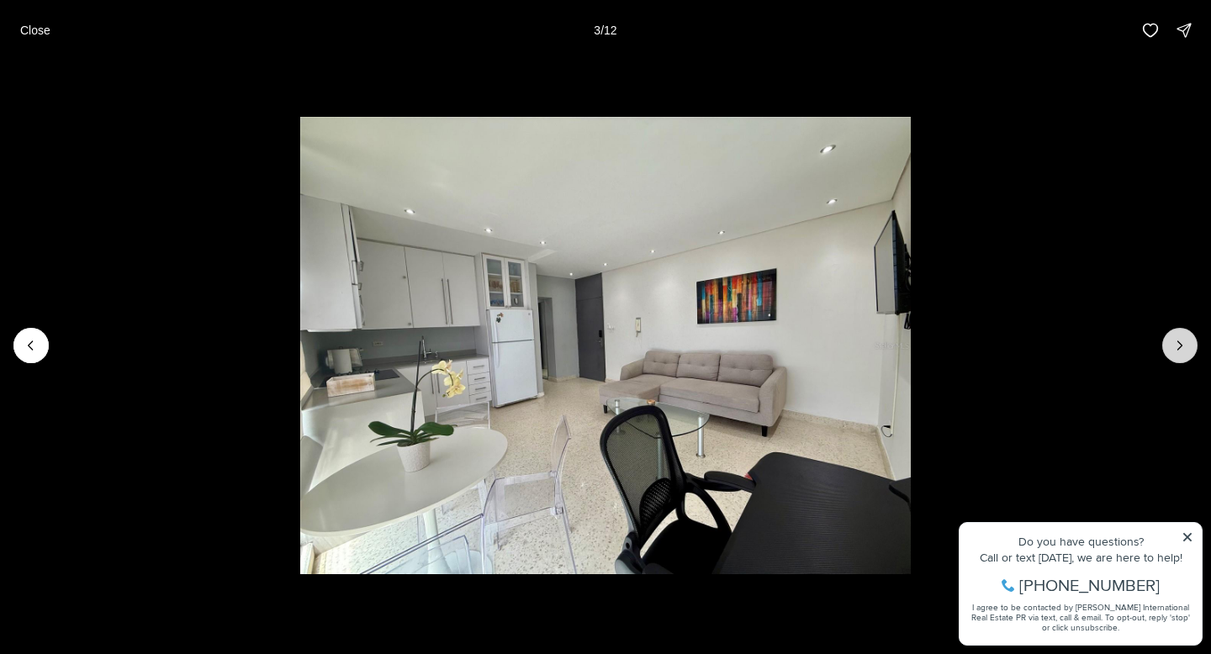
click at [1176, 341] on icon "Next slide" at bounding box center [1180, 345] width 17 height 17
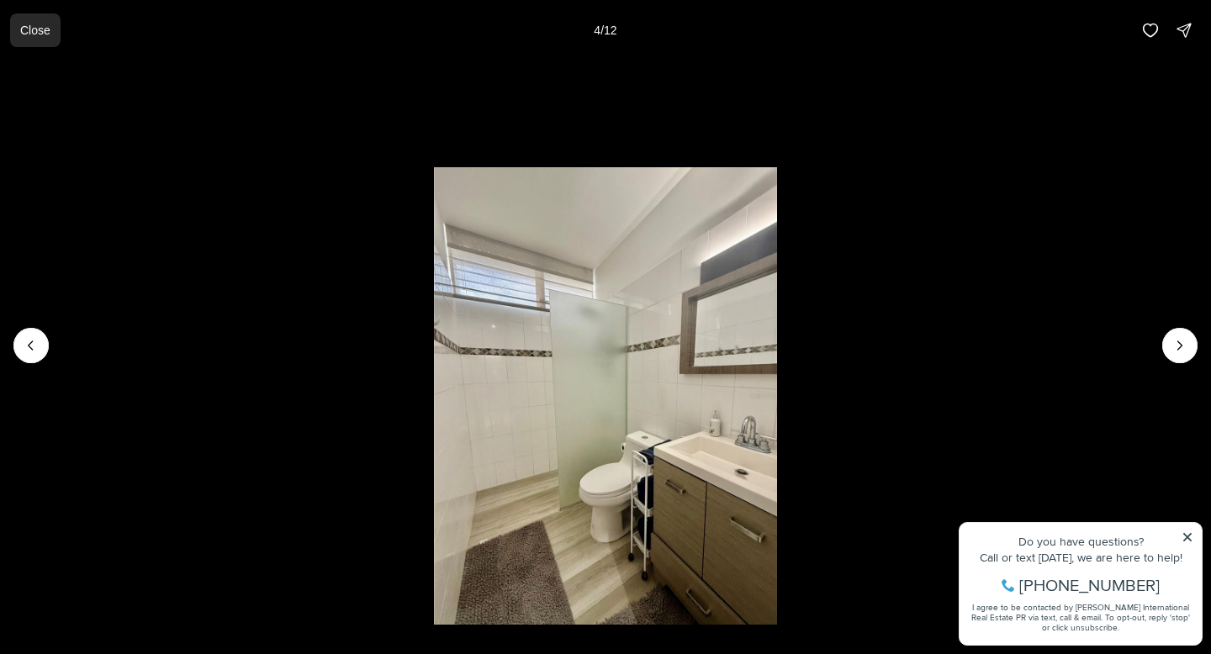
click at [33, 33] on p "Close" at bounding box center [35, 30] width 30 height 13
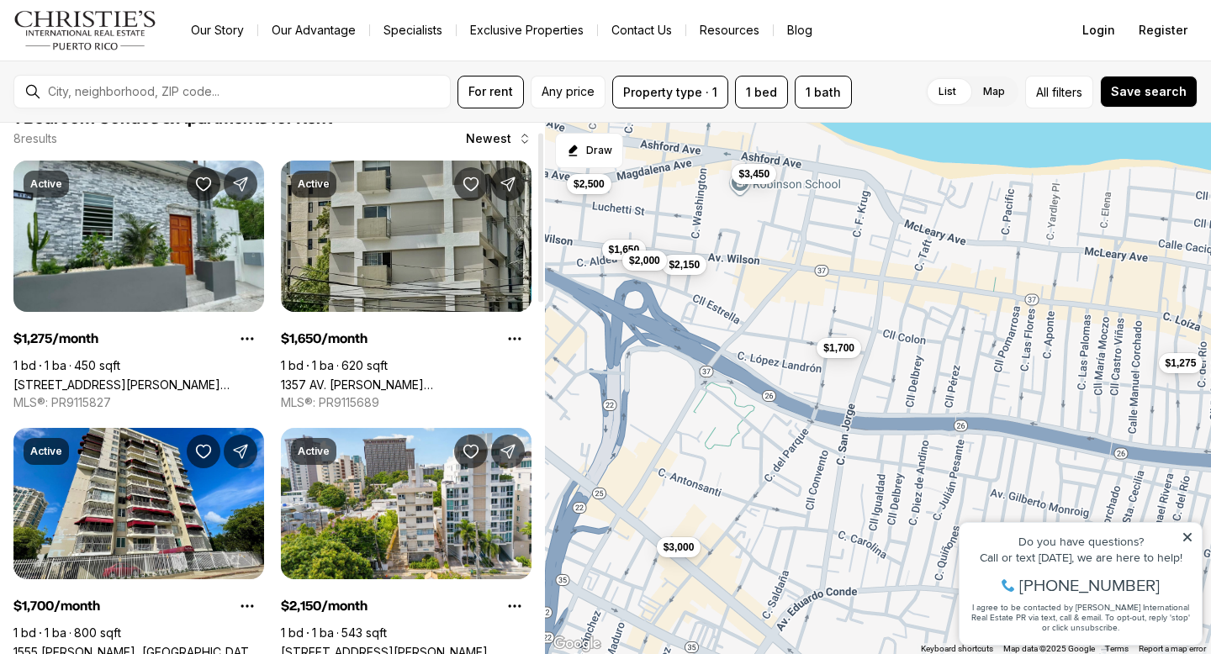
scroll to position [29, 0]
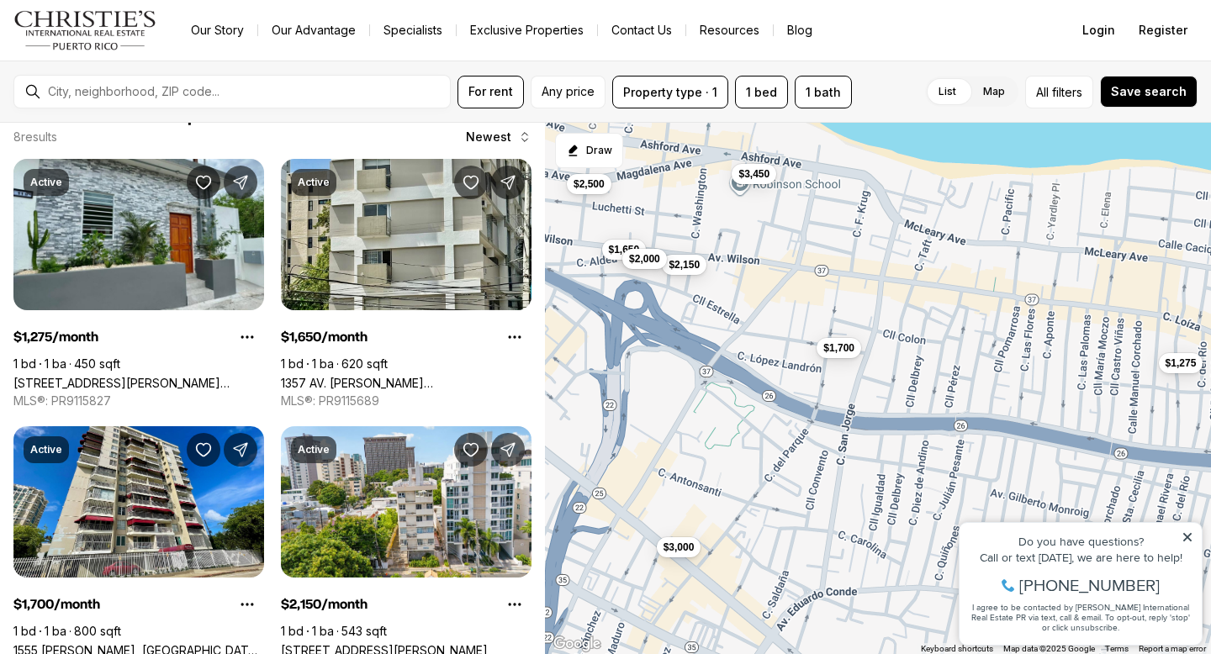
click at [638, 257] on span "$2,000" at bounding box center [644, 258] width 31 height 13
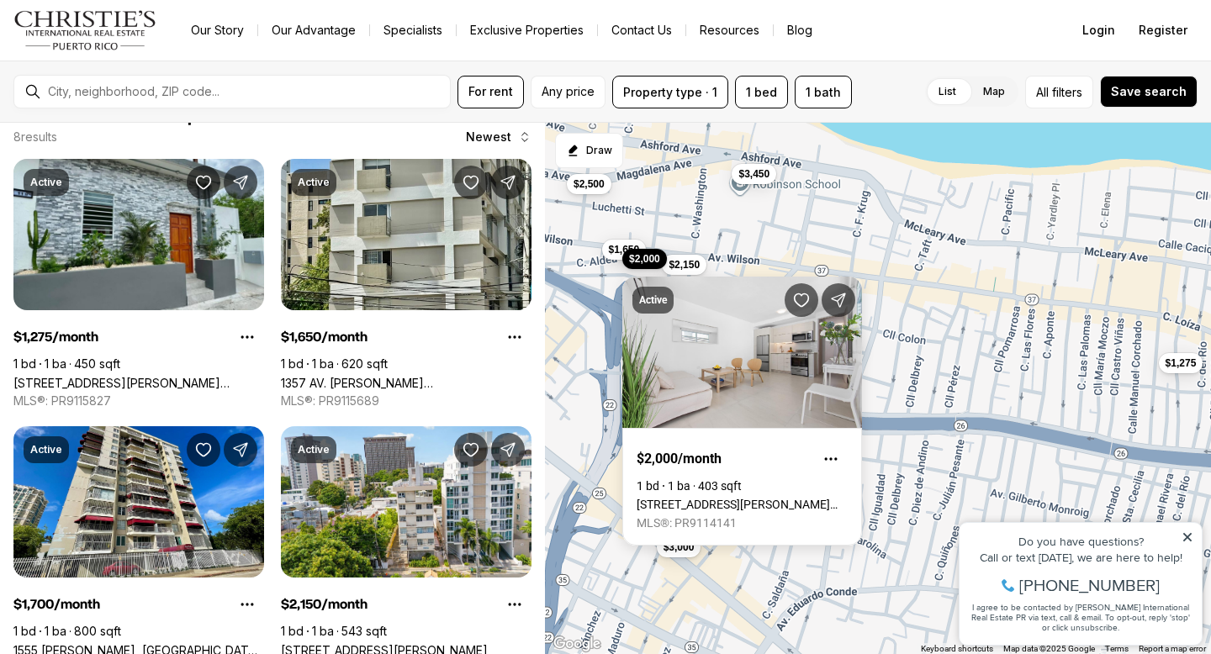
click at [685, 264] on div "Active $2,000/month 1 bd 1 ba 403 sqft [STREET_ADDRESS][PERSON_NAME][PERSON_NAM…" at bounding box center [742, 401] width 240 height 289
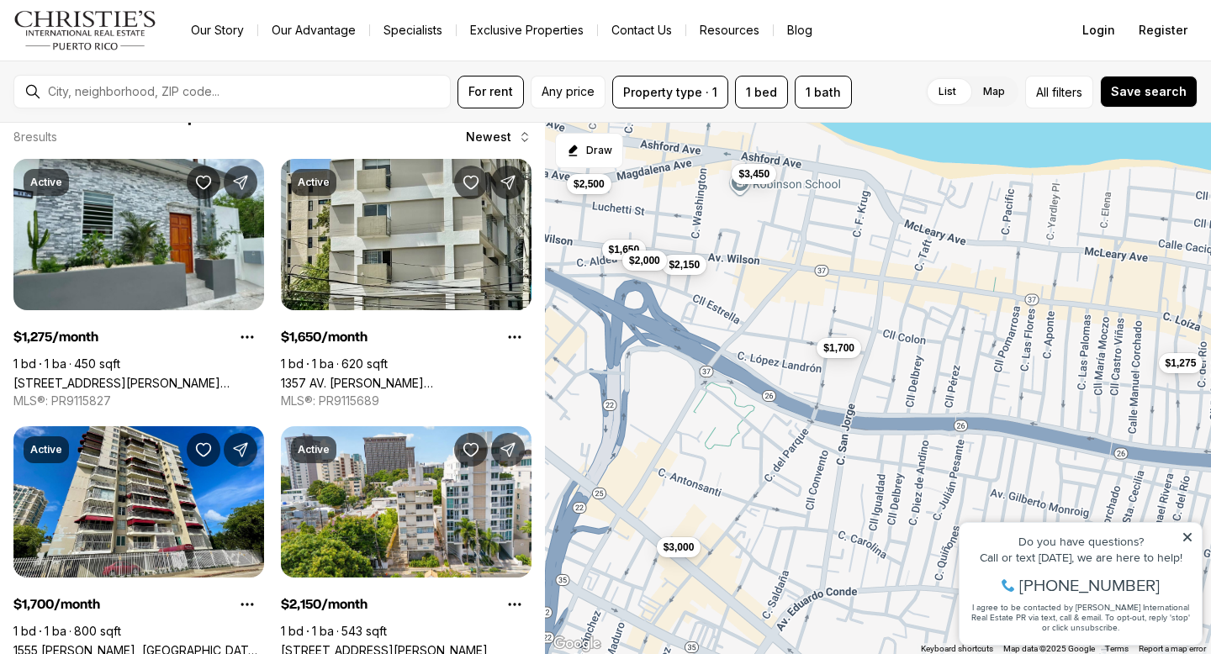
click at [689, 267] on span "$2,150" at bounding box center [684, 264] width 31 height 13
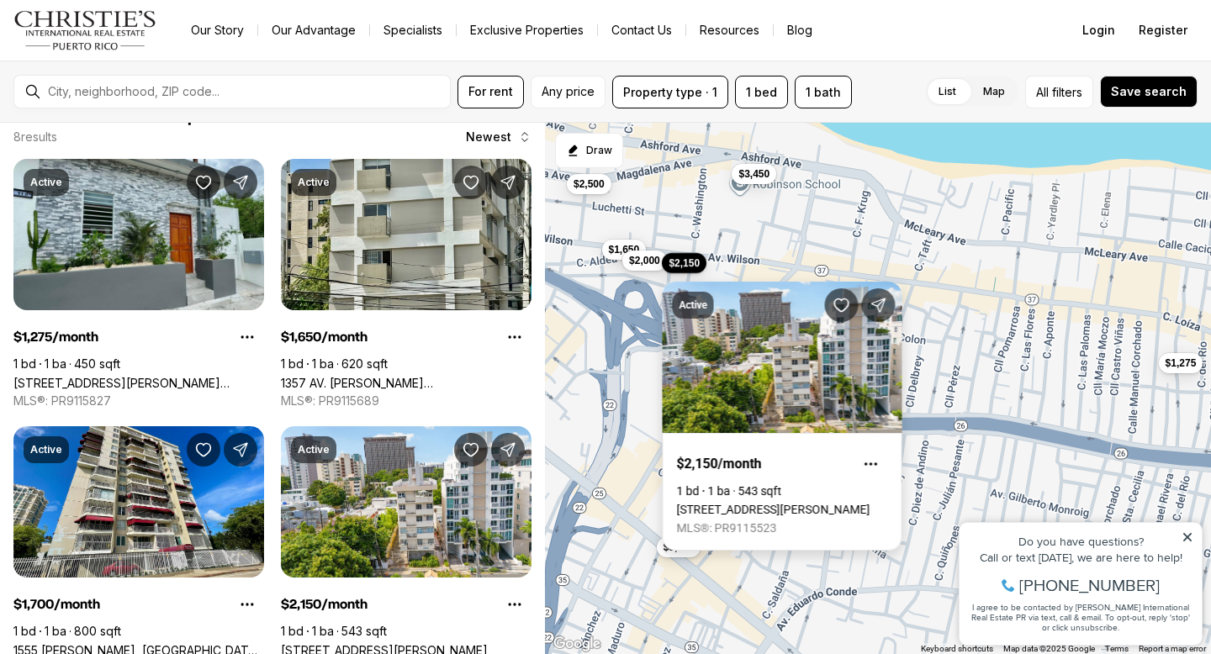
click at [765, 503] on link "[STREET_ADDRESS][PERSON_NAME]" at bounding box center [773, 509] width 193 height 13
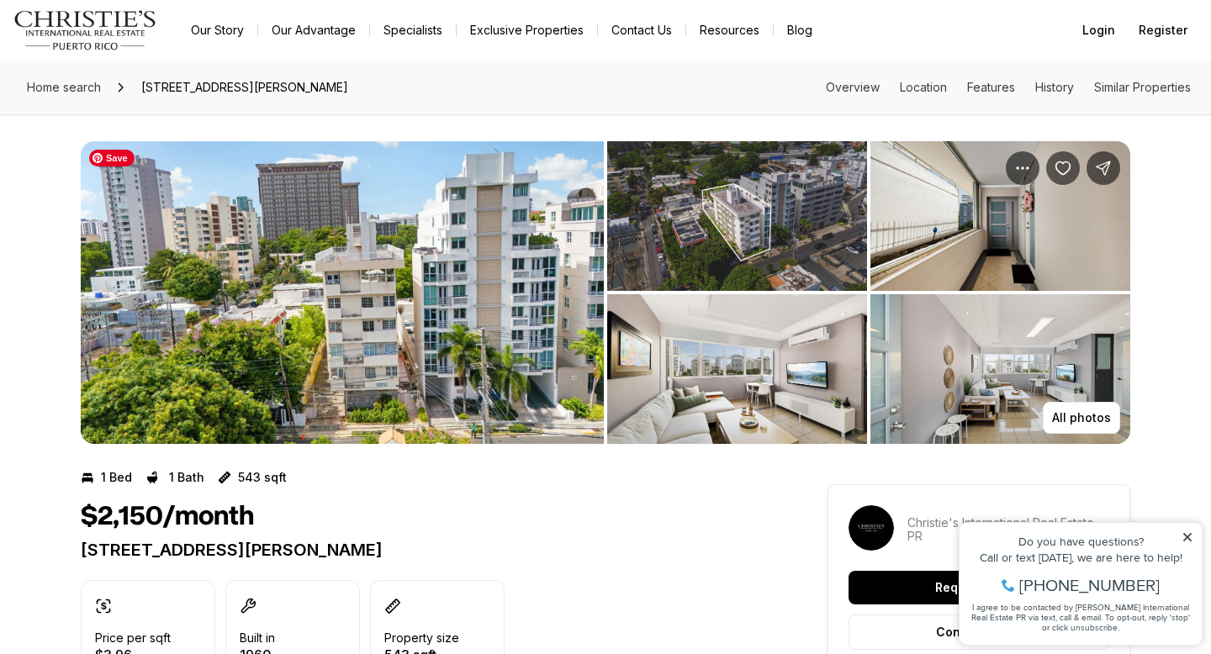
click at [403, 334] on img "View image gallery" at bounding box center [342, 292] width 523 height 303
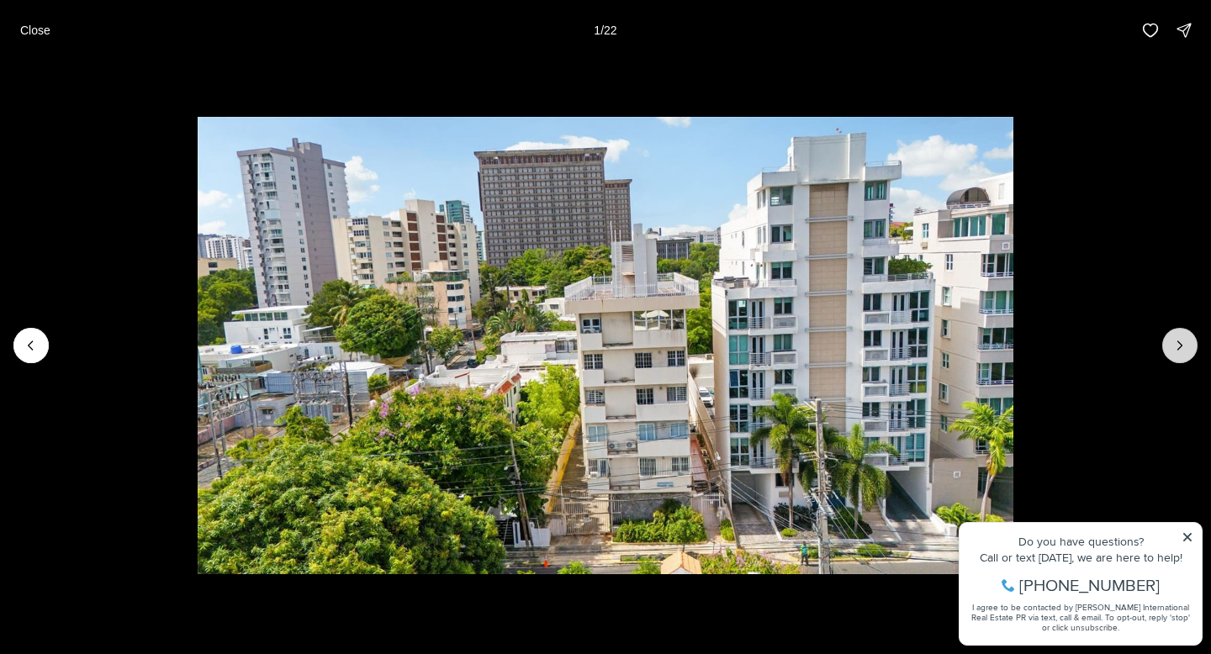
click at [1191, 355] on button "Next slide" at bounding box center [1180, 345] width 35 height 35
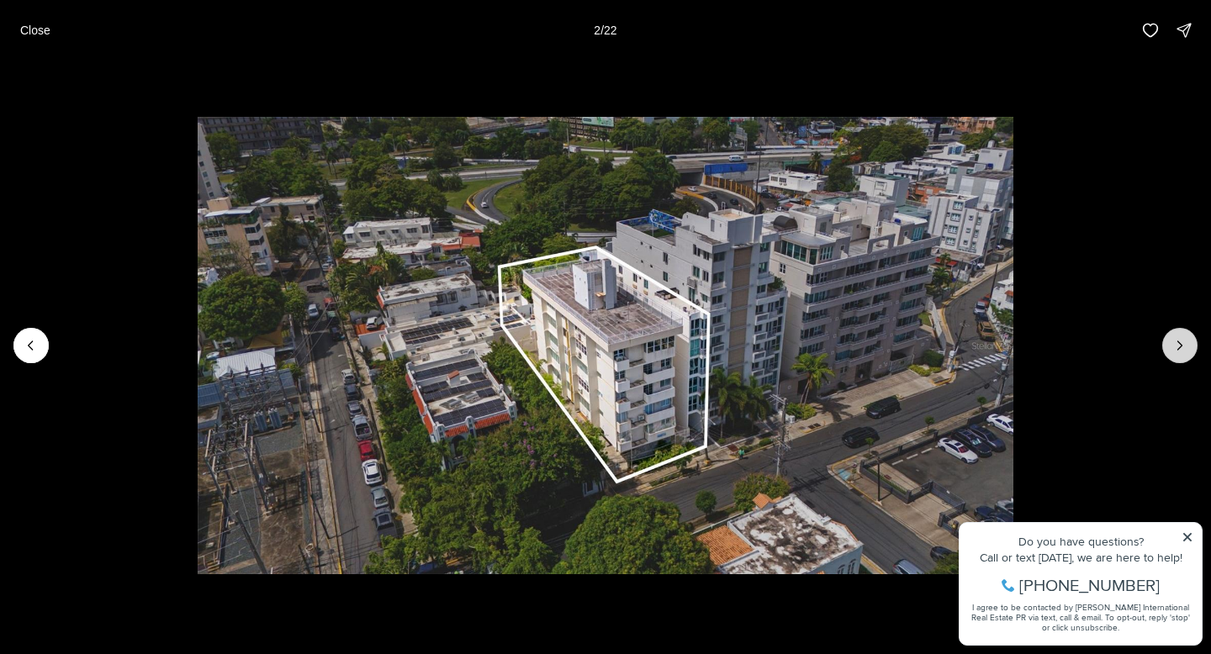
click at [1185, 353] on icon "Next slide" at bounding box center [1180, 345] width 17 height 17
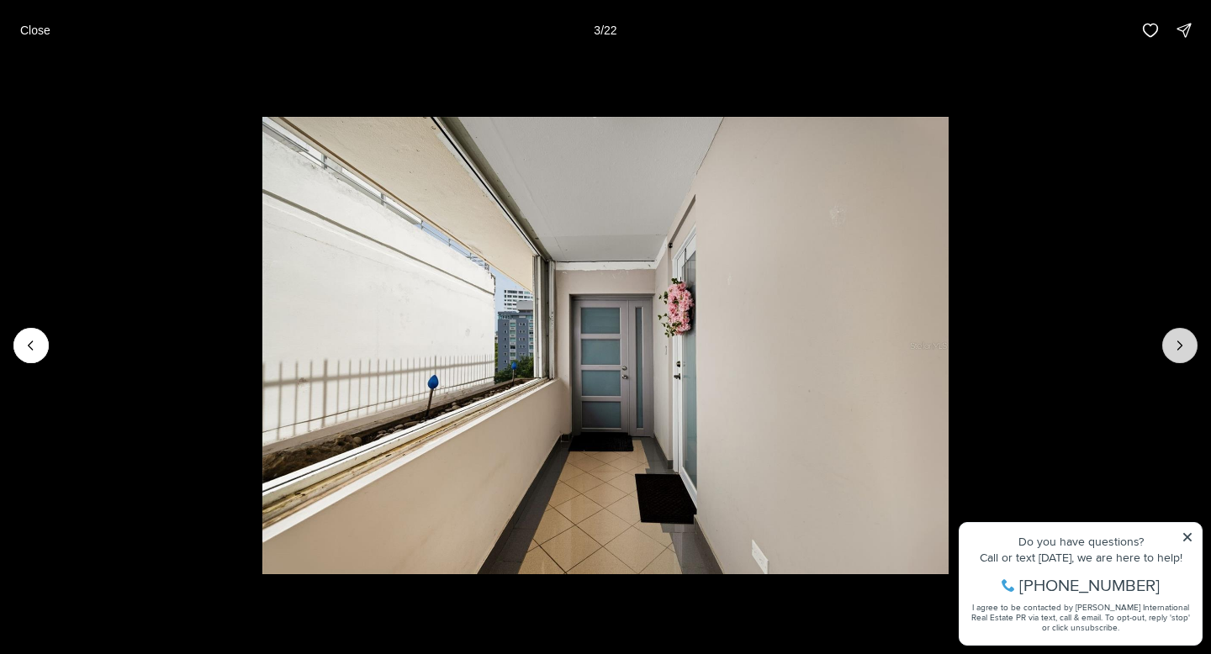
click at [1185, 353] on icon "Next slide" at bounding box center [1180, 345] width 17 height 17
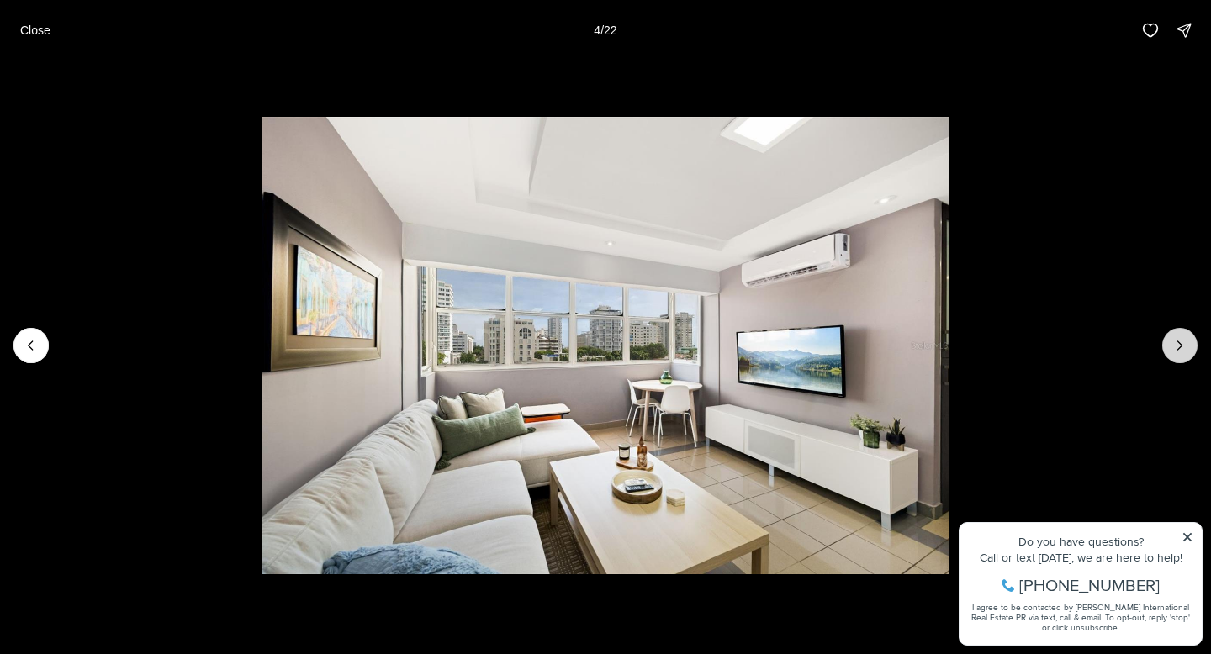
click at [1185, 353] on icon "Next slide" at bounding box center [1180, 345] width 17 height 17
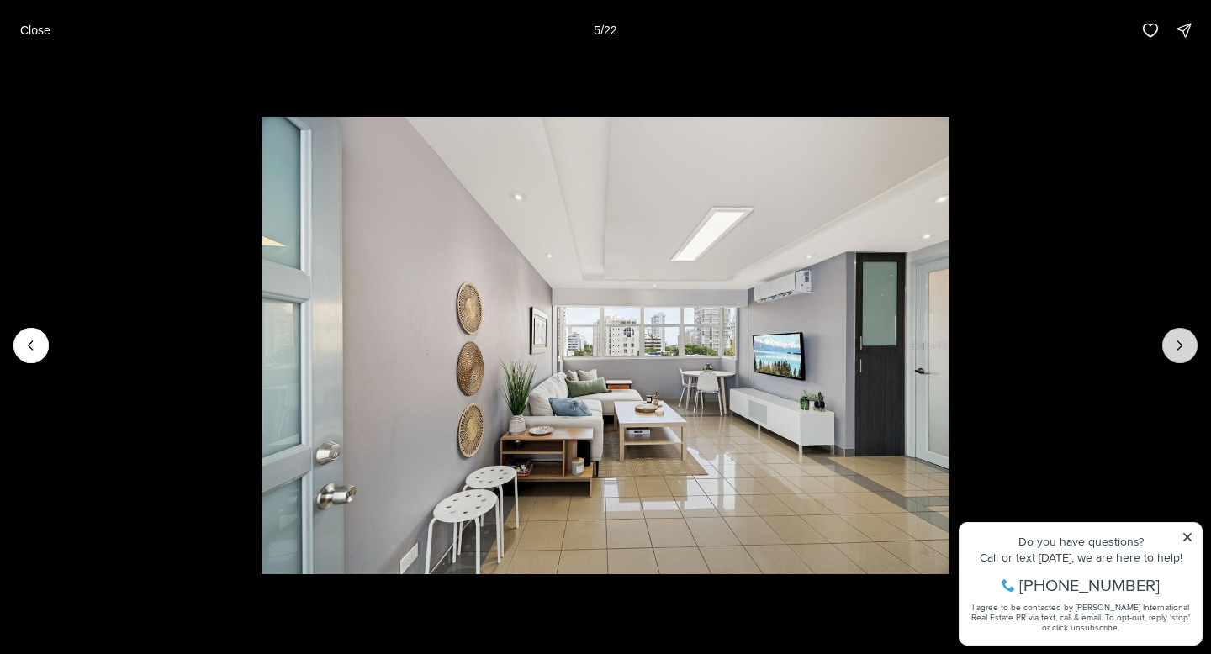
click at [1185, 353] on icon "Next slide" at bounding box center [1180, 345] width 17 height 17
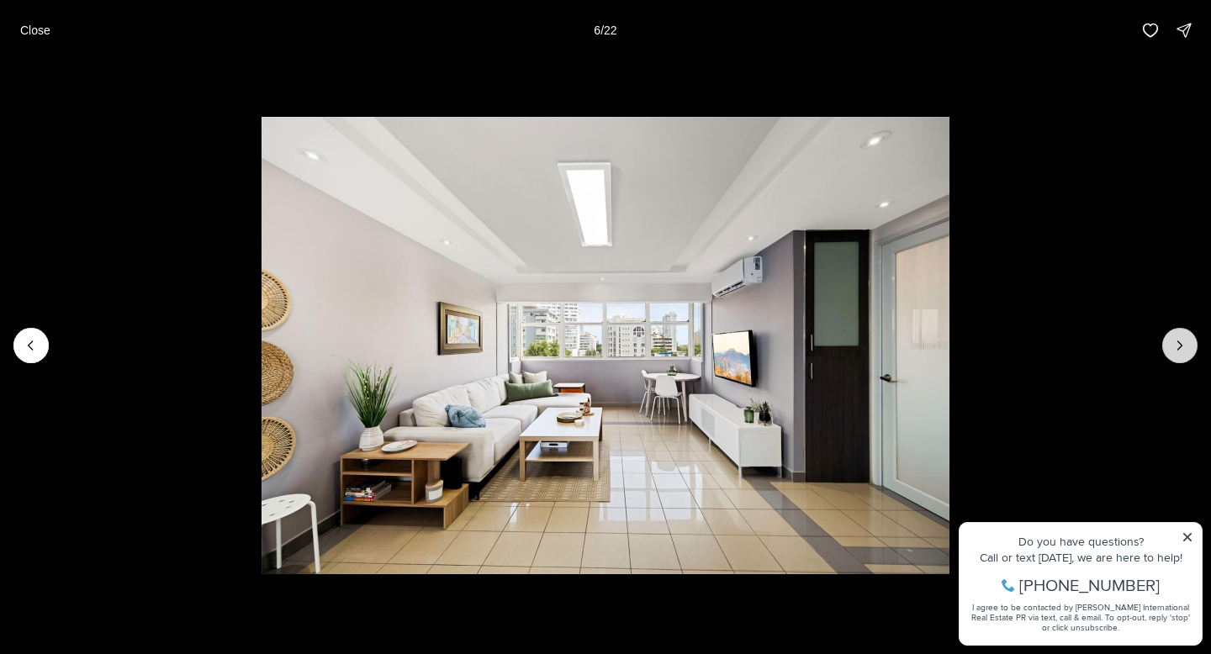
click at [1185, 353] on icon "Next slide" at bounding box center [1180, 345] width 17 height 17
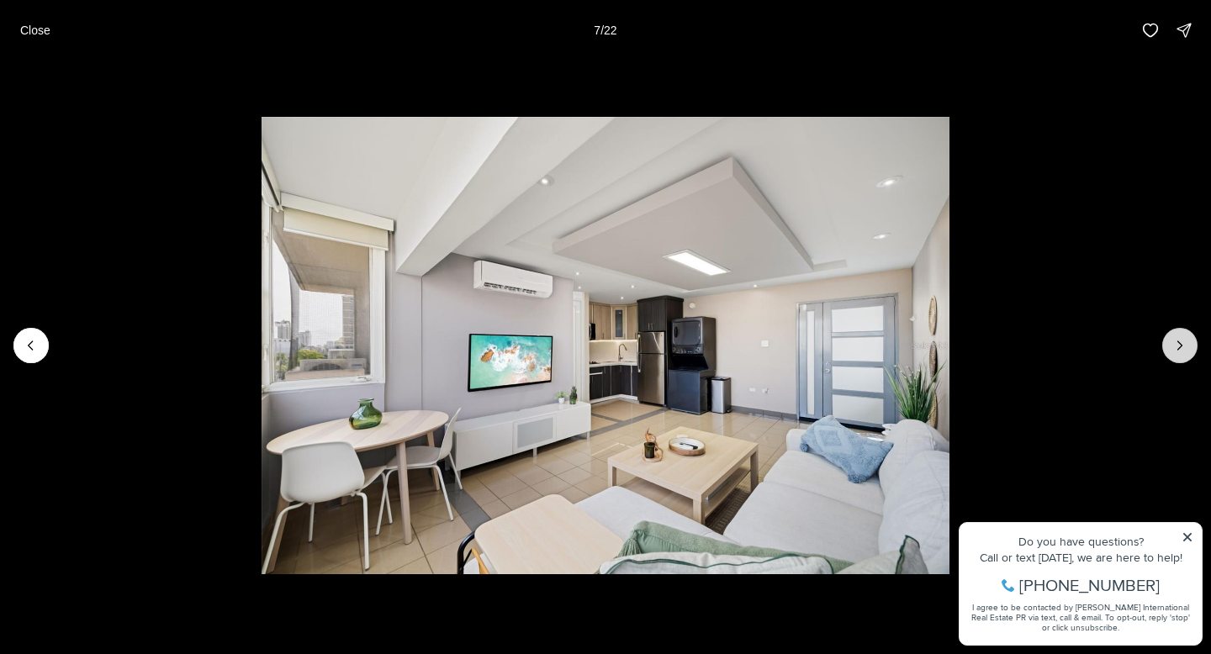
click at [1185, 353] on icon "Next slide" at bounding box center [1180, 345] width 17 height 17
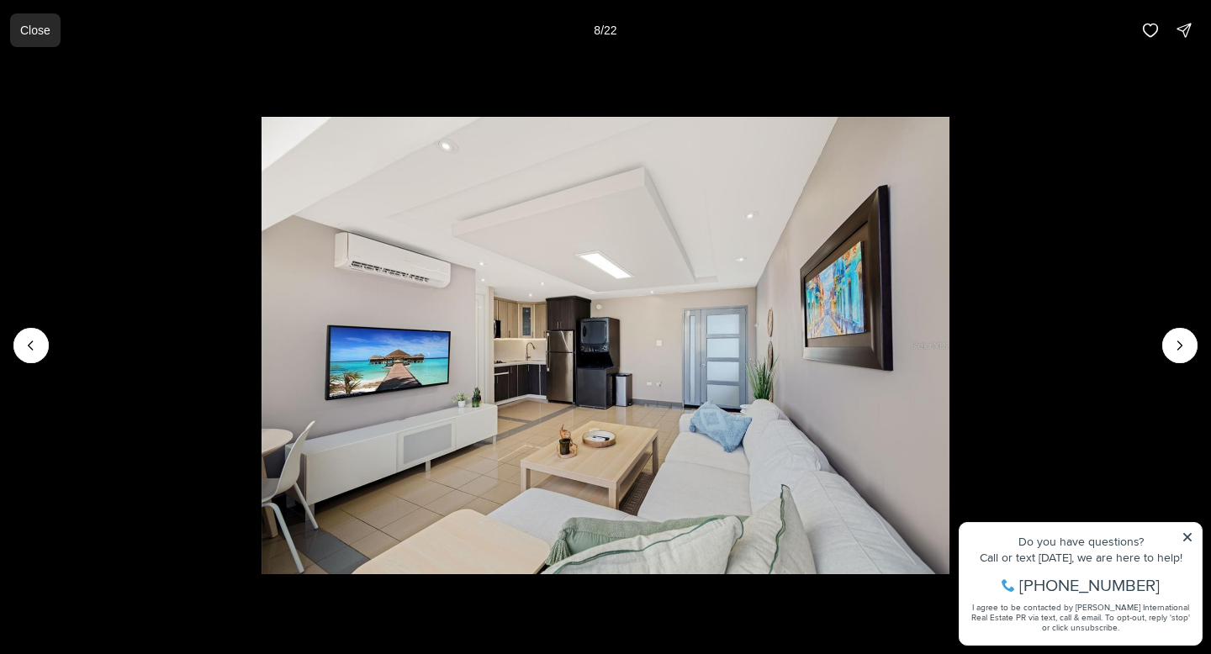
click at [20, 29] on p "Close" at bounding box center [35, 30] width 30 height 13
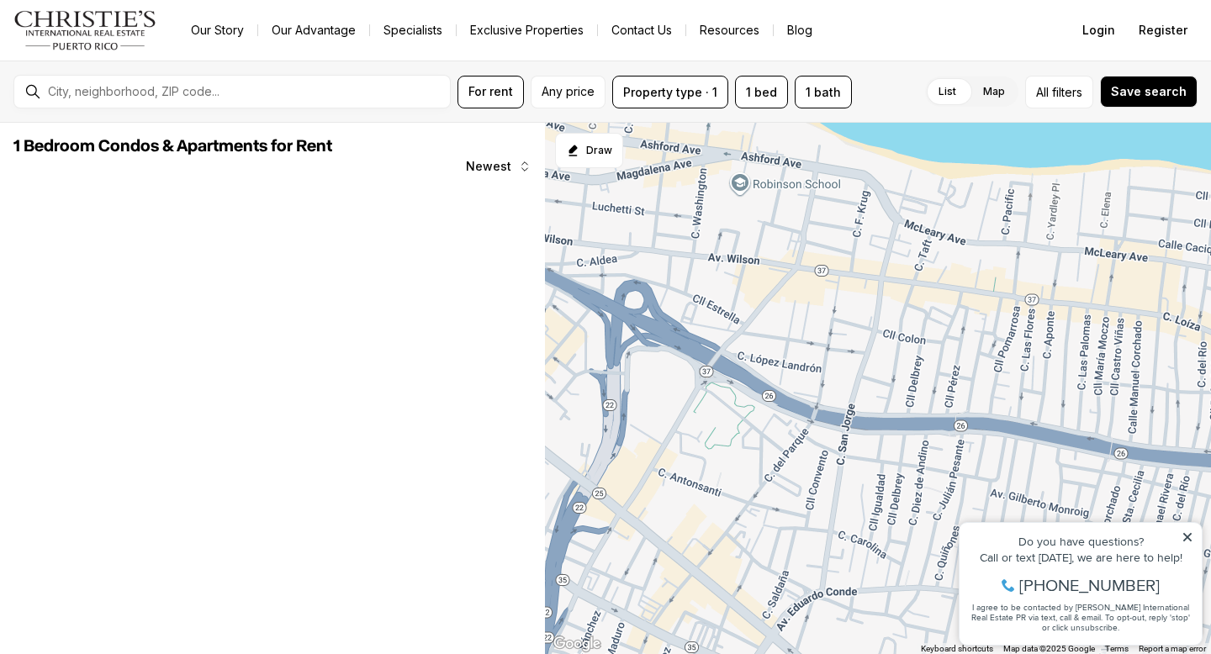
scroll to position [29, 0]
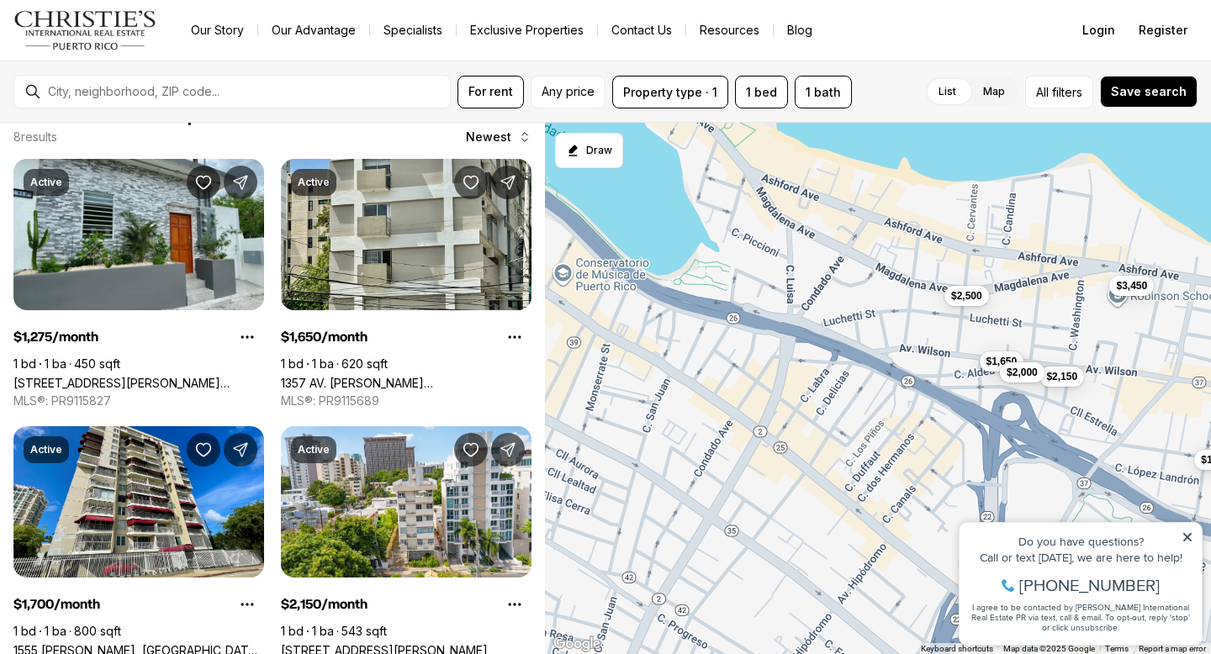
drag, startPoint x: 813, startPoint y: 209, endPoint x: 1193, endPoint y: 321, distance: 396.6
click at [1193, 321] on div "$1,275 $1,650 $1,700 $2,150 $2,500 $3,000 $3,450 $2,000" at bounding box center [878, 389] width 666 height 532
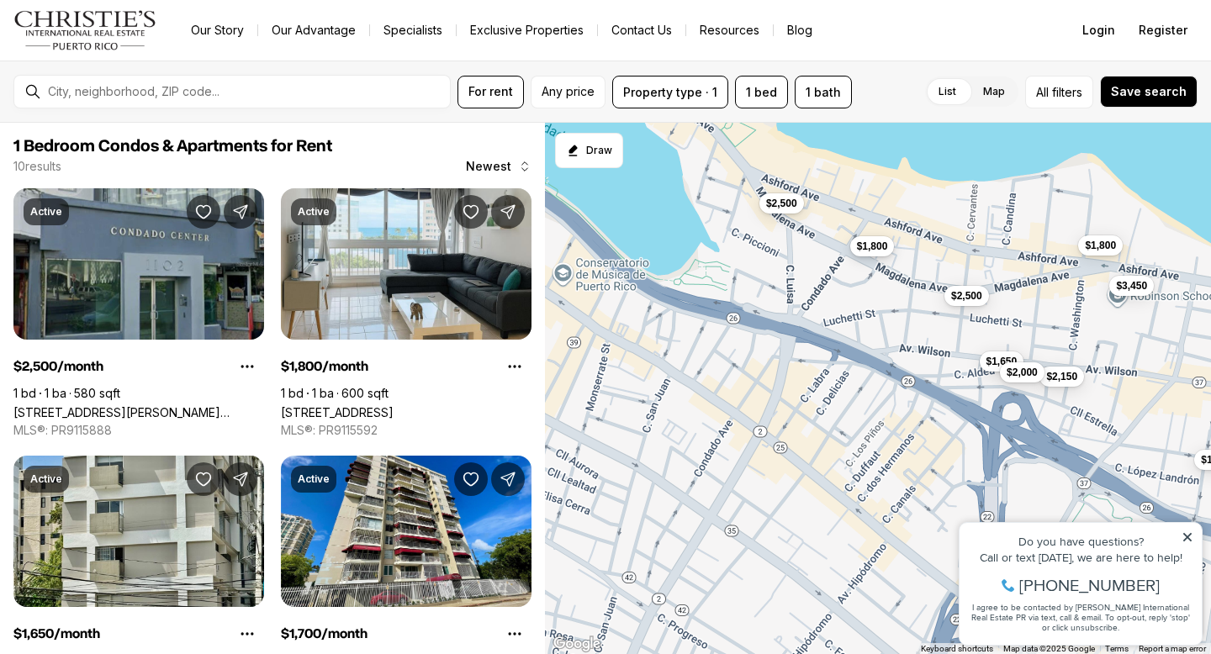
click at [869, 254] on button "$1,800" at bounding box center [872, 246] width 45 height 20
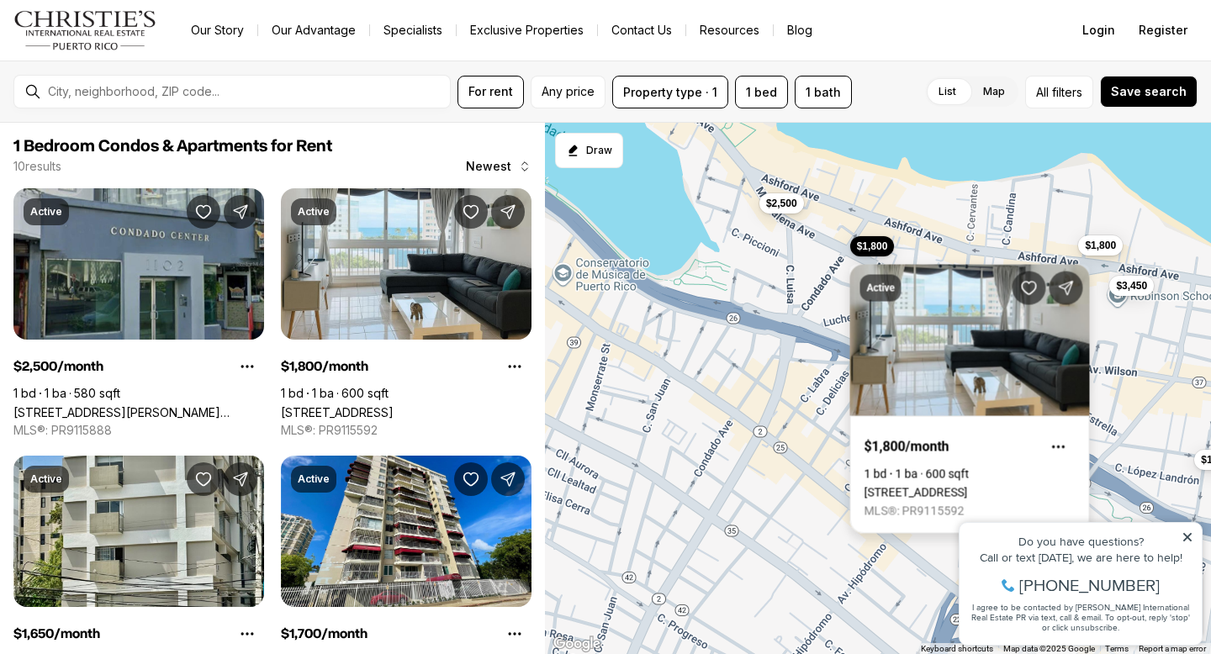
click at [968, 486] on link "[STREET_ADDRESS]" at bounding box center [916, 492] width 103 height 13
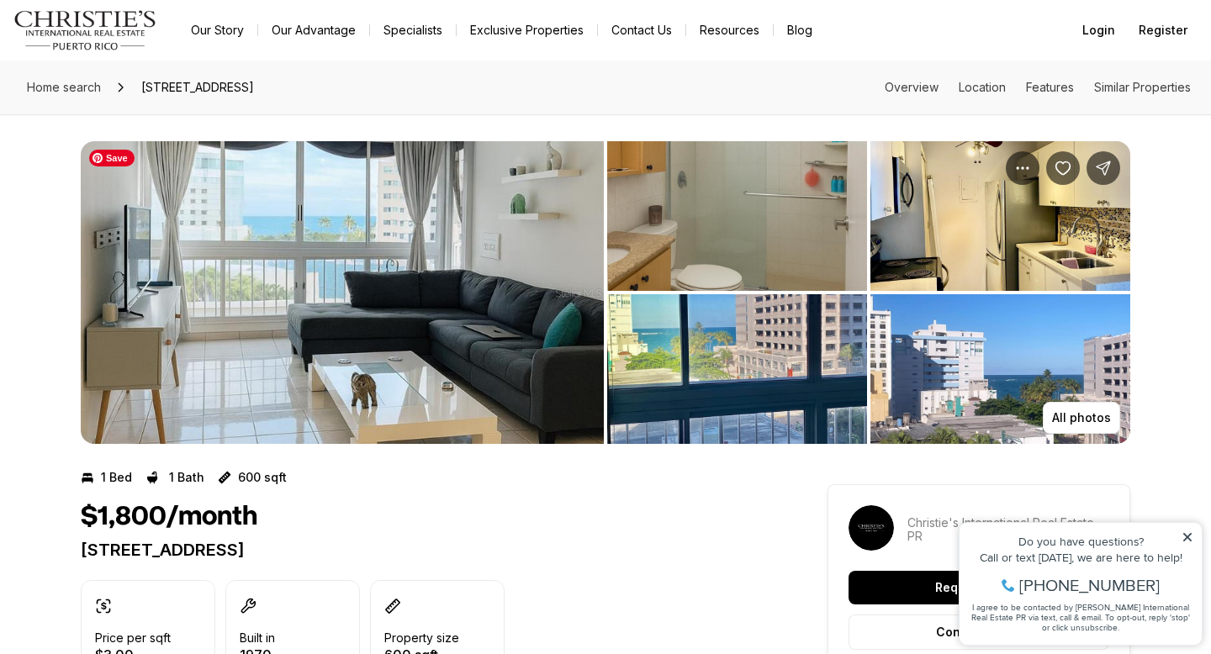
click at [495, 305] on img "View image gallery" at bounding box center [342, 292] width 523 height 303
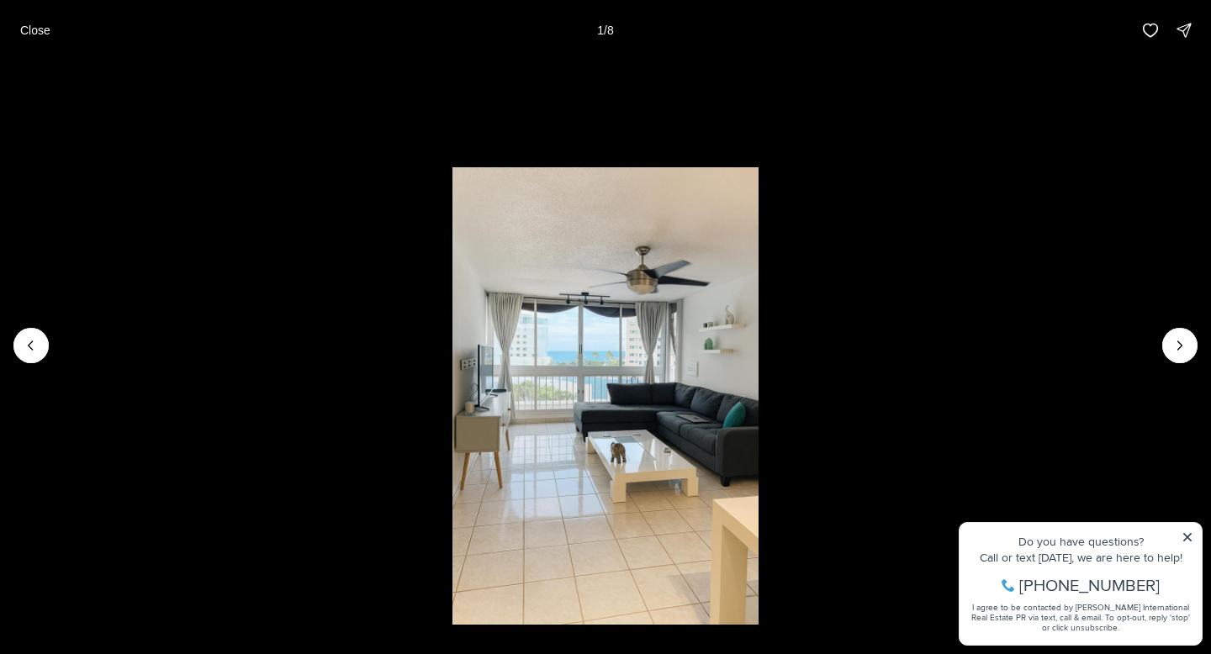
click at [1194, 358] on li "1 of 8" at bounding box center [605, 346] width 1211 height 570
click at [1184, 353] on icon "Next slide" at bounding box center [1180, 345] width 17 height 17
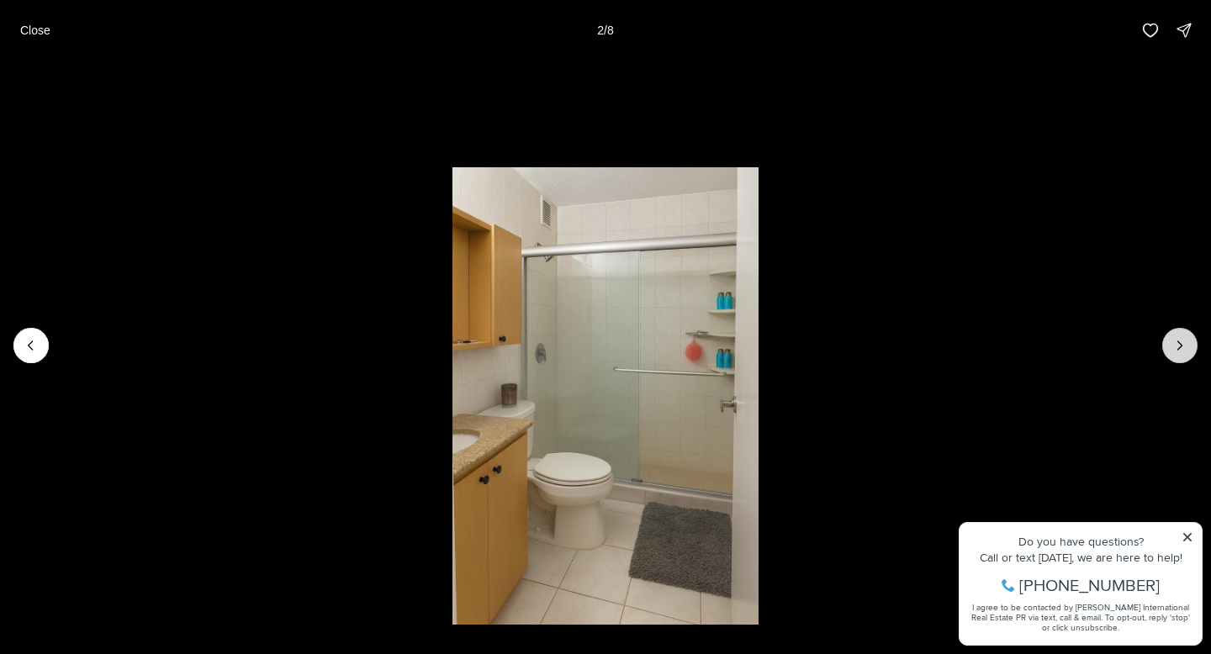
click at [1179, 352] on icon "Next slide" at bounding box center [1180, 345] width 17 height 17
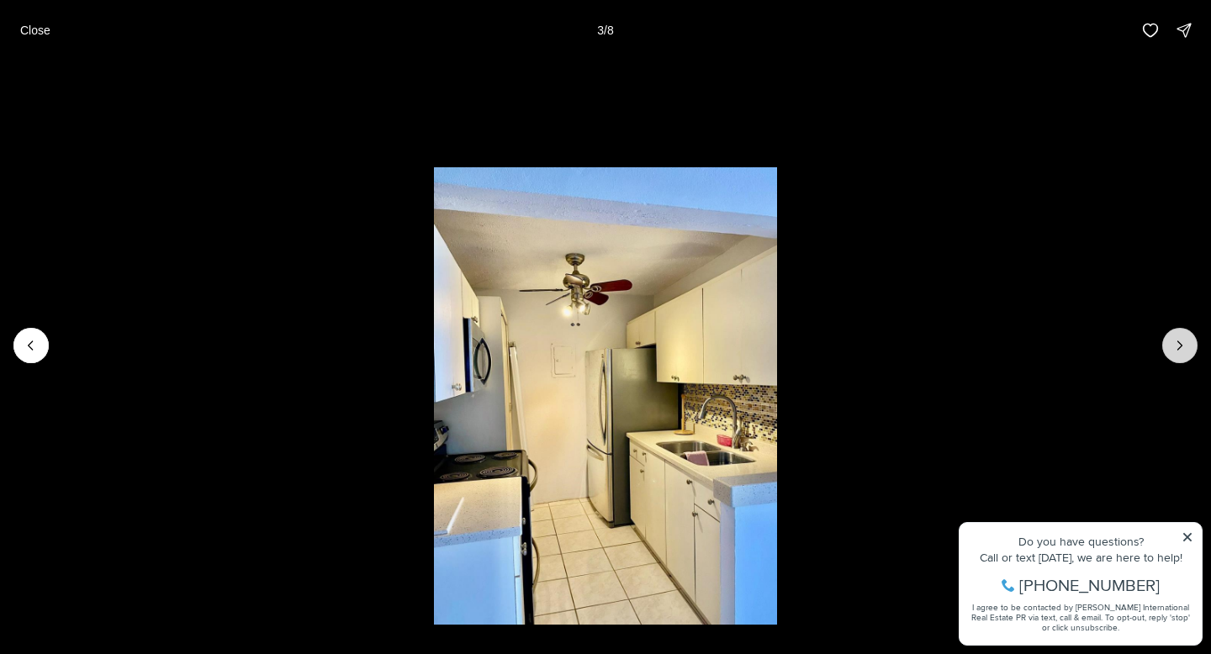
click at [1179, 352] on icon "Next slide" at bounding box center [1180, 345] width 17 height 17
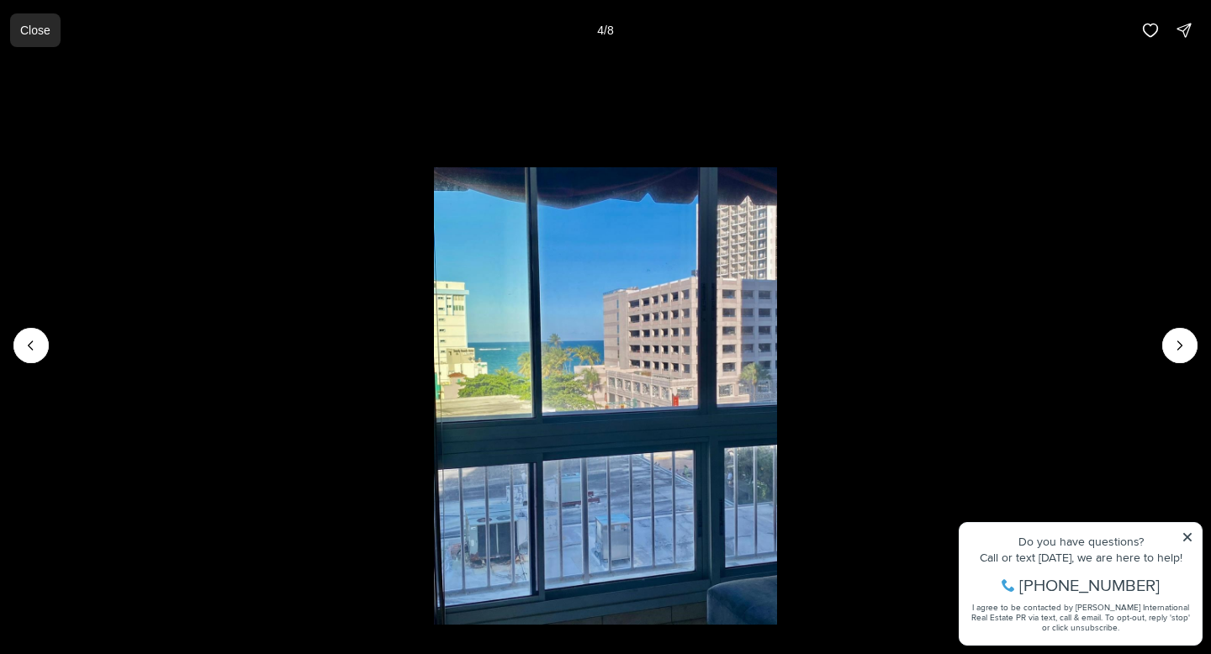
click at [42, 19] on button "Close" at bounding box center [35, 30] width 50 height 34
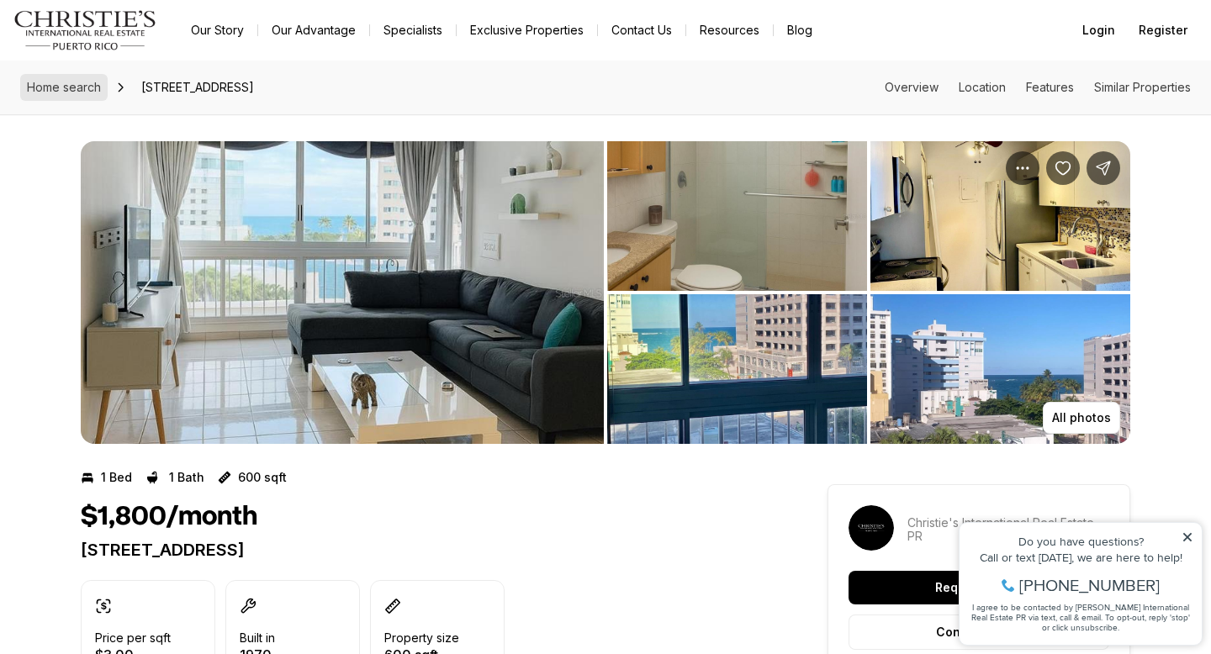
click at [71, 90] on span "Home search" at bounding box center [64, 87] width 74 height 14
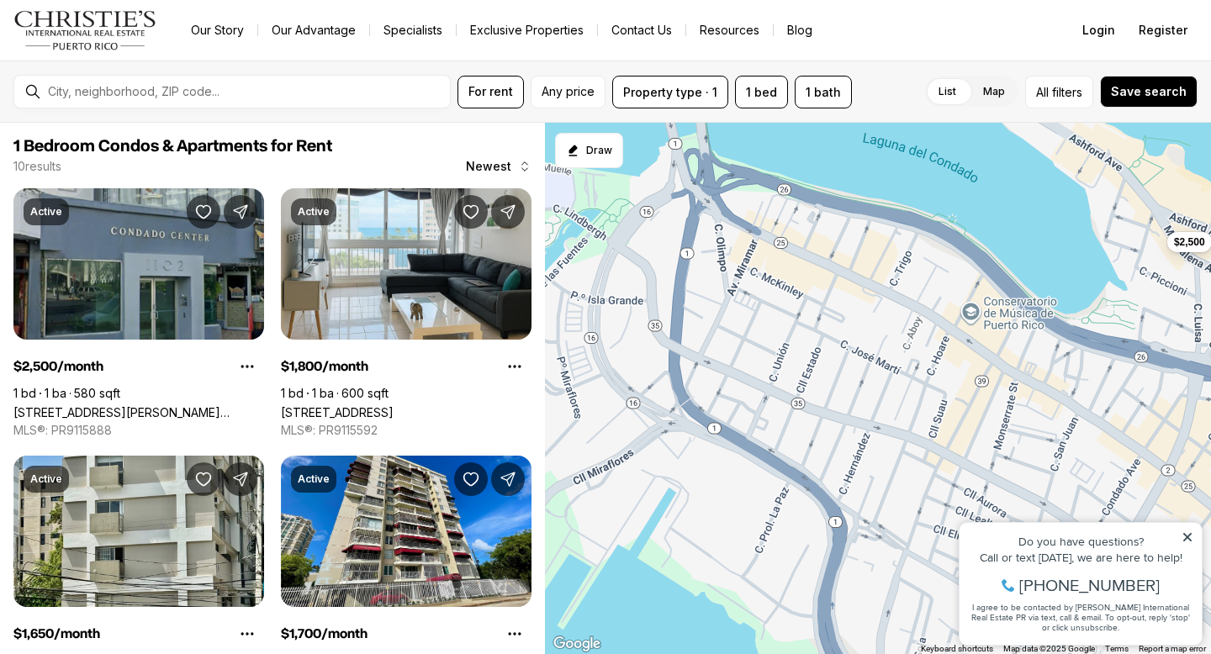
drag, startPoint x: 673, startPoint y: 354, endPoint x: 1030, endPoint y: 390, distance: 359.3
click at [1030, 390] on div "$2,500 $1,800 $1,650 $1,700 $2,150 $2,500 $3,000 $1,800 $3,450 $2,000" at bounding box center [878, 389] width 666 height 532
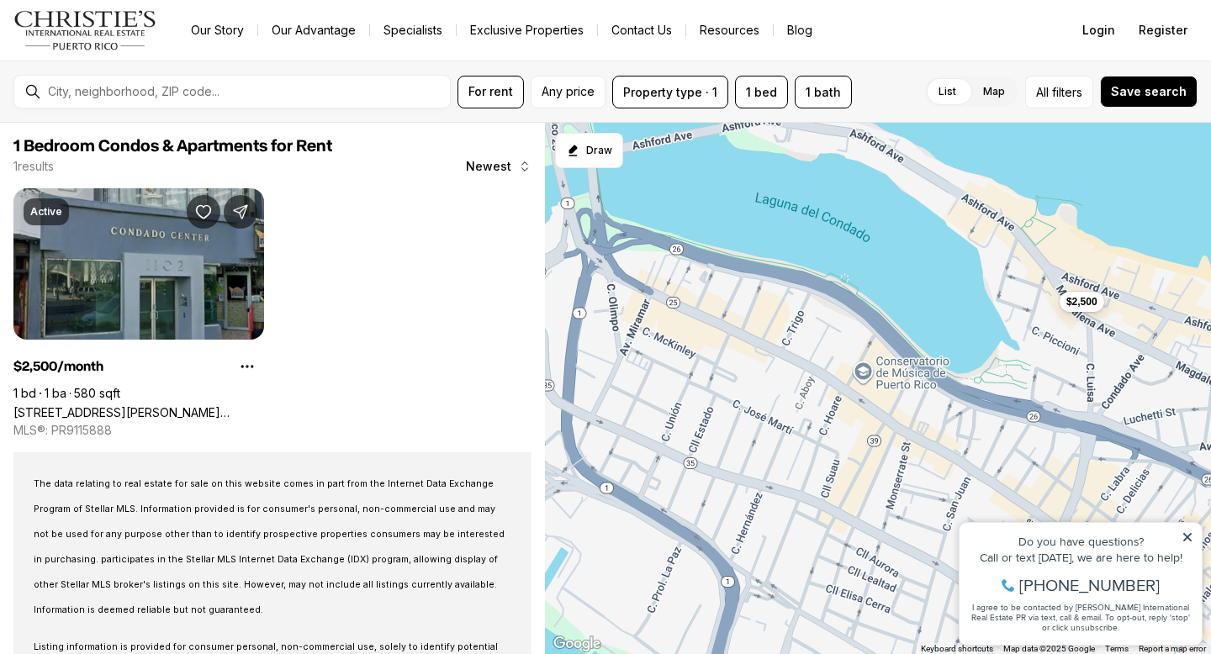
drag, startPoint x: 1154, startPoint y: 380, endPoint x: 1043, endPoint y: 443, distance: 127.7
click at [1043, 443] on div "$2,500" at bounding box center [878, 389] width 666 height 532
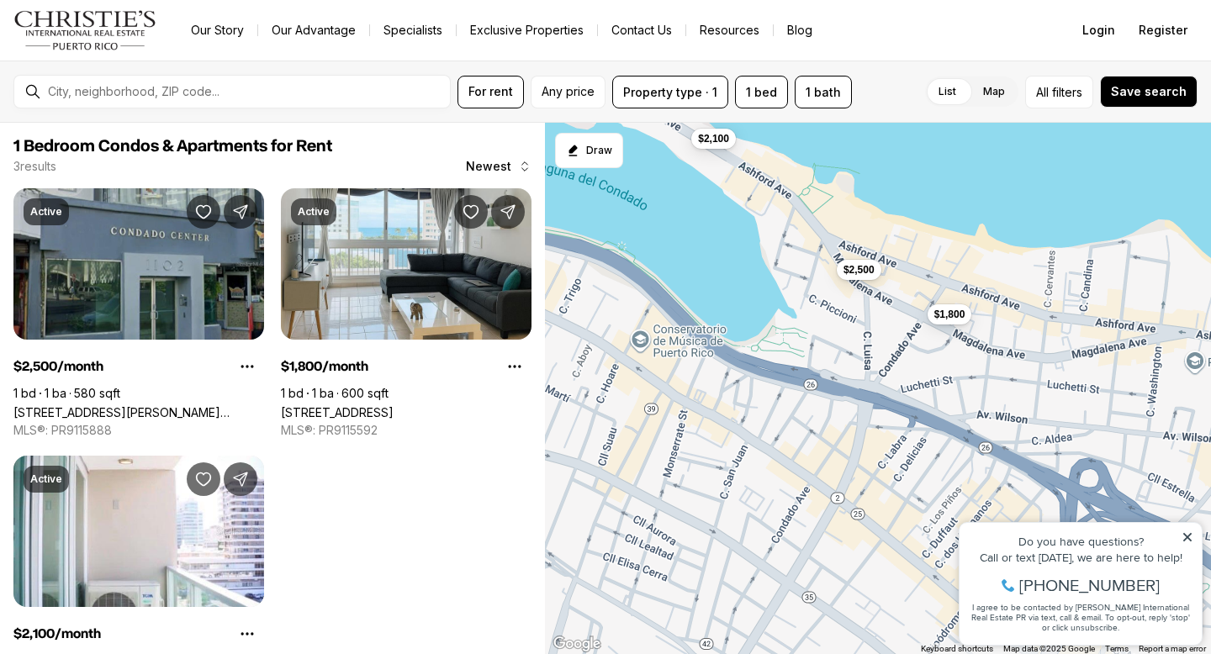
drag, startPoint x: 1141, startPoint y: 448, endPoint x: 908, endPoint y: 415, distance: 235.4
click at [908, 415] on div "$2,500 $1,800 $2,100" at bounding box center [878, 389] width 666 height 532
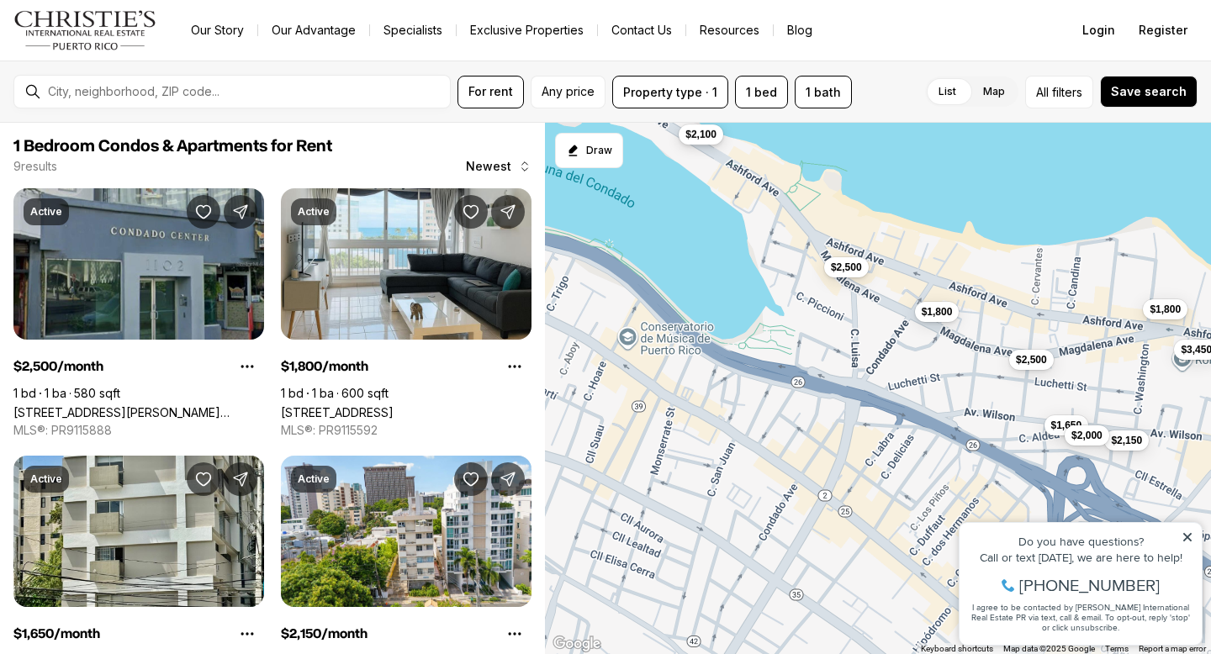
click at [701, 136] on span "$2,100" at bounding box center [701, 133] width 31 height 13
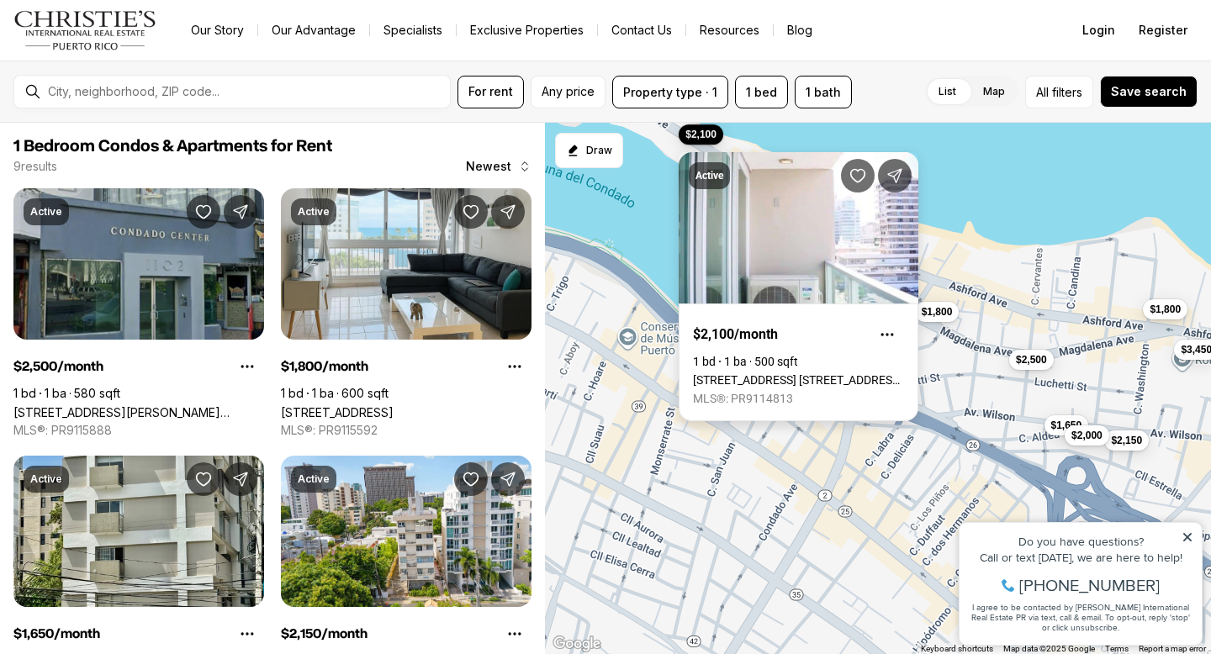
click at [832, 373] on link "[STREET_ADDRESS] [STREET_ADDRESS][PERSON_NAME]" at bounding box center [798, 379] width 211 height 13
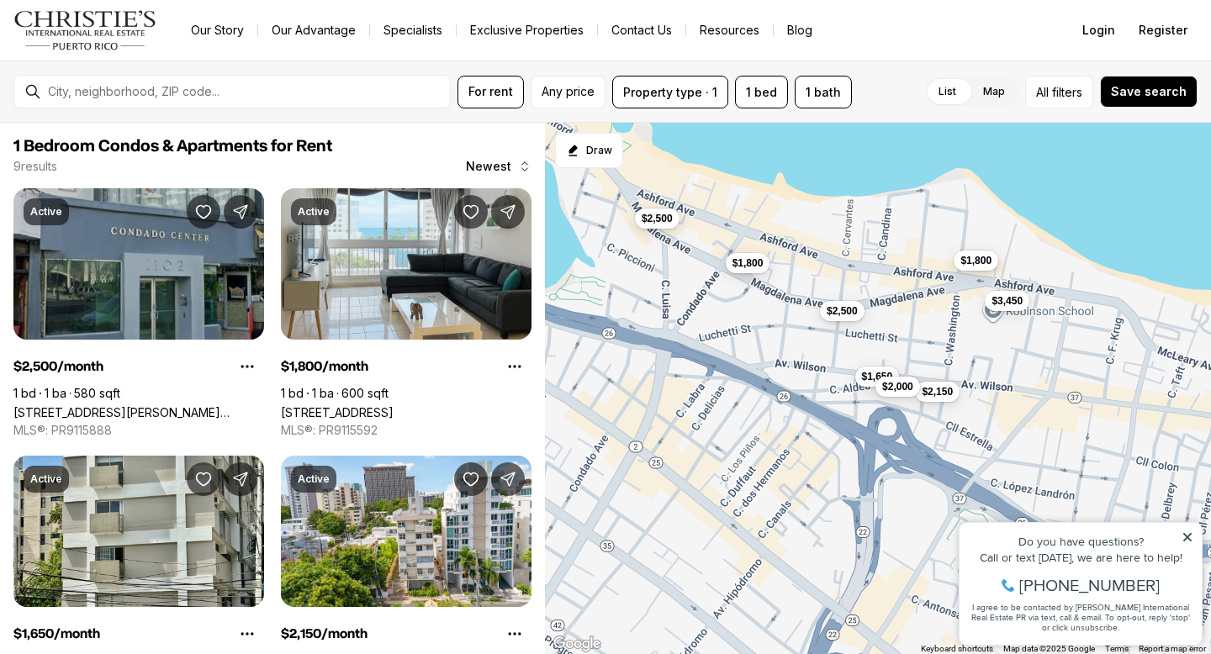
drag, startPoint x: 1132, startPoint y: 429, endPoint x: 937, endPoint y: 379, distance: 201.6
click at [937, 379] on div "$2,500 $1,800 $1,650 $2,150 $2,500 $1,800 $2,100 $3,450 $2,000" at bounding box center [878, 389] width 666 height 532
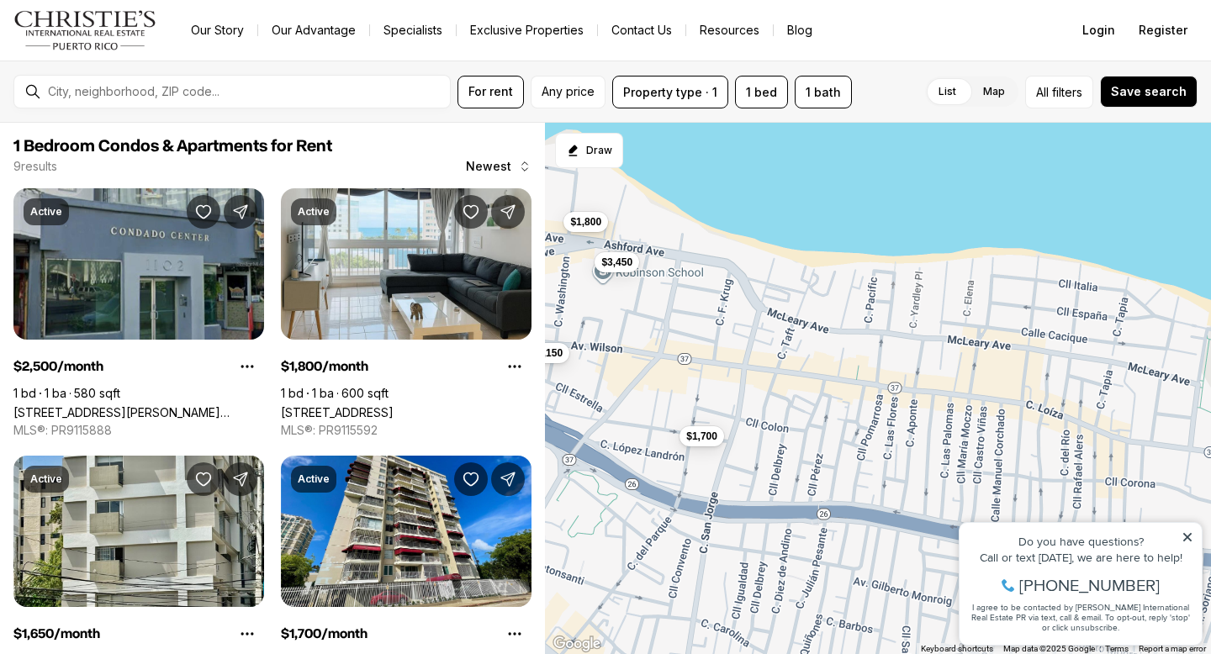
drag, startPoint x: 937, startPoint y: 414, endPoint x: 728, endPoint y: 398, distance: 210.1
click at [728, 398] on div "$2,500 $1,800 $1,650 $2,150 $2,500 $1,800 $3,450 $2,000 $1,700" at bounding box center [878, 389] width 666 height 532
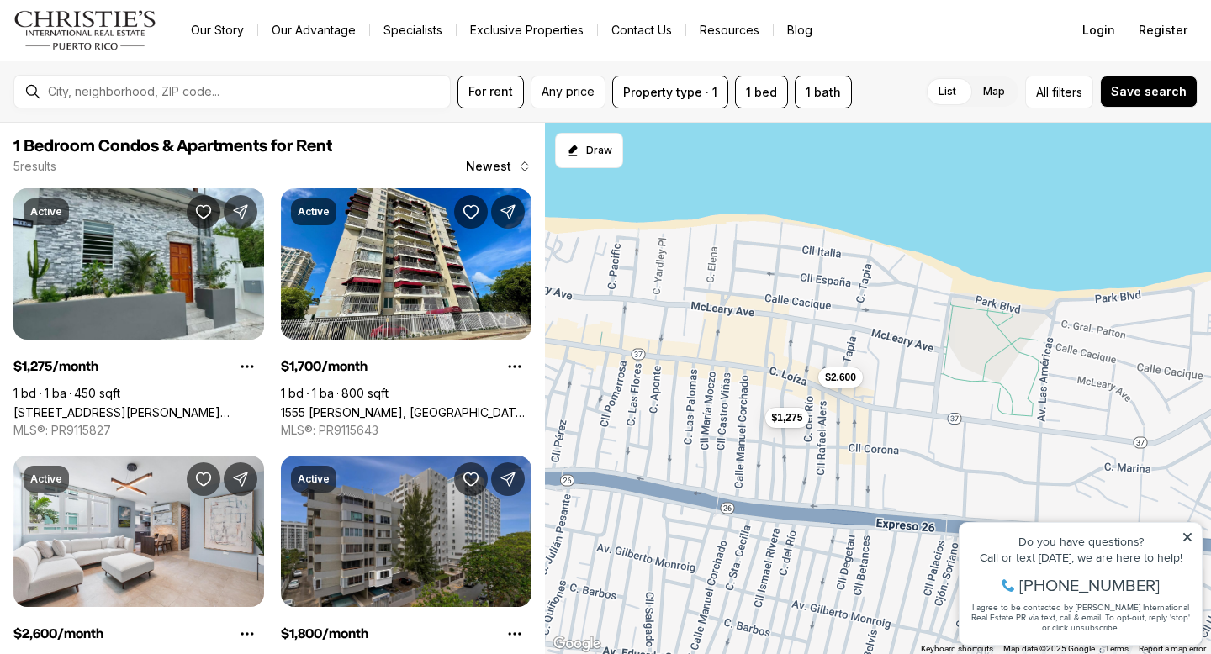
drag, startPoint x: 1113, startPoint y: 441, endPoint x: 855, endPoint y: 407, distance: 260.4
click at [855, 407] on div "$1,800 $3,450 $1,700 $1,275 $2,600" at bounding box center [878, 389] width 666 height 532
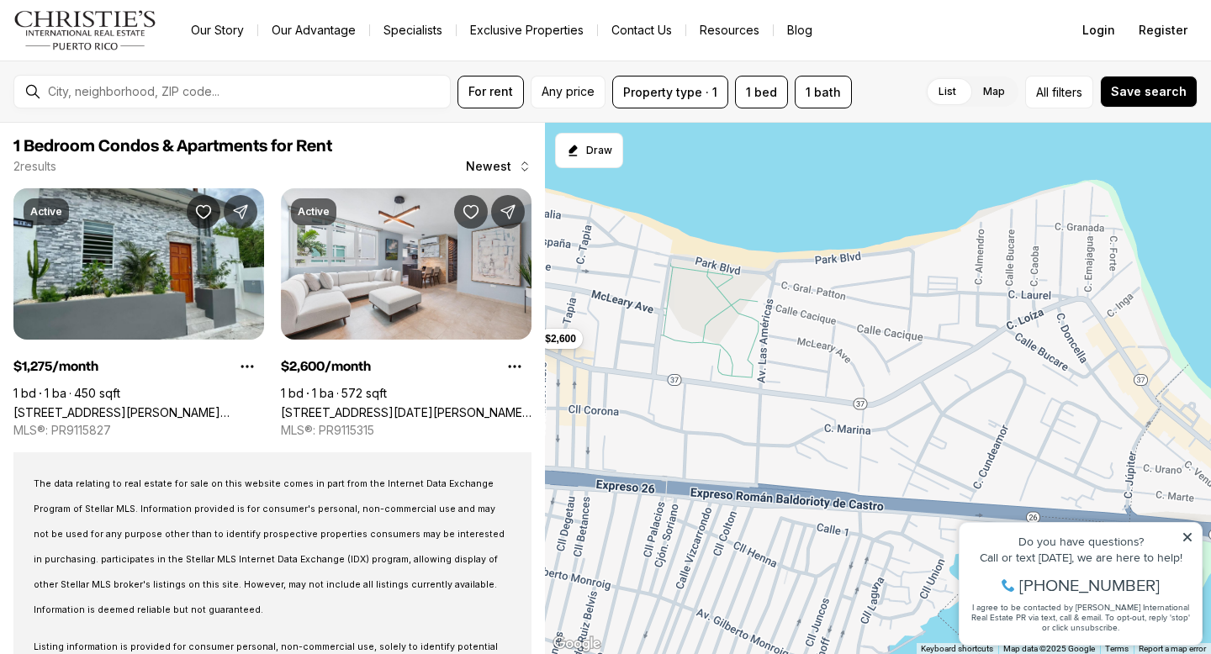
drag, startPoint x: 1058, startPoint y: 441, endPoint x: 775, endPoint y: 402, distance: 286.1
click at [775, 402] on div "$1,275 $2,600" at bounding box center [878, 389] width 666 height 532
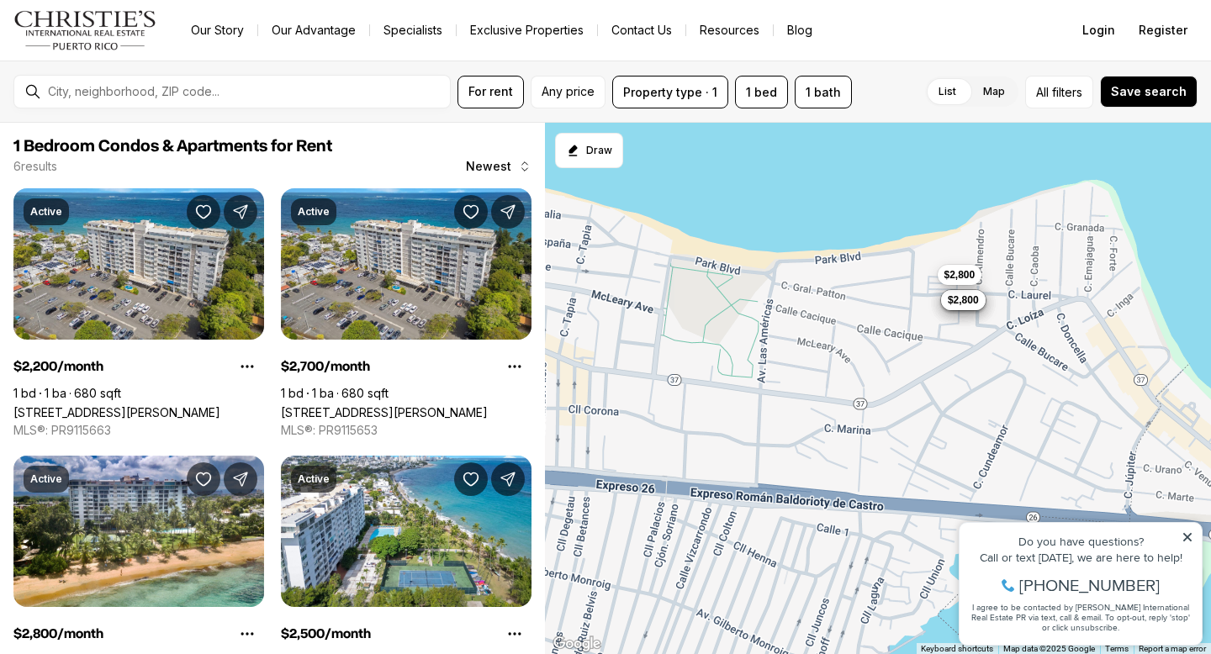
click at [956, 278] on span "$2,800" at bounding box center [960, 274] width 31 height 13
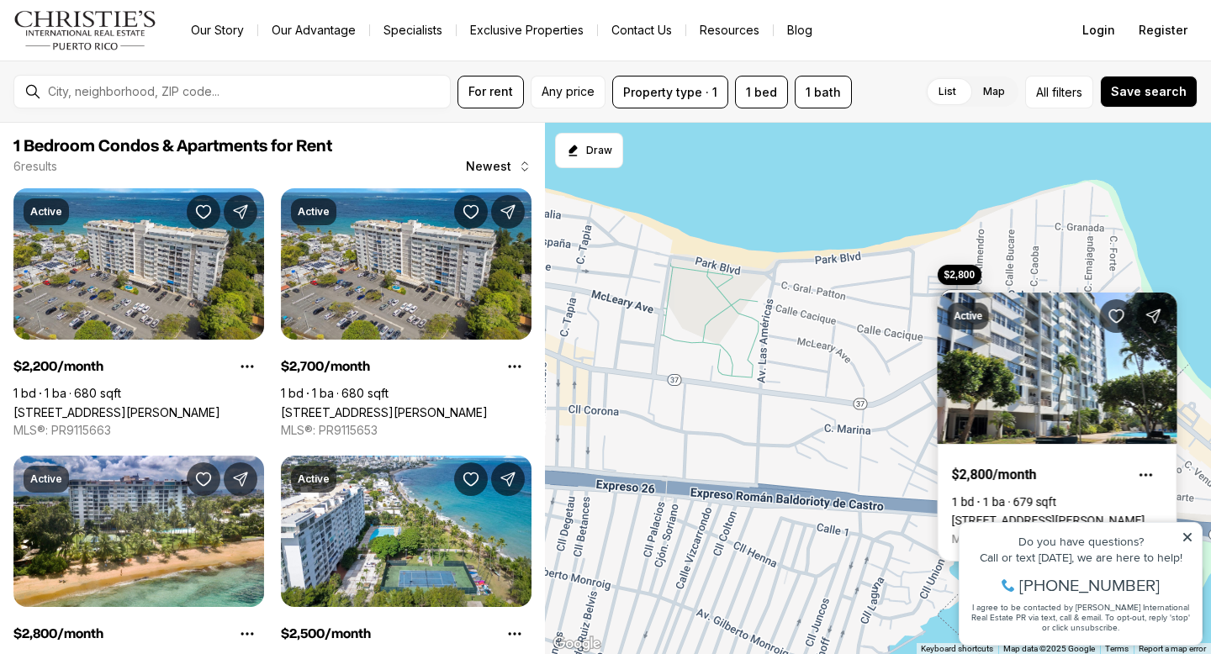
click at [1063, 514] on link "2305 C. LAUREL #904, SAN JUAN PR, 00913" at bounding box center [1048, 520] width 193 height 13
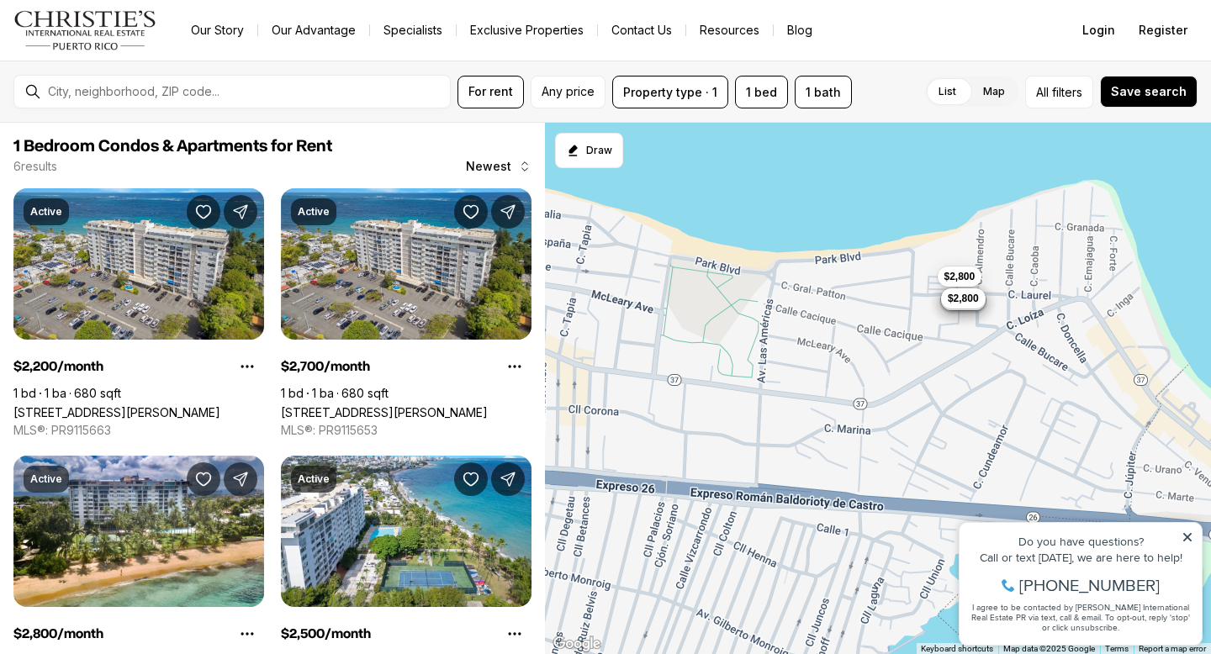
click at [966, 305] on button "$2,800" at bounding box center [963, 299] width 45 height 20
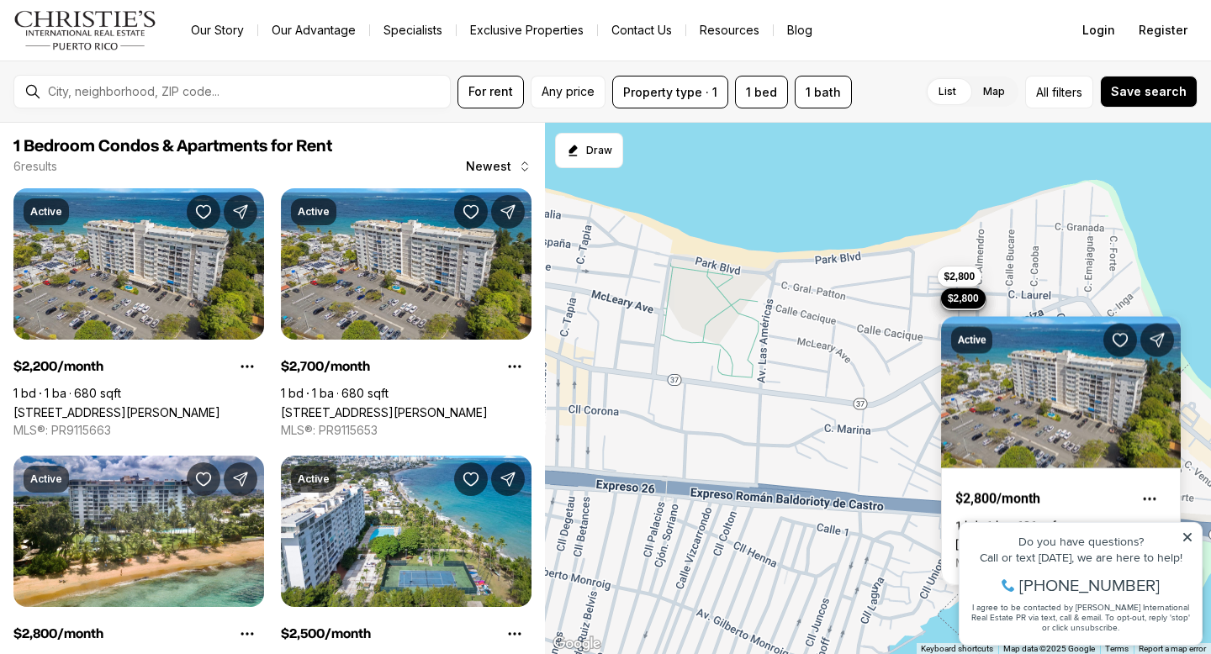
click at [859, 323] on div "$2,200 $2,700 $2,800 $2,500 $2,800 $2,800" at bounding box center [878, 389] width 666 height 532
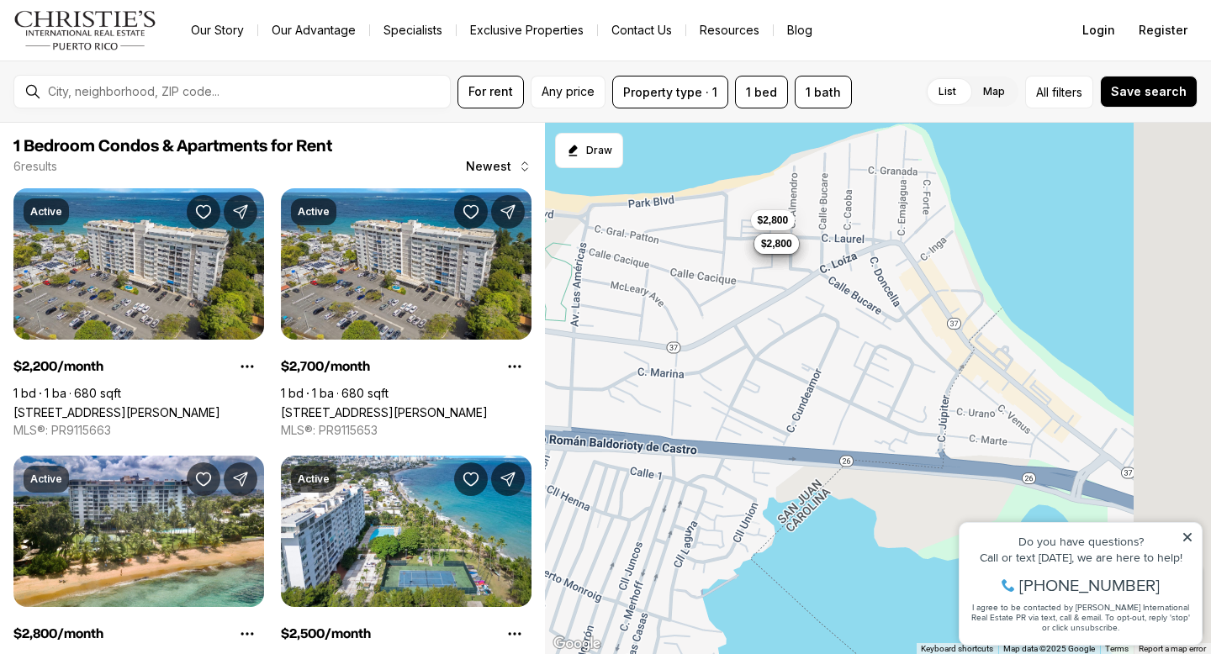
click at [543, 222] on div "1 Bedroom Condos & Apartments for Rent 6 results Newest Active $2,200/month 1 b…" at bounding box center [605, 389] width 1211 height 532
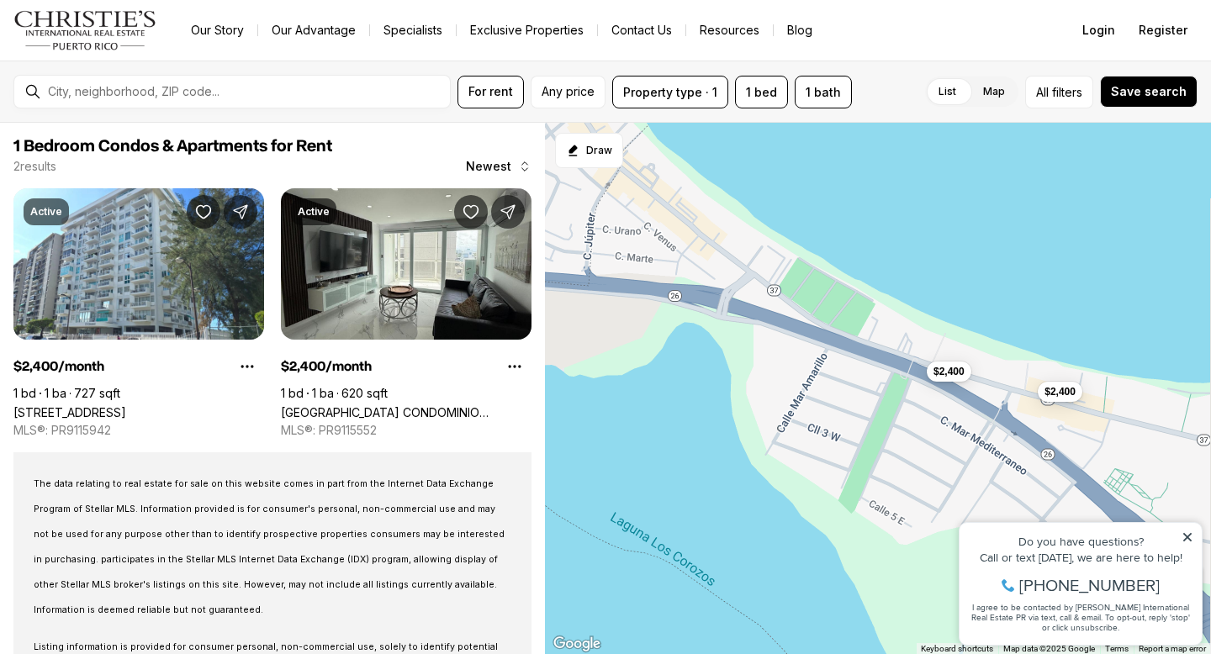
drag, startPoint x: 900, startPoint y: 367, endPoint x: 776, endPoint y: 264, distance: 160.7
click at [776, 264] on div "$2,400 $2,400" at bounding box center [878, 389] width 666 height 532
click at [956, 376] on span "$2,400" at bounding box center [949, 369] width 31 height 13
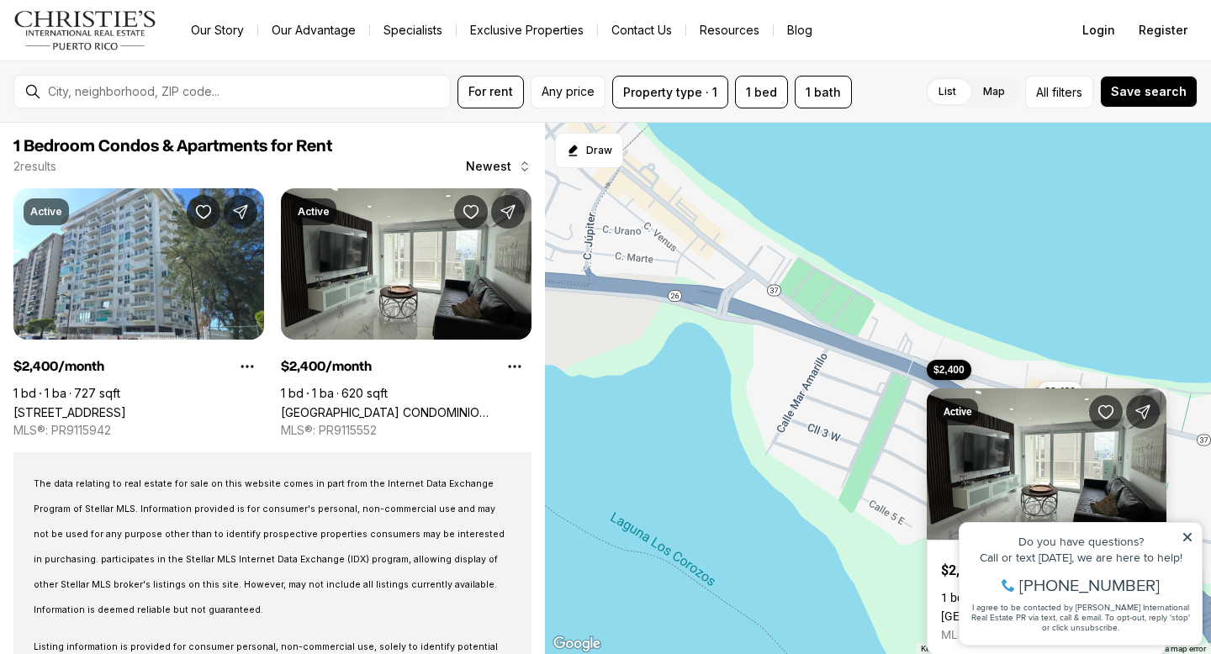
click at [1052, 610] on link "4633 ave isla verde CONDOMINIO CASTILLO DEL MAR, CAROLINA PR, 00979" at bounding box center [1046, 616] width 211 height 13
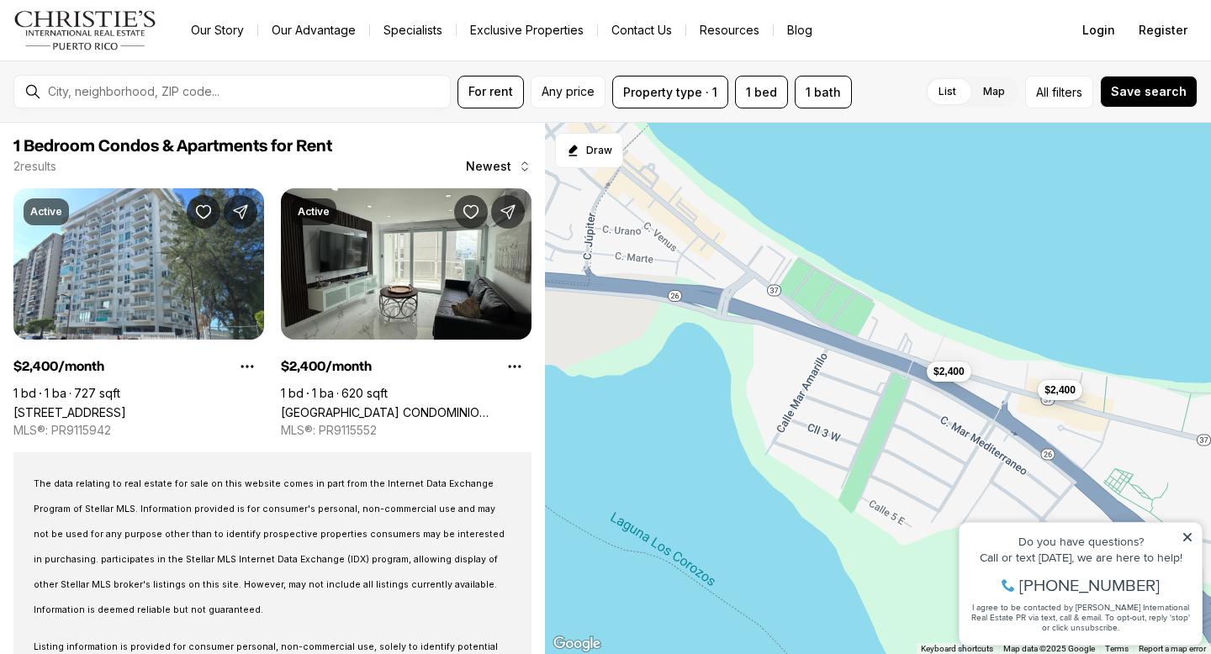
click at [1052, 394] on span "$2,400" at bounding box center [1060, 390] width 31 height 13
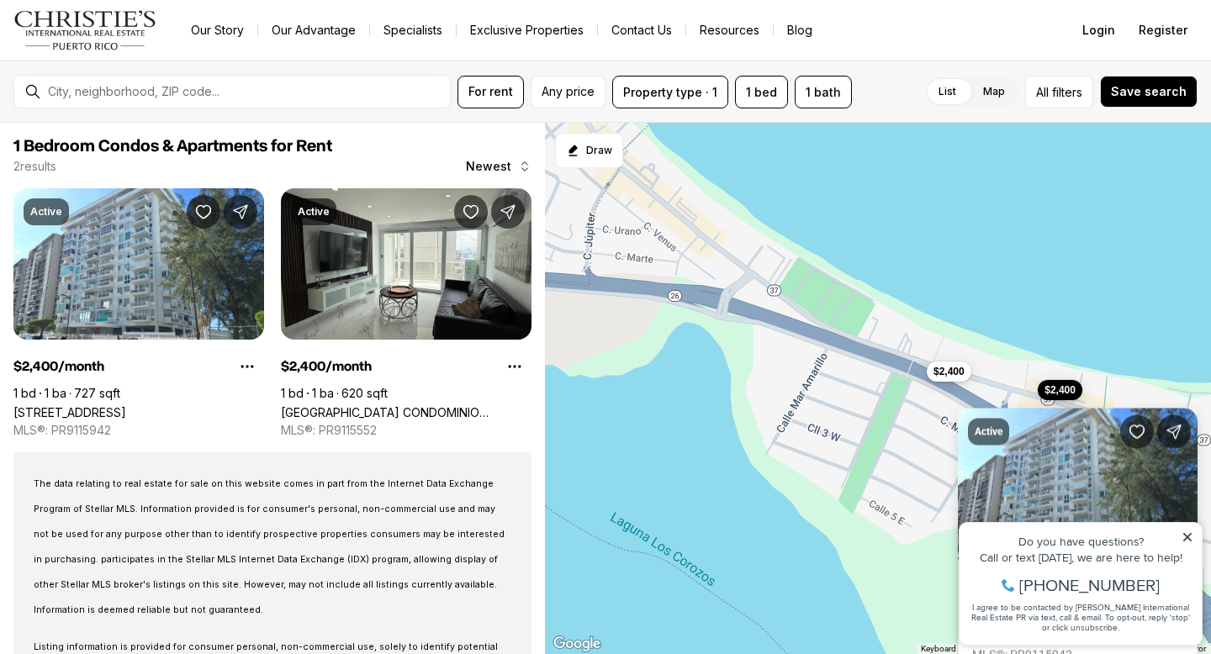
click at [1060, 630] on link "[STREET_ADDRESS]" at bounding box center [1023, 636] width 103 height 13
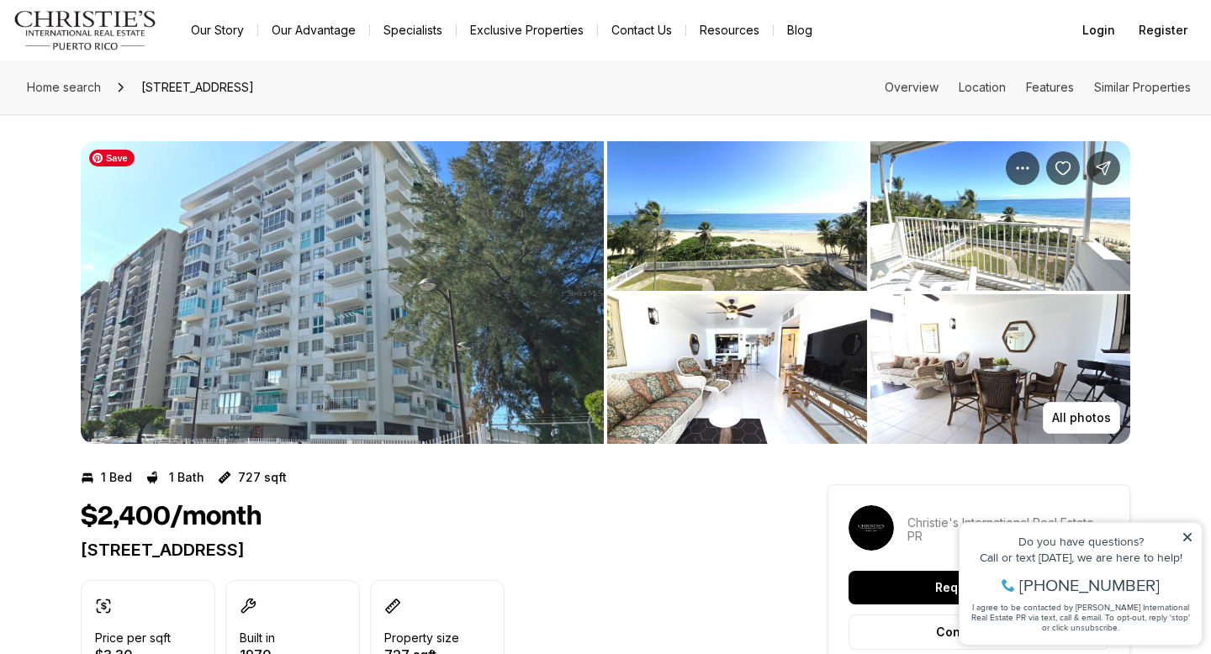
click at [453, 270] on img "View image gallery" at bounding box center [342, 292] width 523 height 303
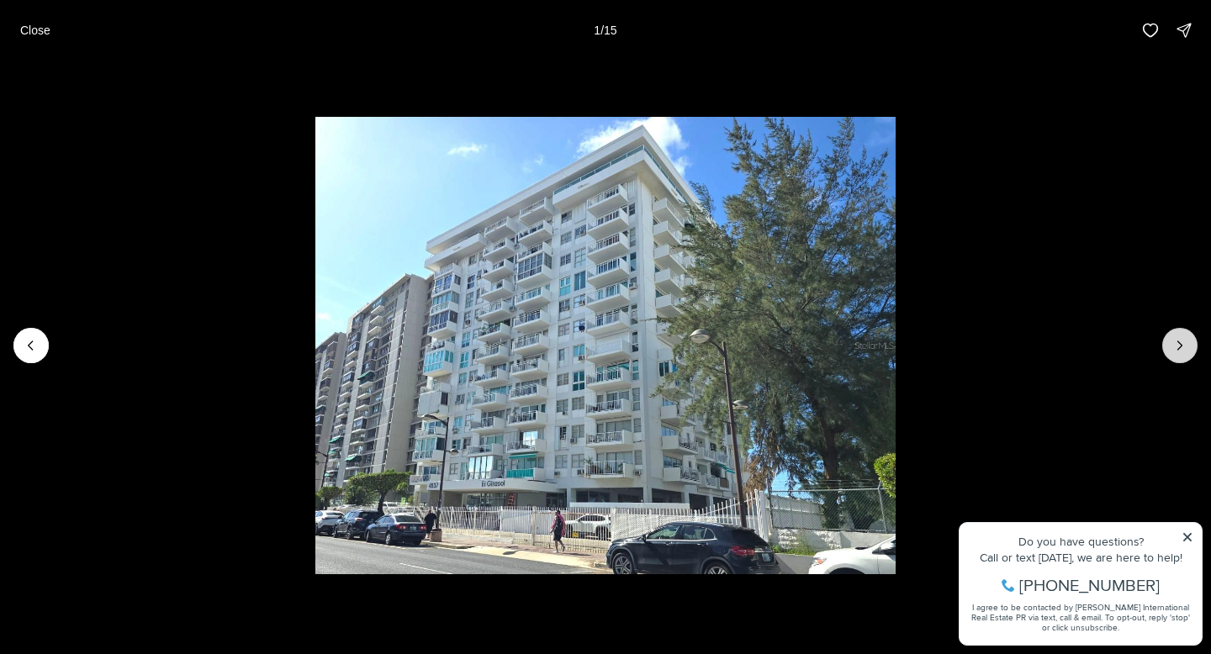
click at [1191, 351] on button "Next slide" at bounding box center [1180, 345] width 35 height 35
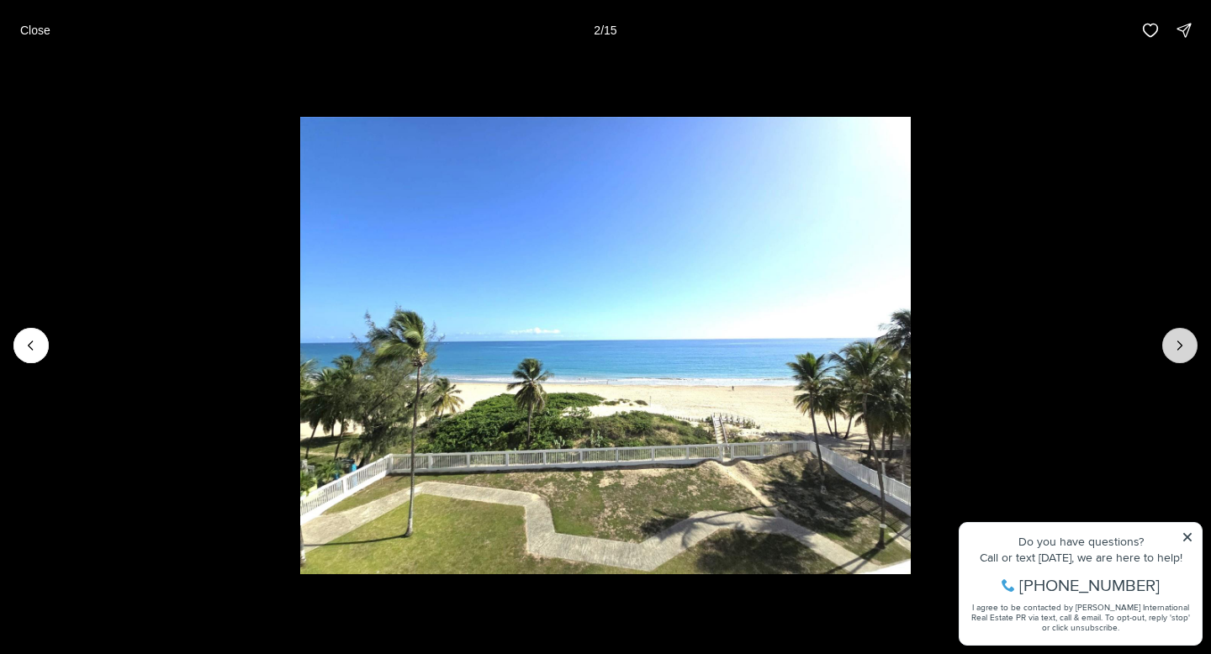
click at [1191, 351] on button "Next slide" at bounding box center [1180, 345] width 35 height 35
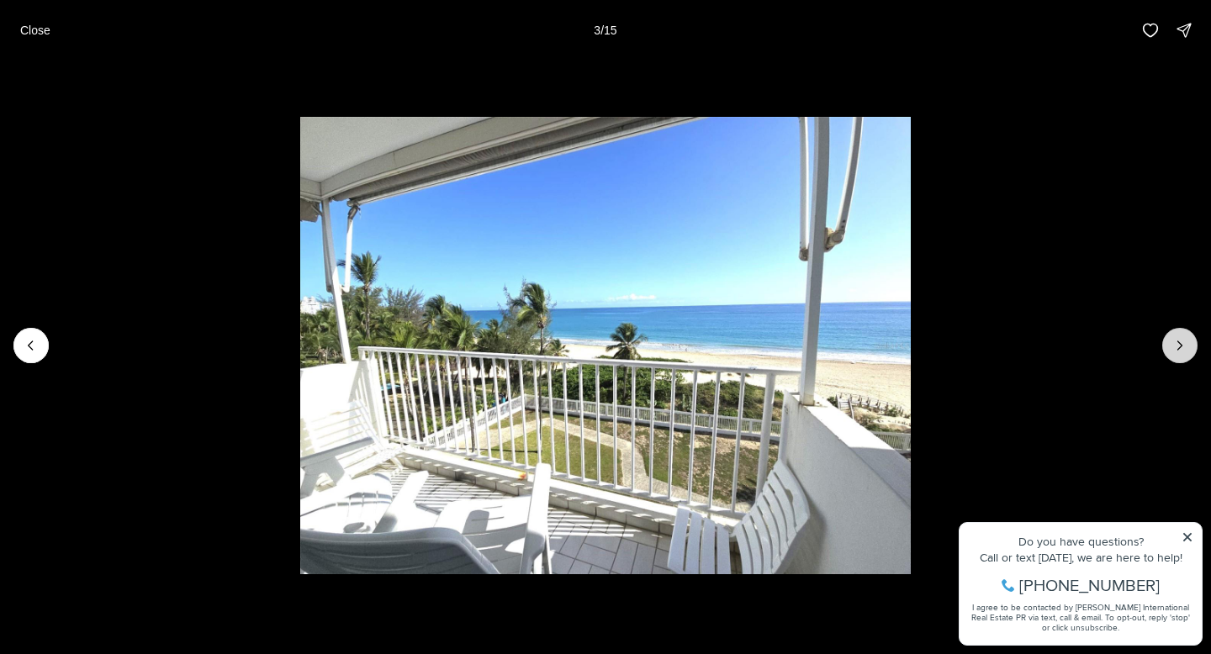
click at [1191, 351] on button "Next slide" at bounding box center [1180, 345] width 35 height 35
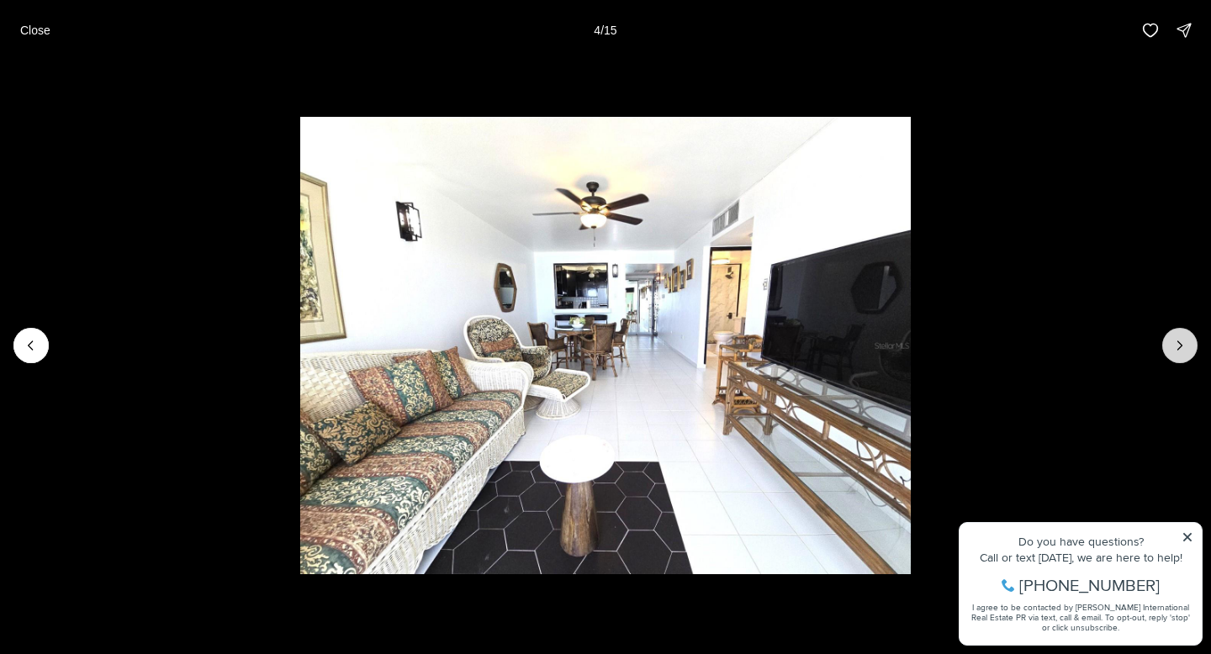
click at [1191, 351] on button "Next slide" at bounding box center [1180, 345] width 35 height 35
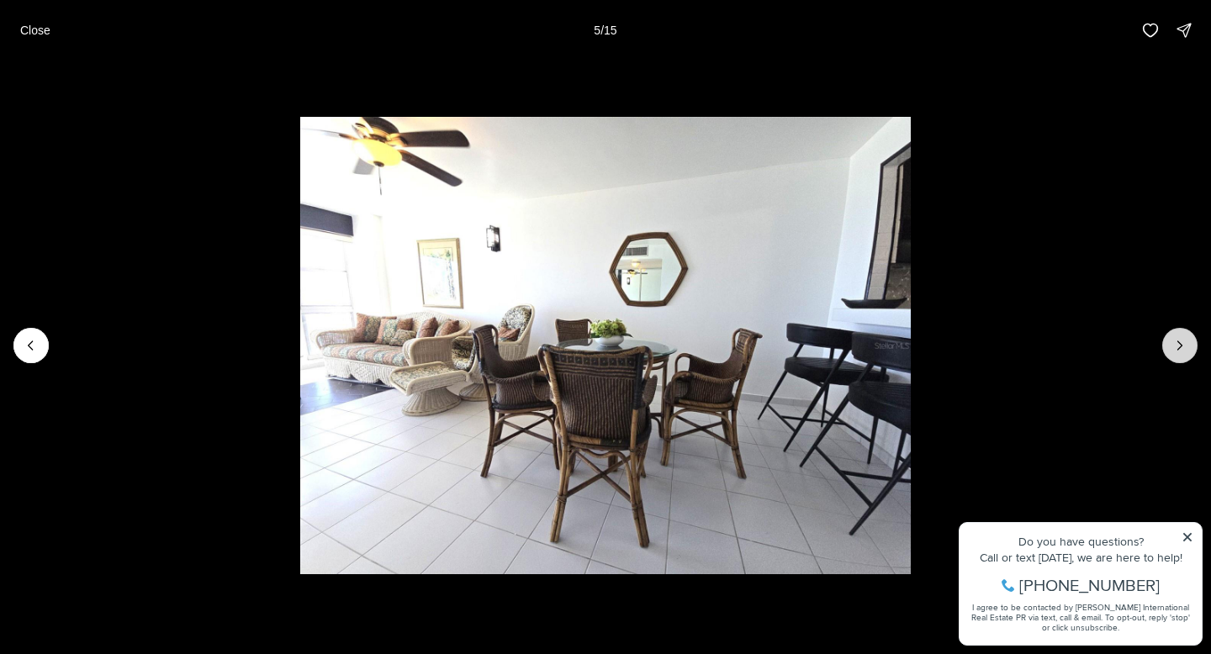
click at [1191, 351] on button "Next slide" at bounding box center [1180, 345] width 35 height 35
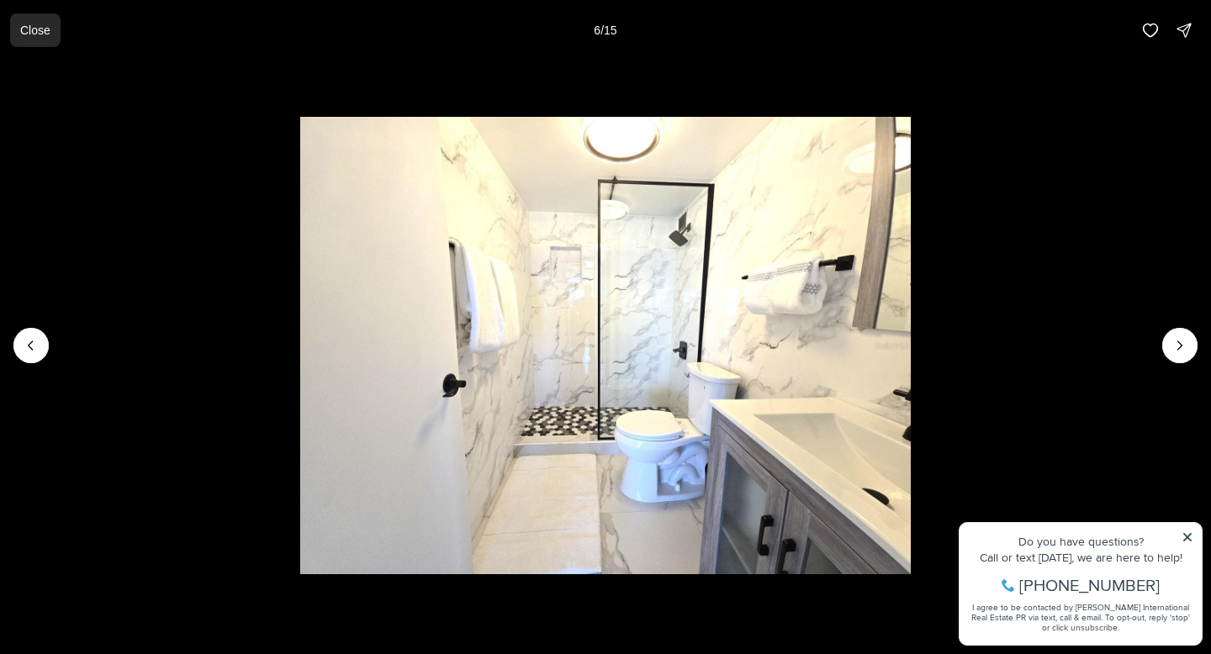
click at [44, 40] on button "Close" at bounding box center [35, 30] width 50 height 34
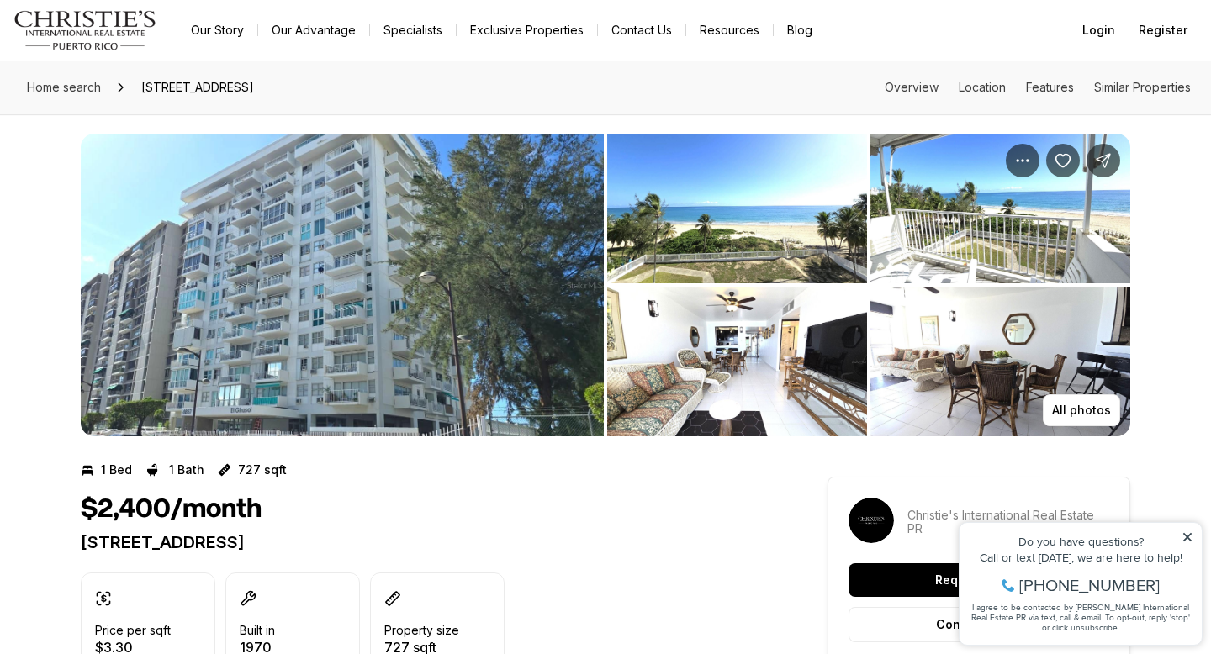
scroll to position [5, 0]
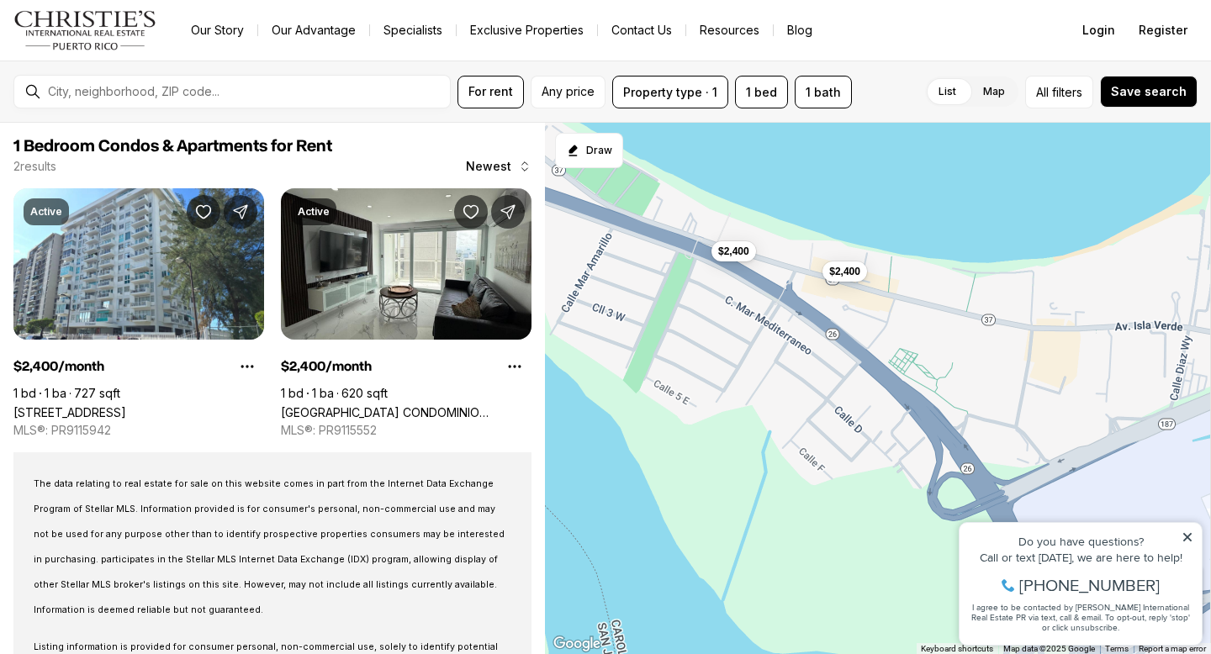
drag, startPoint x: 1081, startPoint y: 468, endPoint x: 857, endPoint y: 341, distance: 257.3
click at [857, 341] on div "$2,400 $2,400" at bounding box center [878, 389] width 666 height 532
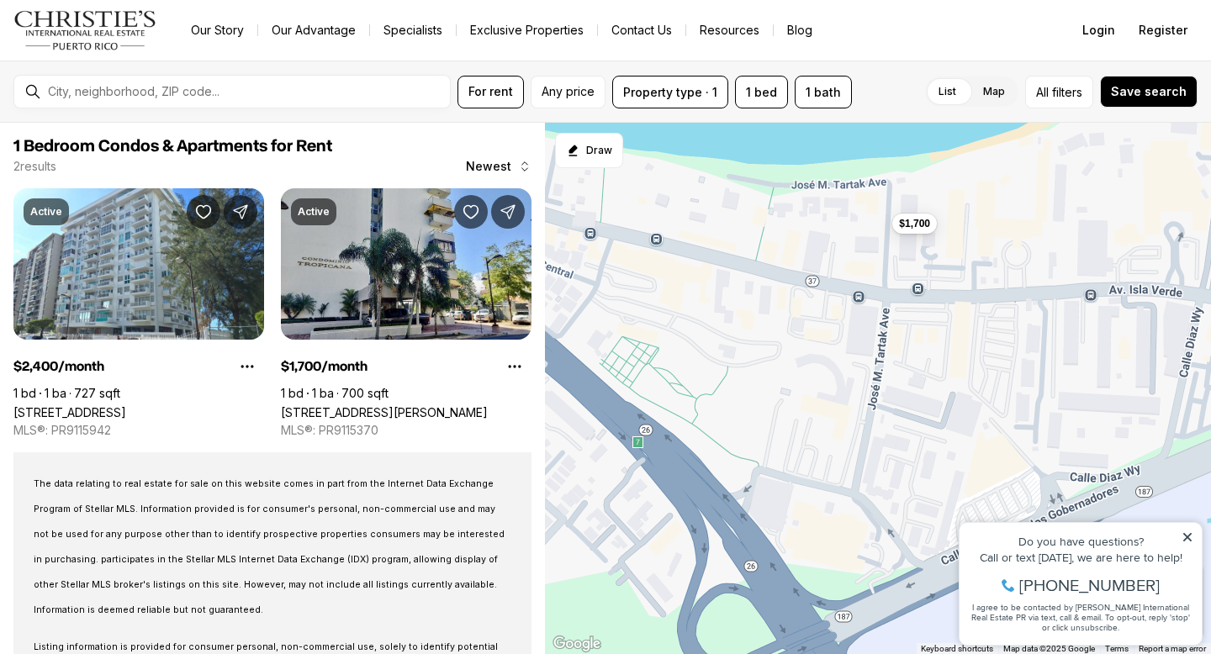
drag, startPoint x: 951, startPoint y: 304, endPoint x: 636, endPoint y: 299, distance: 314.6
click at [636, 299] on div "$2,400 $1,700" at bounding box center [878, 389] width 666 height 532
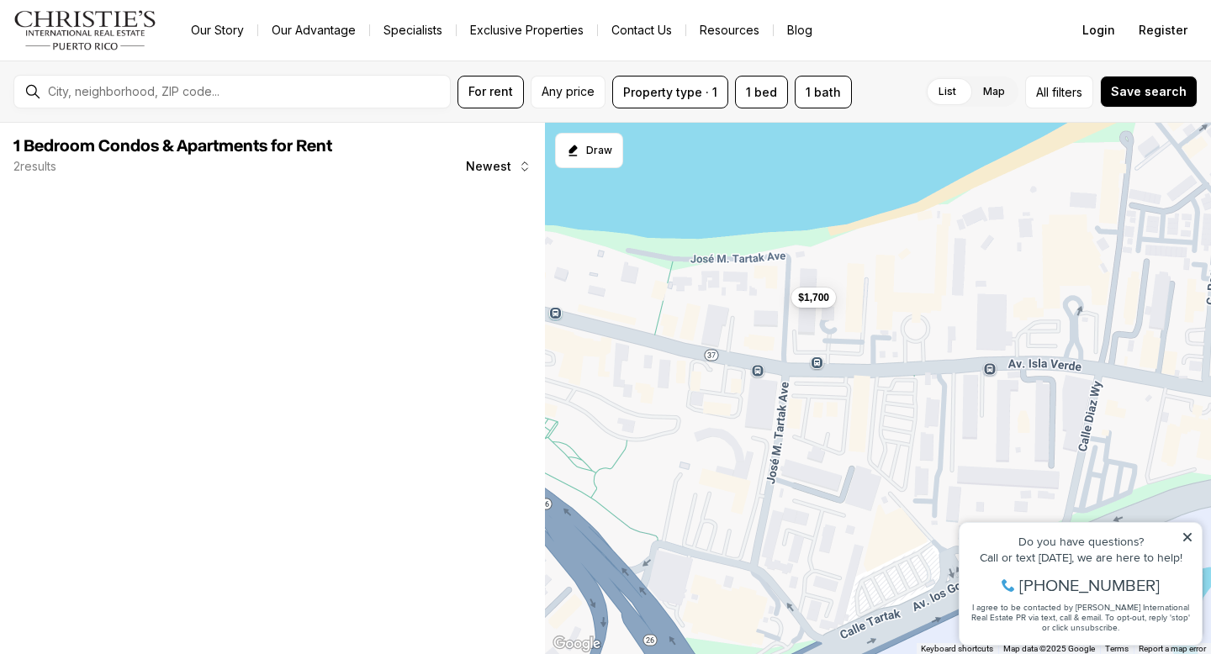
drag, startPoint x: 919, startPoint y: 302, endPoint x: 808, endPoint y: 383, distance: 137.3
click at [808, 383] on div "$1,700" at bounding box center [878, 389] width 666 height 532
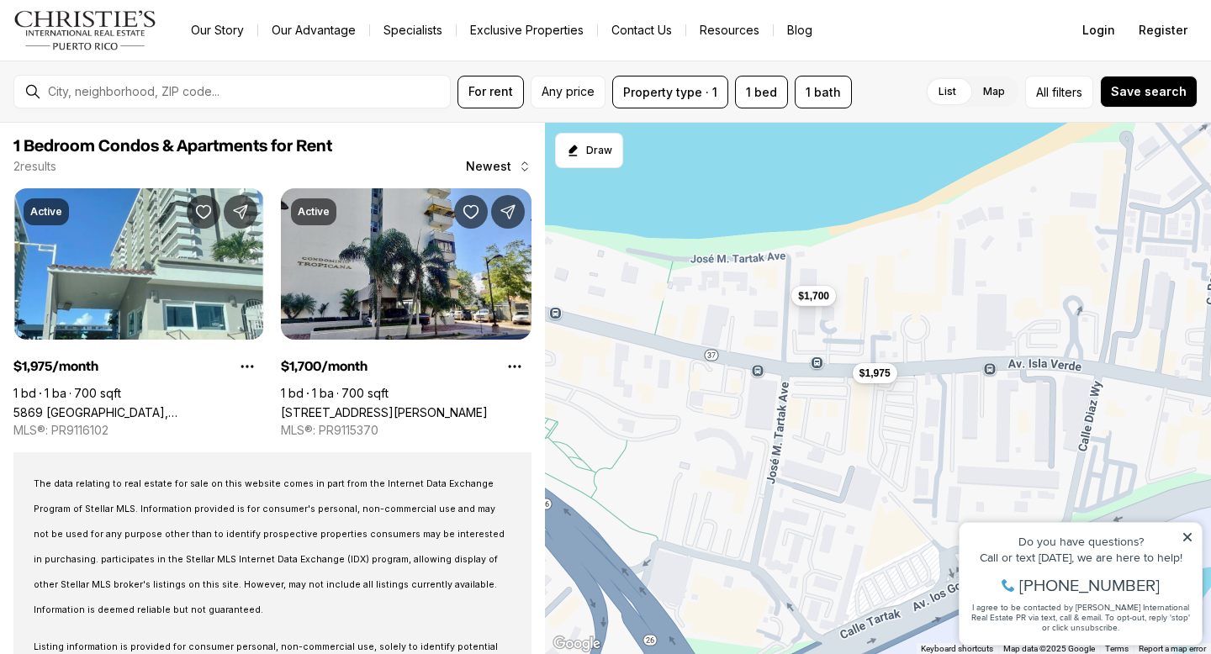
click at [822, 301] on span "$1,700" at bounding box center [813, 295] width 31 height 13
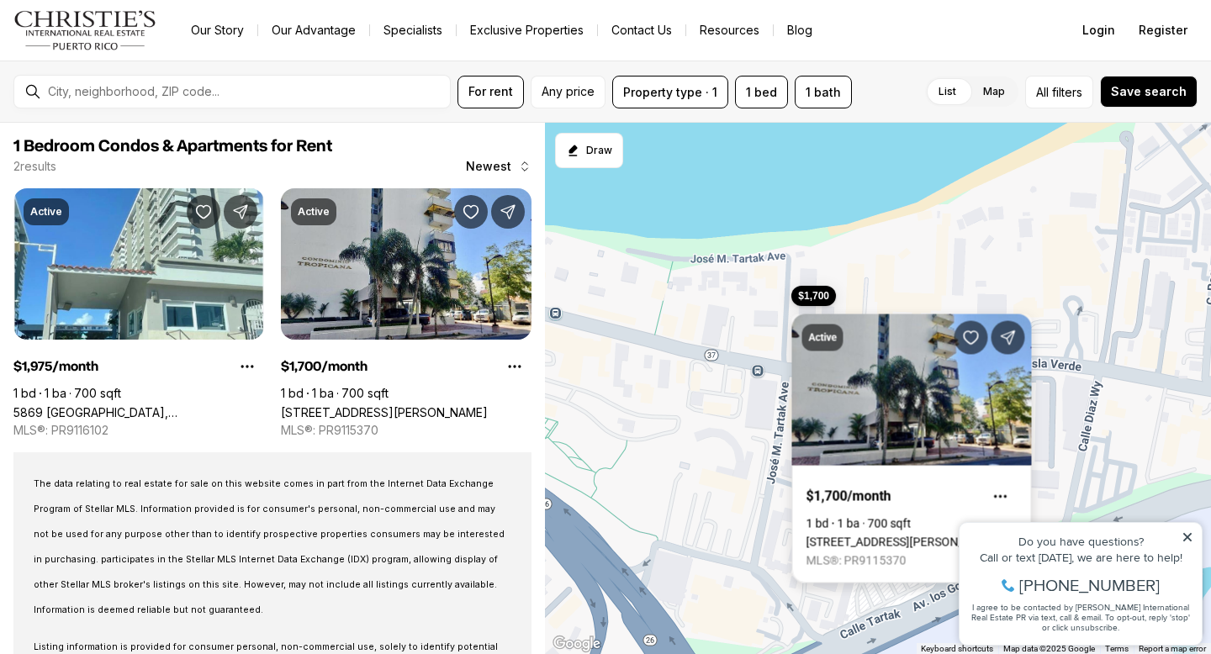
click at [894, 536] on link "[STREET_ADDRESS][PERSON_NAME]" at bounding box center [903, 542] width 193 height 13
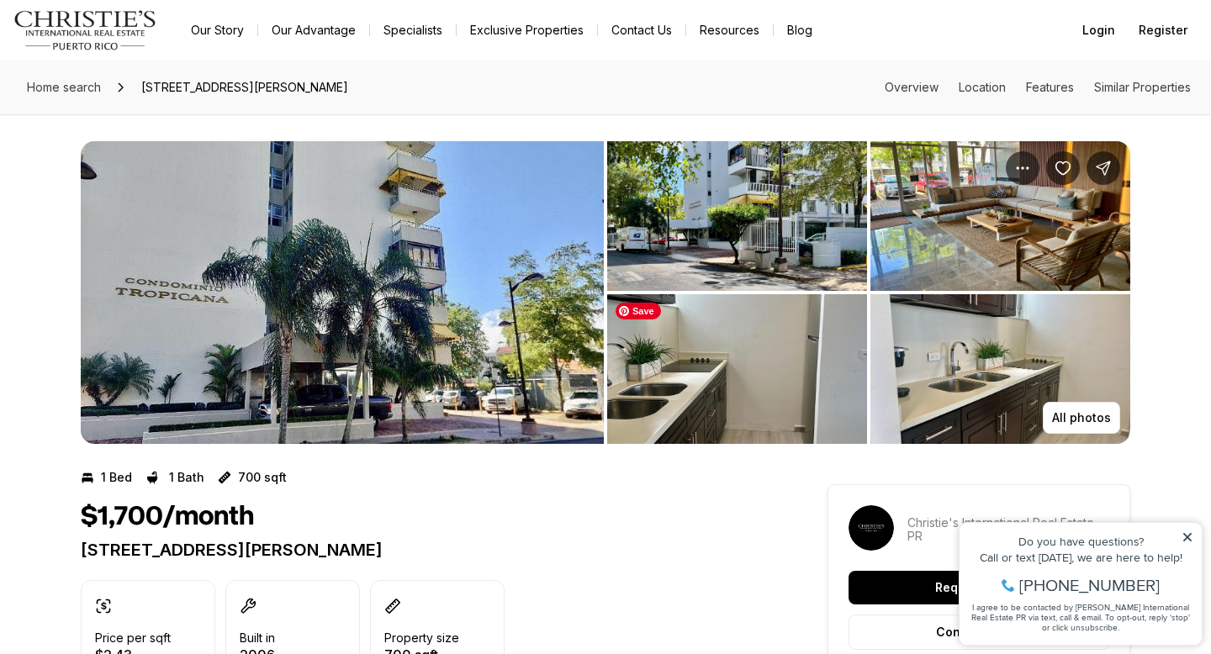
click at [729, 338] on img "View image gallery" at bounding box center [737, 369] width 260 height 150
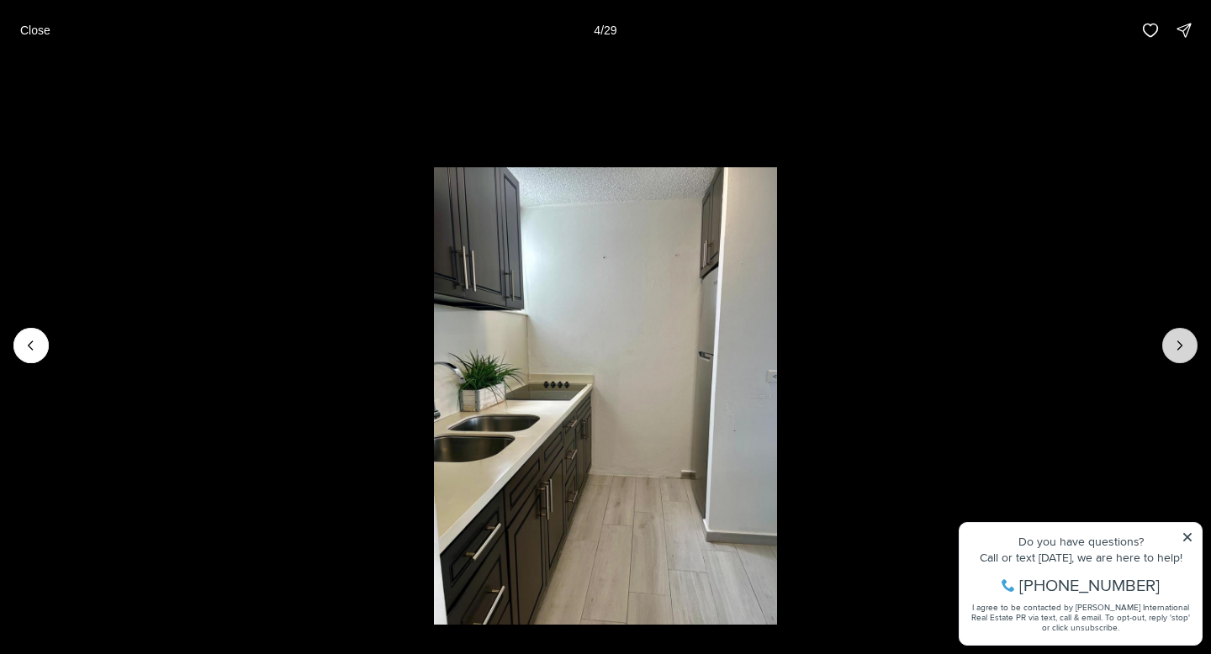
click at [1182, 355] on button "Next slide" at bounding box center [1180, 345] width 35 height 35
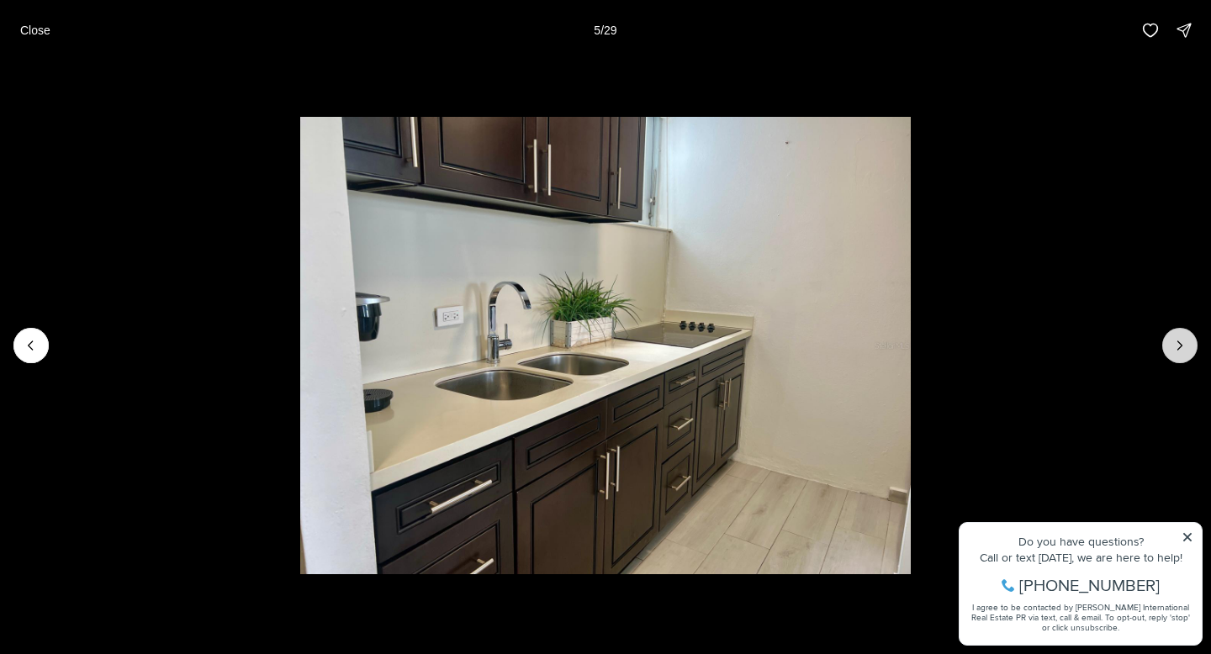
click at [1182, 355] on button "Next slide" at bounding box center [1180, 345] width 35 height 35
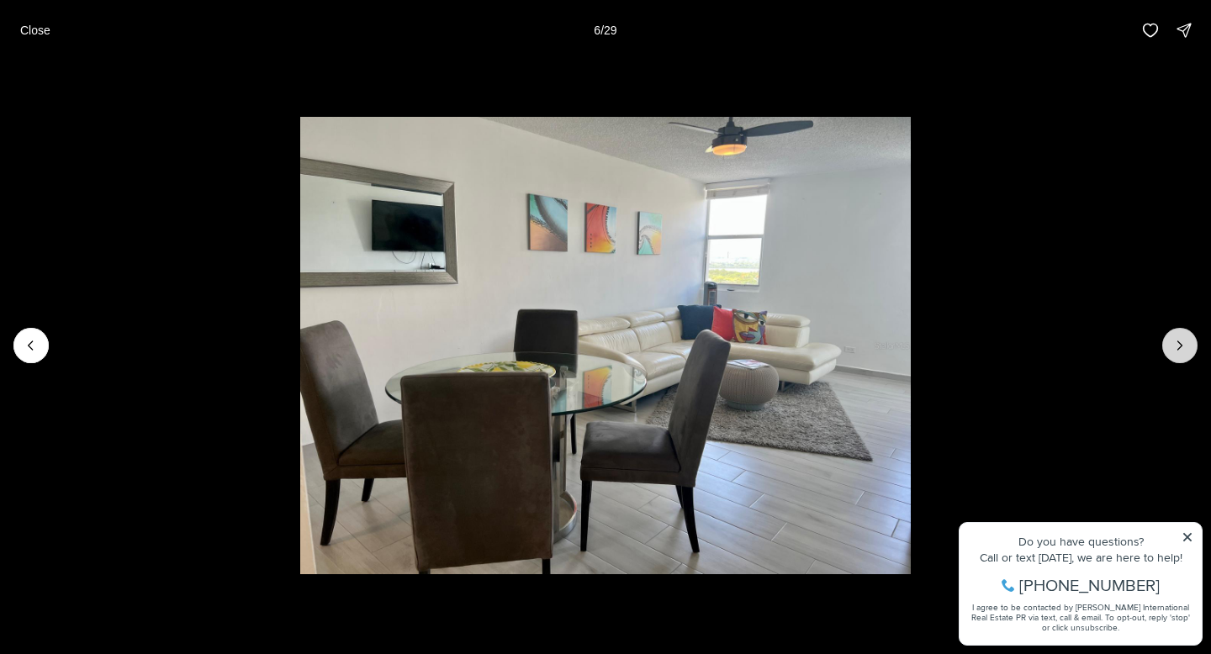
click at [1182, 355] on button "Next slide" at bounding box center [1180, 345] width 35 height 35
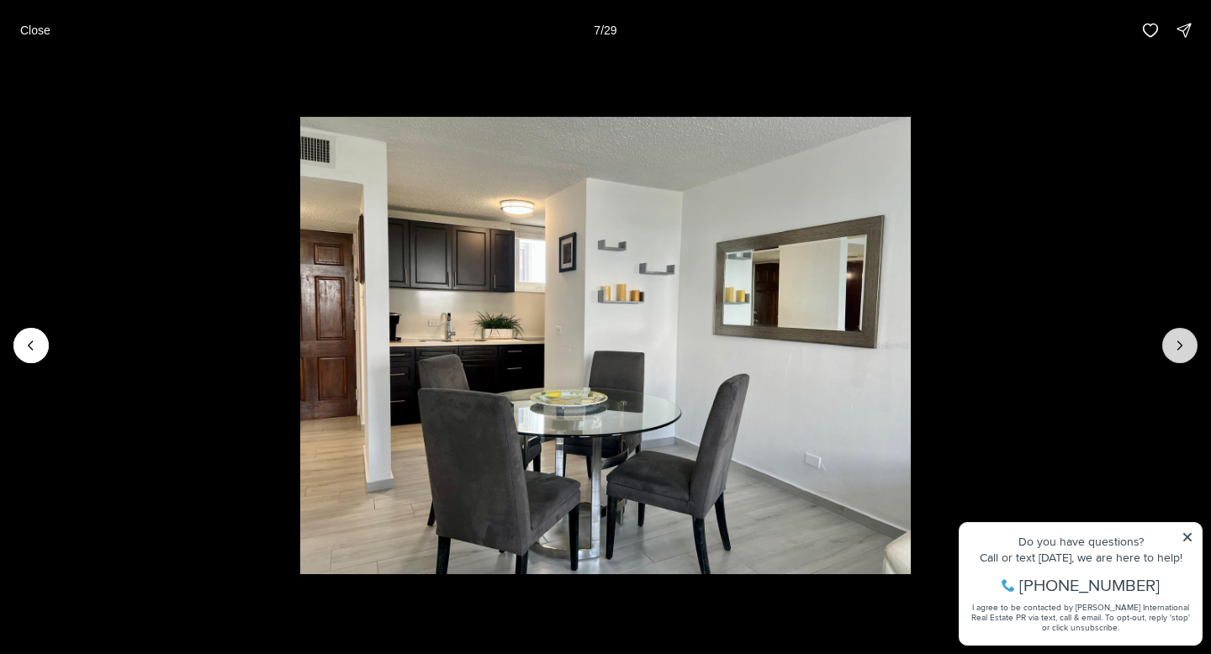
click at [1182, 355] on button "Next slide" at bounding box center [1180, 345] width 35 height 35
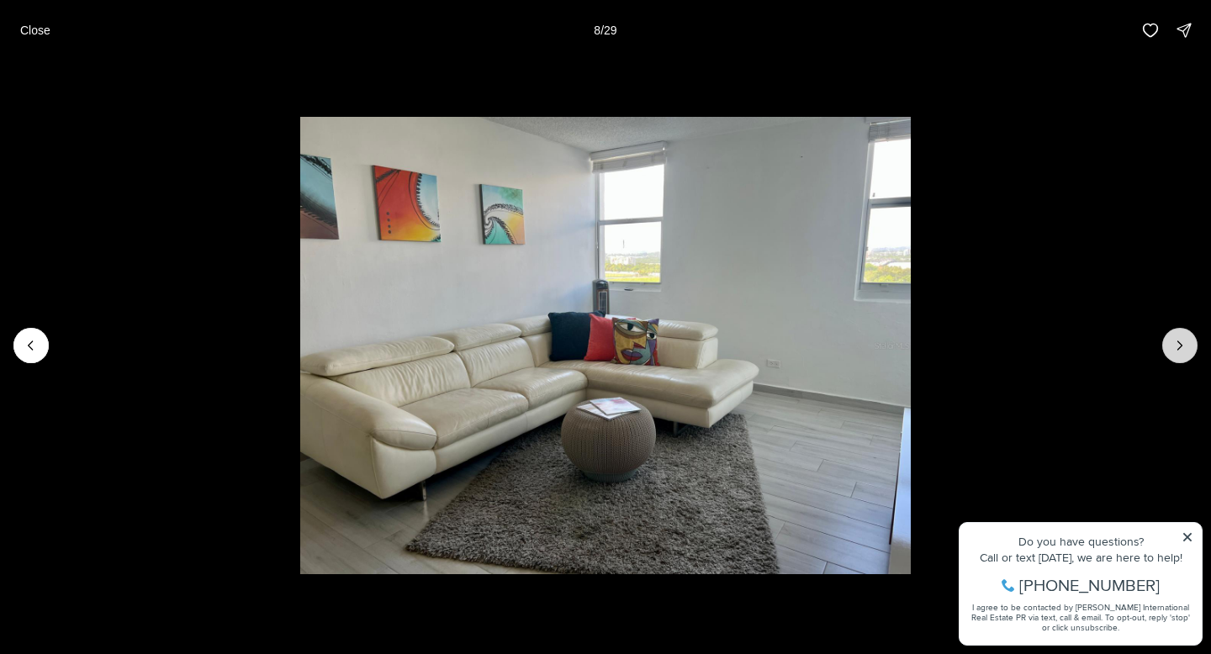
click at [1182, 355] on button "Next slide" at bounding box center [1180, 345] width 35 height 35
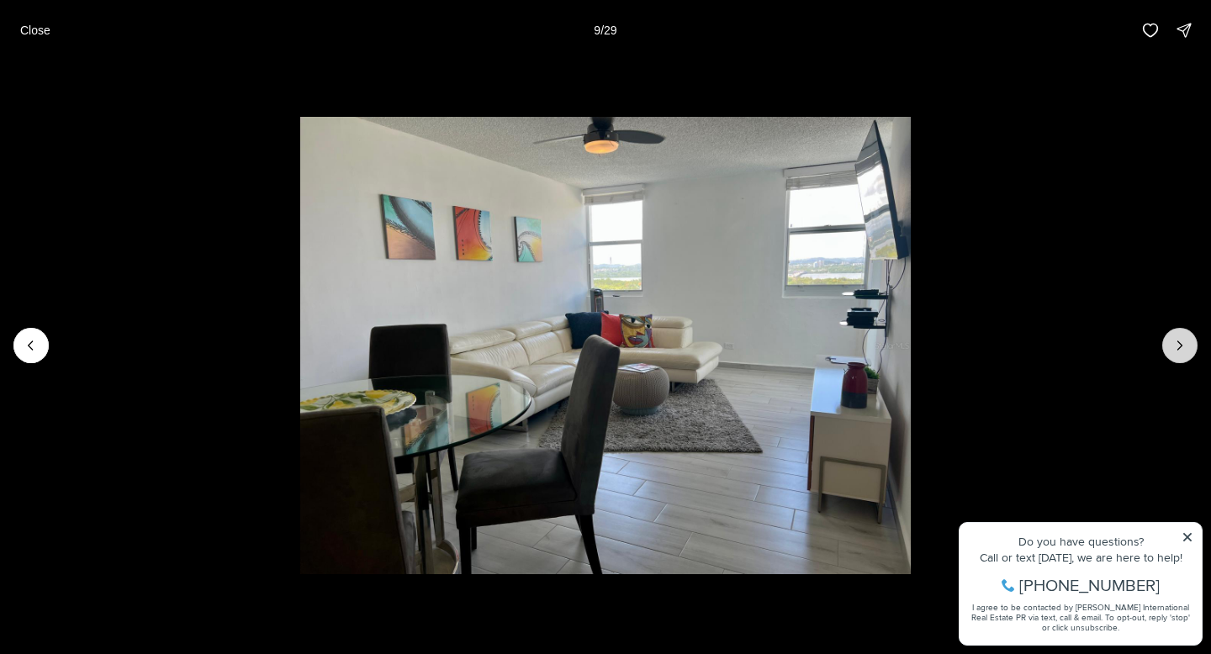
click at [1179, 352] on icon "Next slide" at bounding box center [1180, 345] width 17 height 17
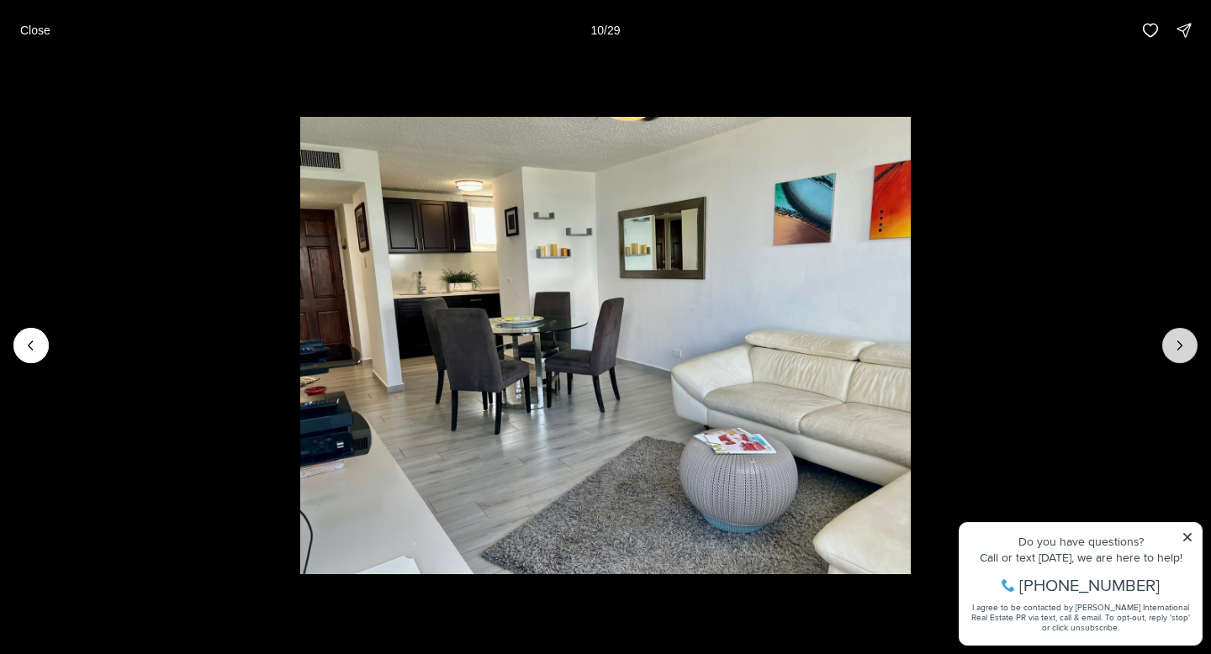
click at [1179, 352] on icon "Next slide" at bounding box center [1180, 345] width 17 height 17
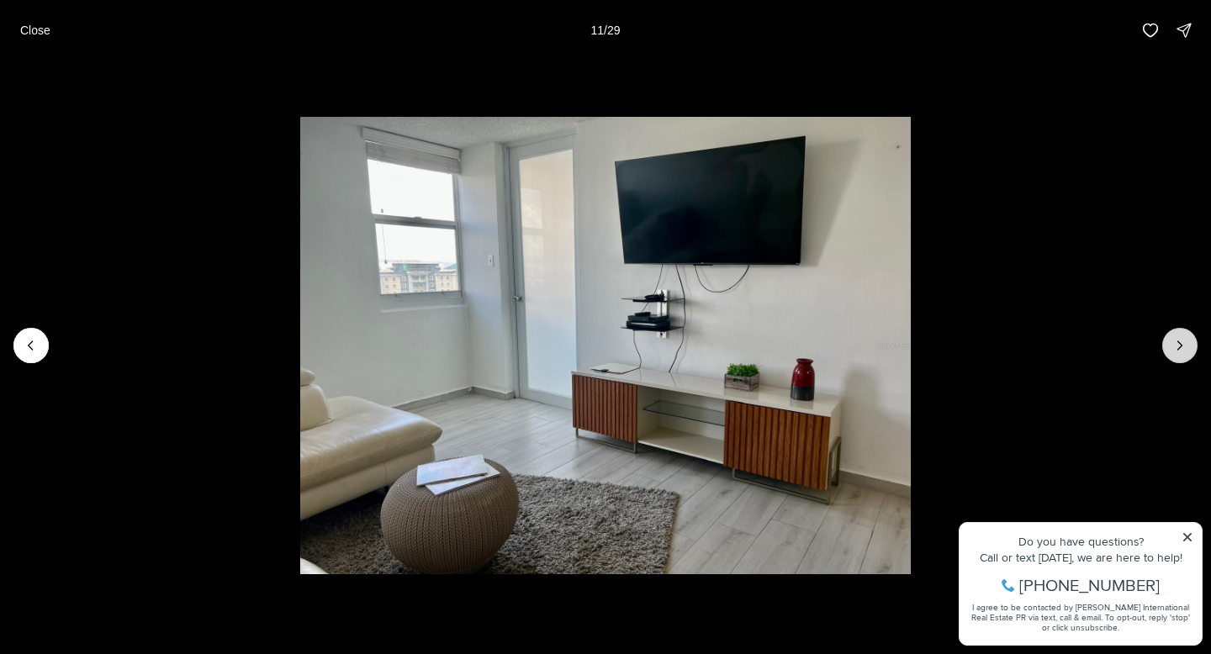
click at [1179, 352] on icon "Next slide" at bounding box center [1180, 345] width 17 height 17
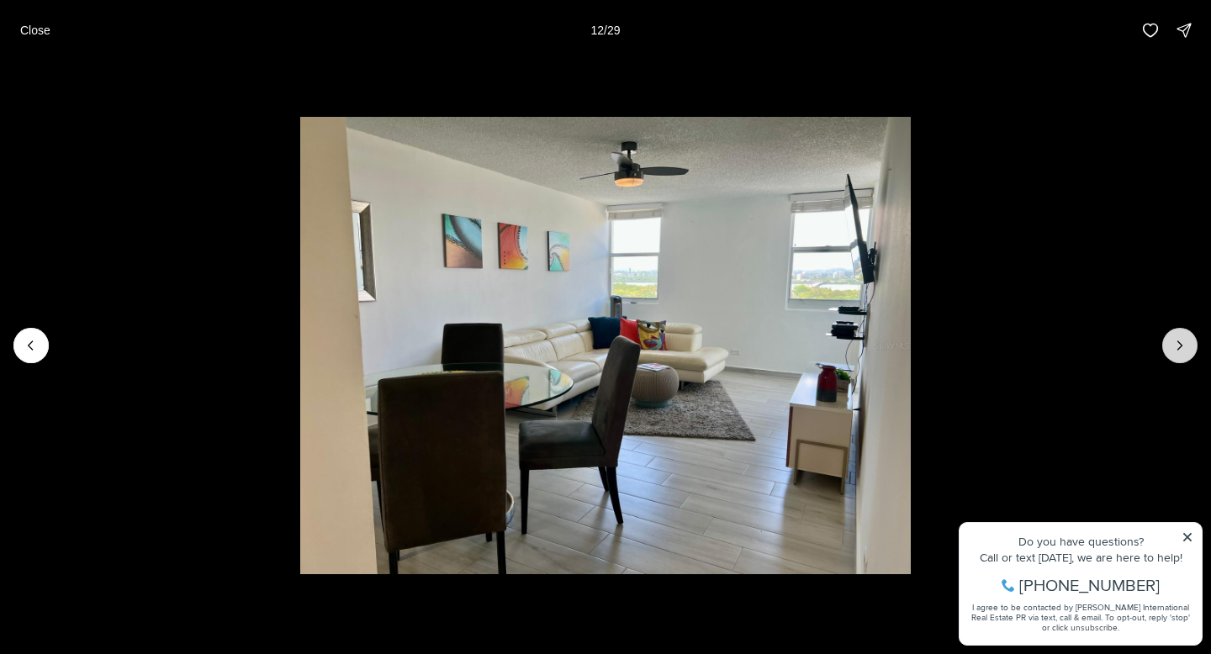
click at [1179, 352] on icon "Next slide" at bounding box center [1180, 345] width 17 height 17
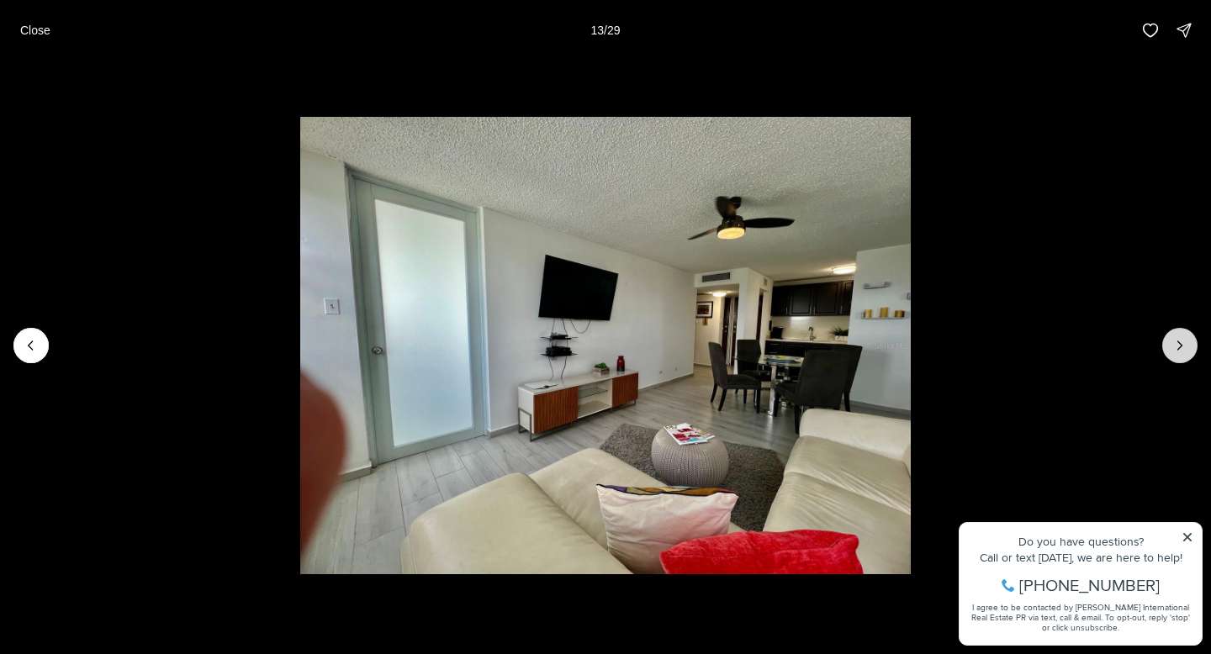
click at [1179, 352] on icon "Next slide" at bounding box center [1180, 345] width 17 height 17
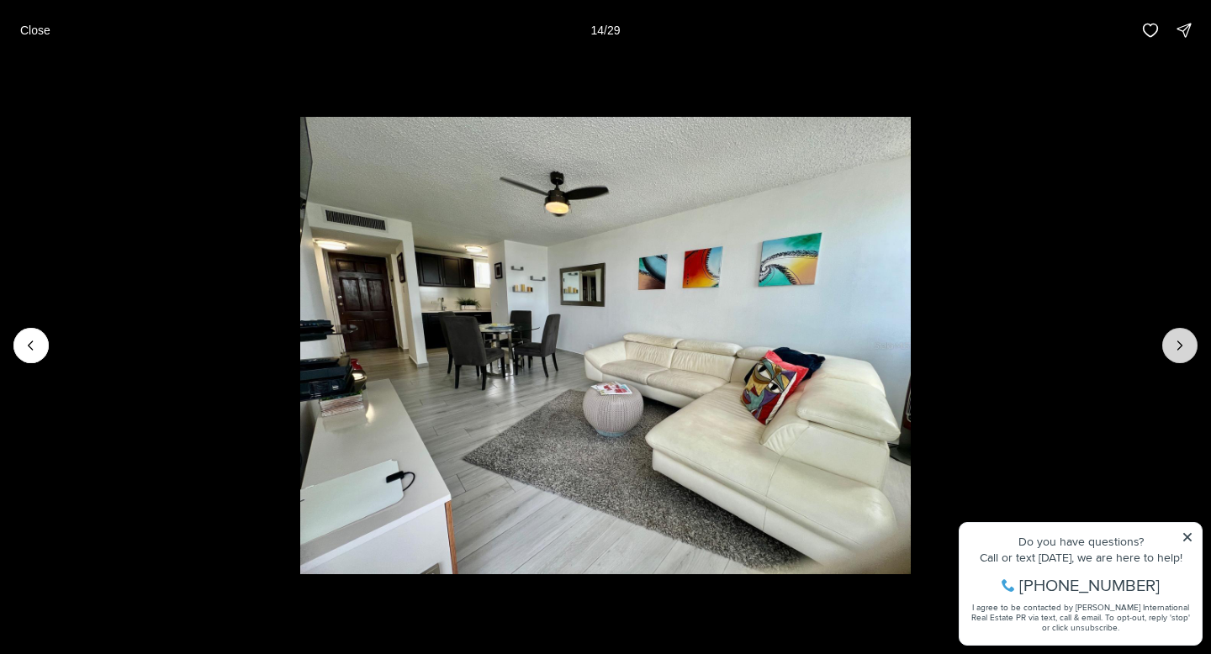
click at [1179, 352] on icon "Next slide" at bounding box center [1180, 345] width 17 height 17
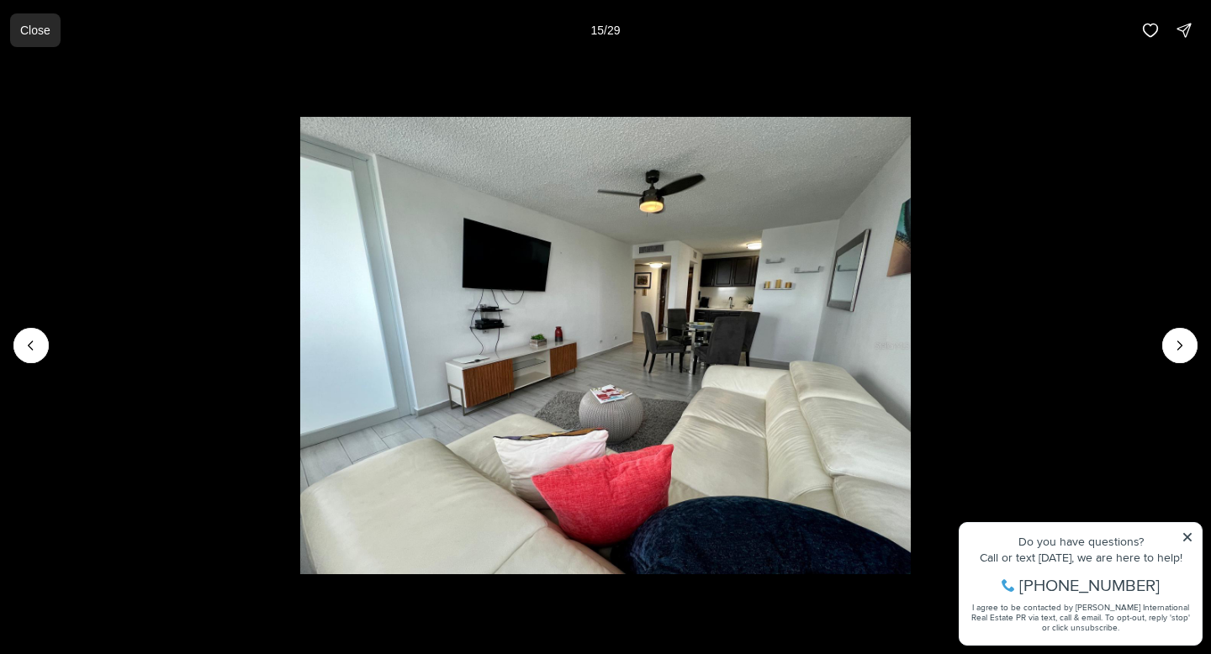
click at [34, 24] on p "Close" at bounding box center [35, 30] width 30 height 13
